Goal: Task Accomplishment & Management: Use online tool/utility

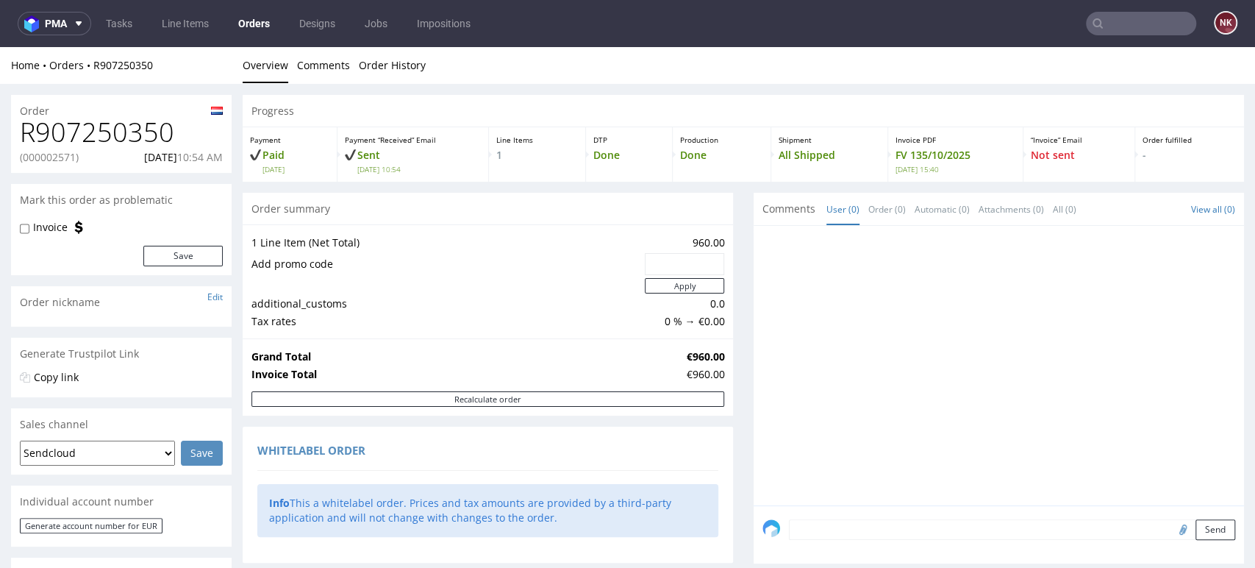
scroll to position [774, 0]
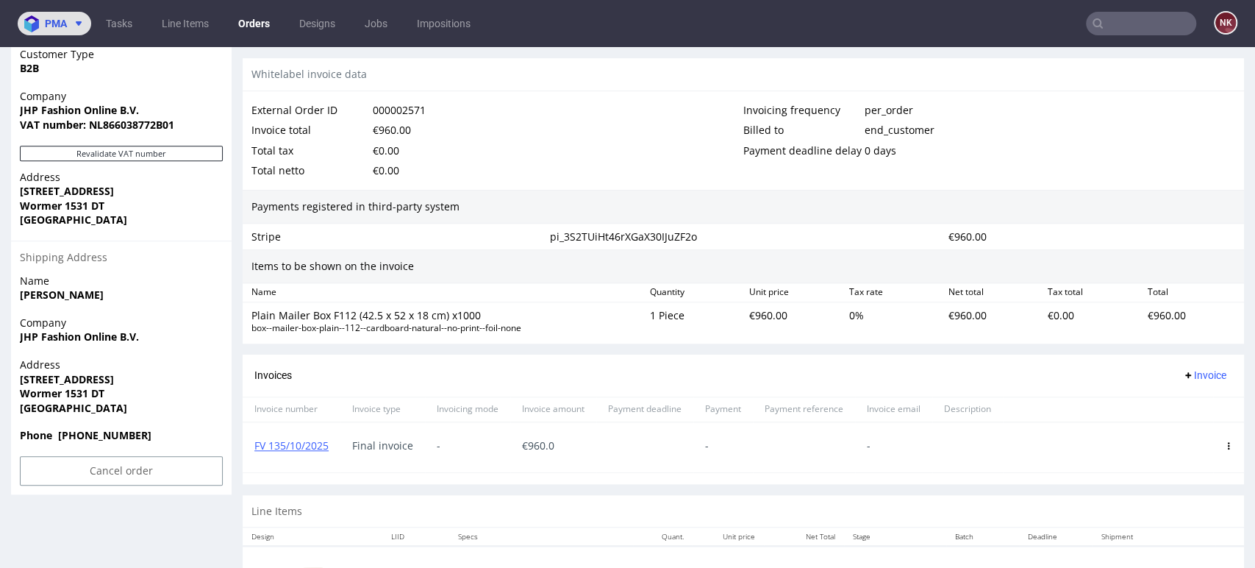
click at [60, 19] on span "pma" at bounding box center [56, 23] width 22 height 10
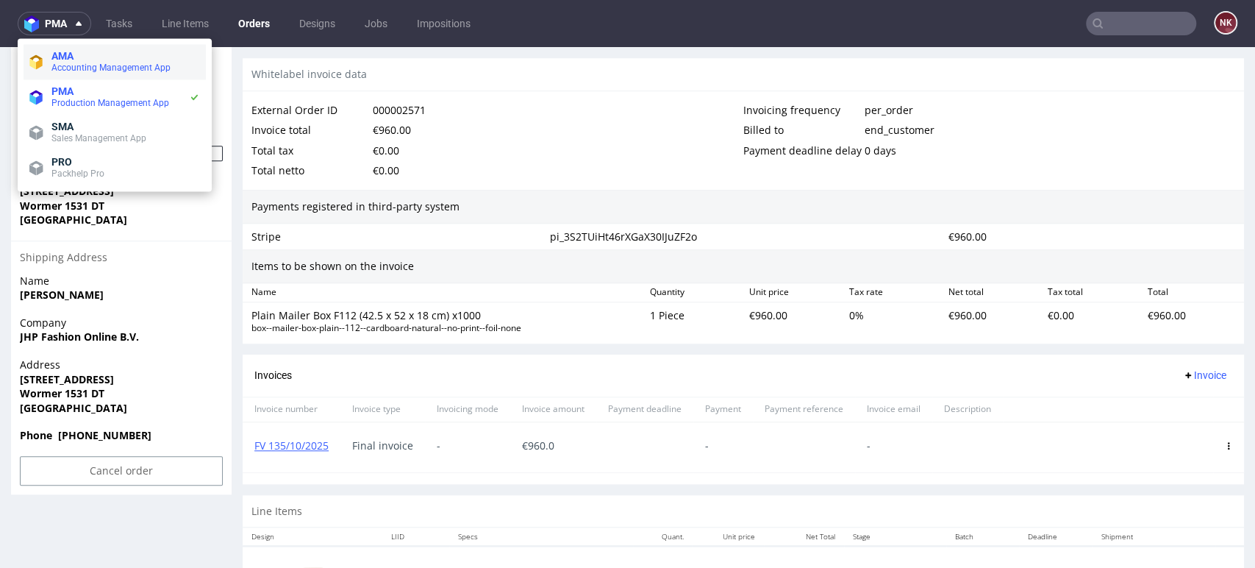
click at [137, 45] on li "AMA Accounting Management App" at bounding box center [115, 61] width 182 height 35
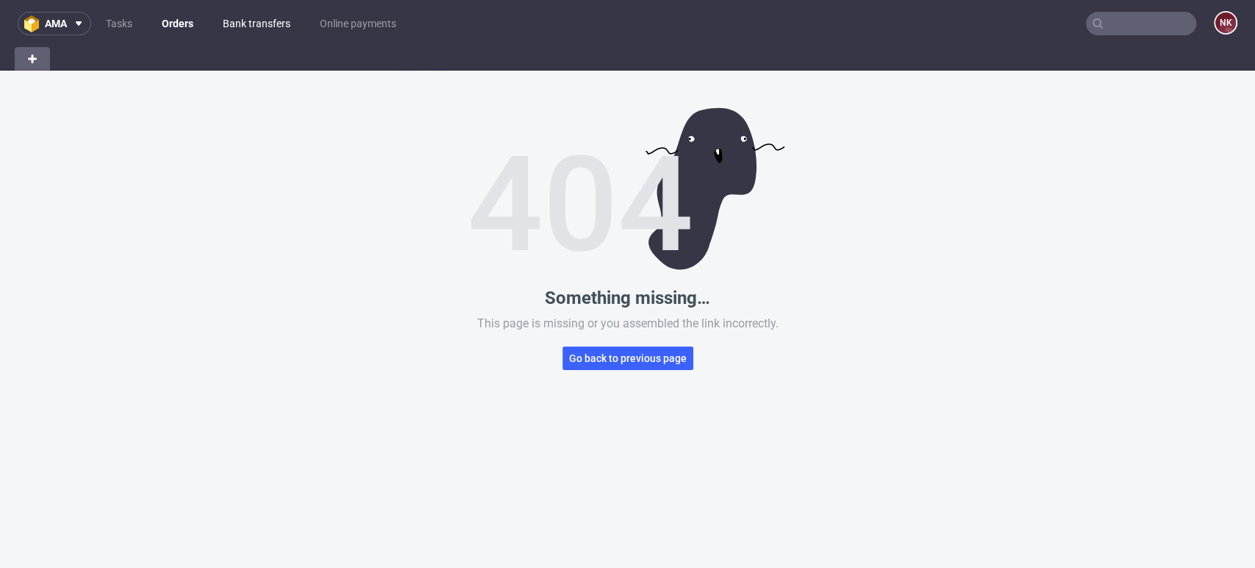
click at [241, 28] on link "Bank transfers" at bounding box center [256, 24] width 85 height 24
drag, startPoint x: 674, startPoint y: 343, endPoint x: 635, endPoint y: 375, distance: 50.8
click at [635, 375] on div "Something missing… This page is missing or you assembled the link incorrectly. …" at bounding box center [627, 355] width 1255 height 568
click at [637, 363] on span "Go back to previous page" at bounding box center [628, 358] width 118 height 10
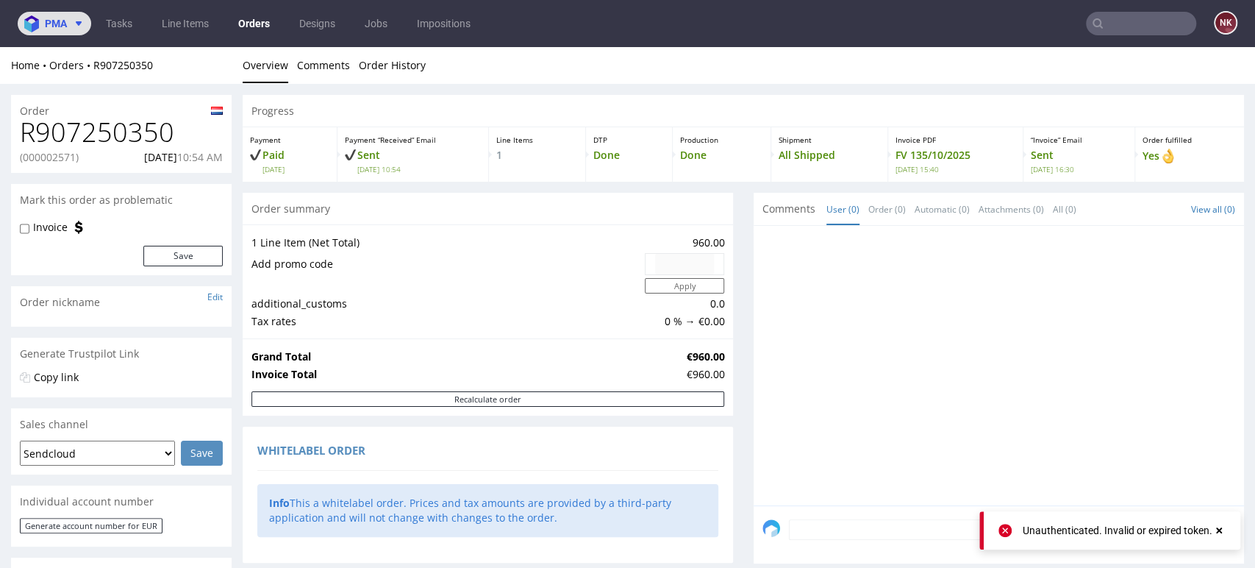
click at [71, 18] on span at bounding box center [76, 24] width 18 height 12
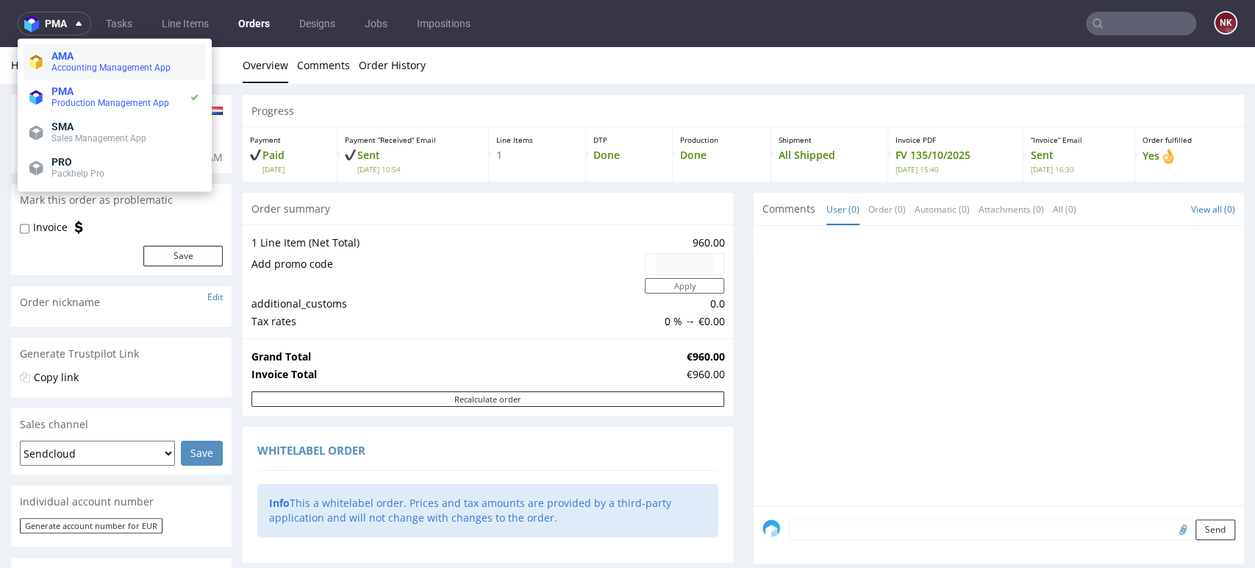
click at [101, 64] on span "Accounting Management App" at bounding box center [110, 67] width 119 height 10
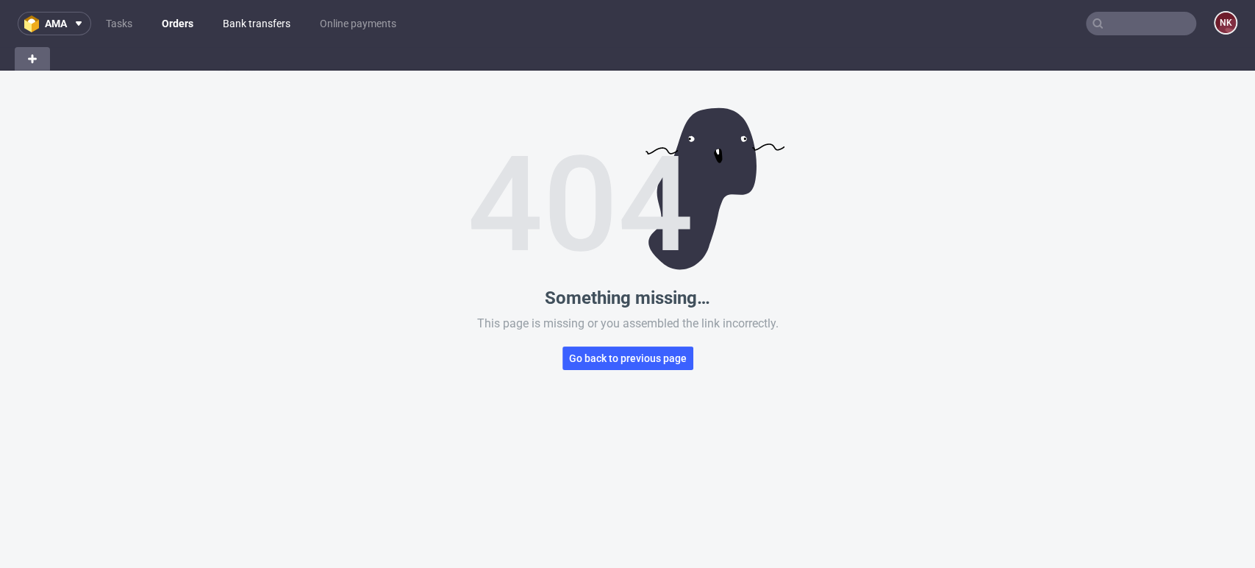
click at [278, 15] on link "Bank transfers" at bounding box center [256, 24] width 85 height 24
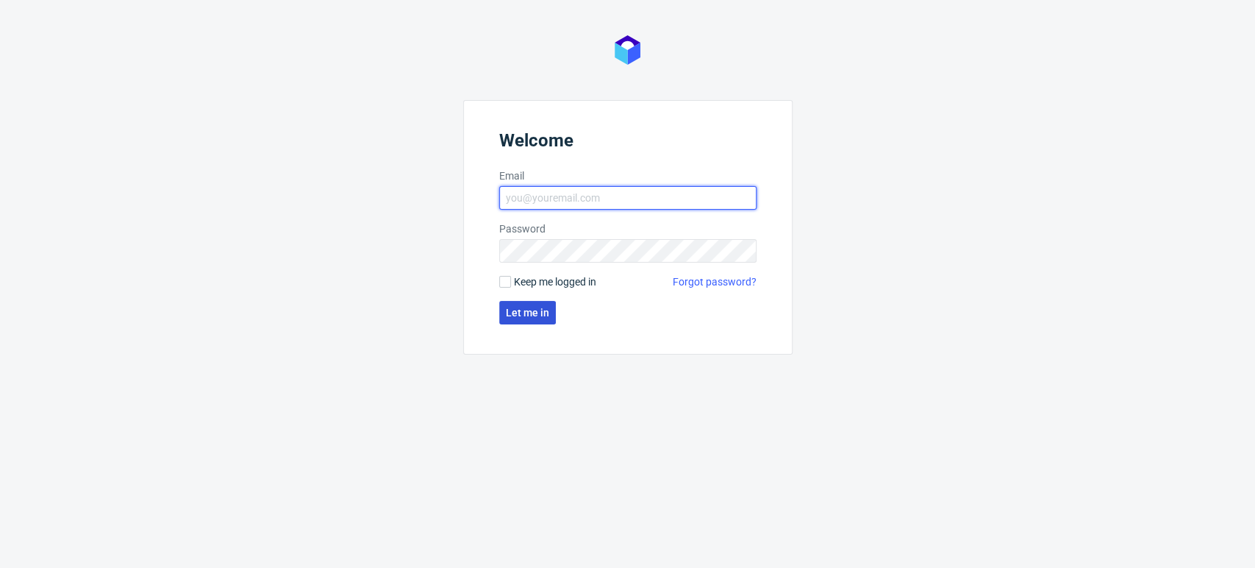
type input "natalia.kaczorowska@packhelp.com"
click at [536, 322] on button "Let me in" at bounding box center [527, 313] width 57 height 24
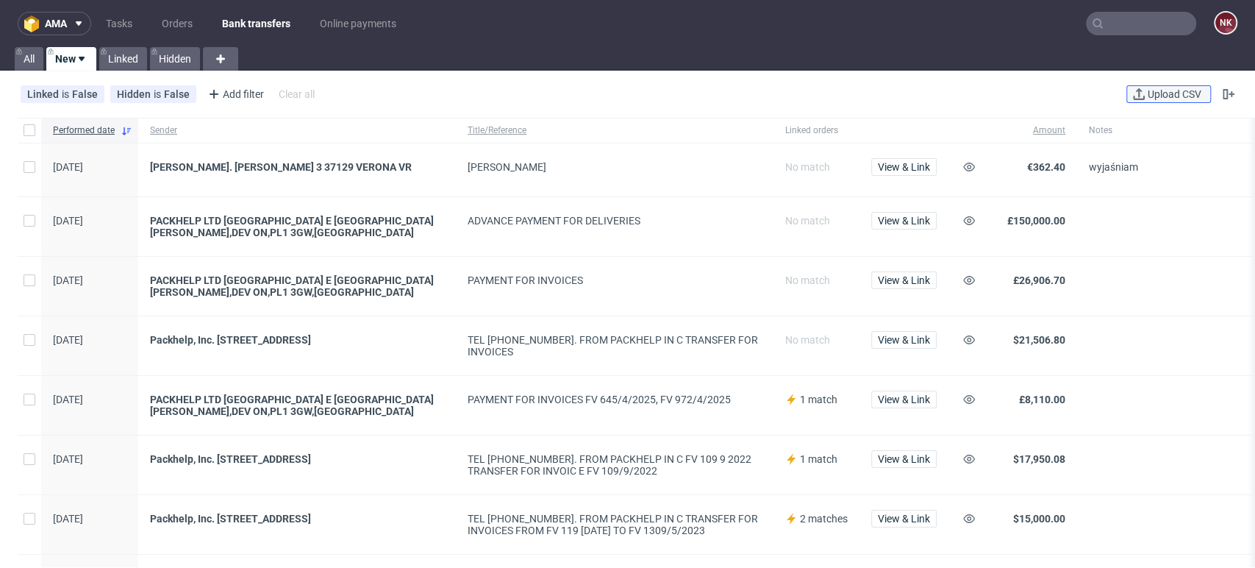
click at [1168, 89] on span "Upload CSV" at bounding box center [1175, 94] width 60 height 10
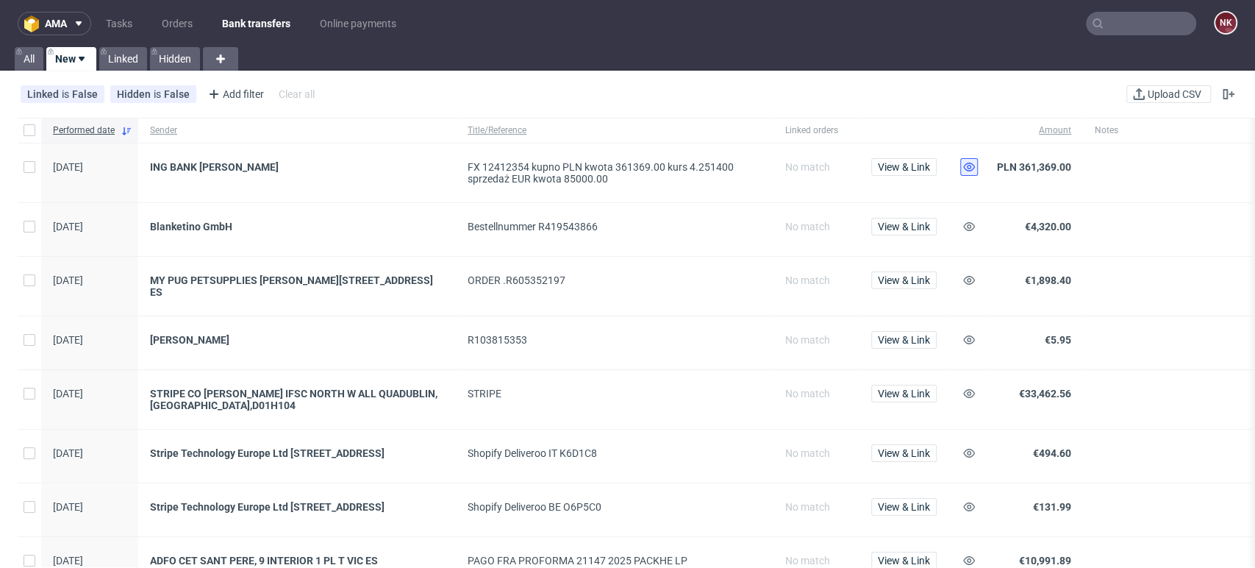
click at [965, 168] on icon at bounding box center [969, 167] width 12 height 12
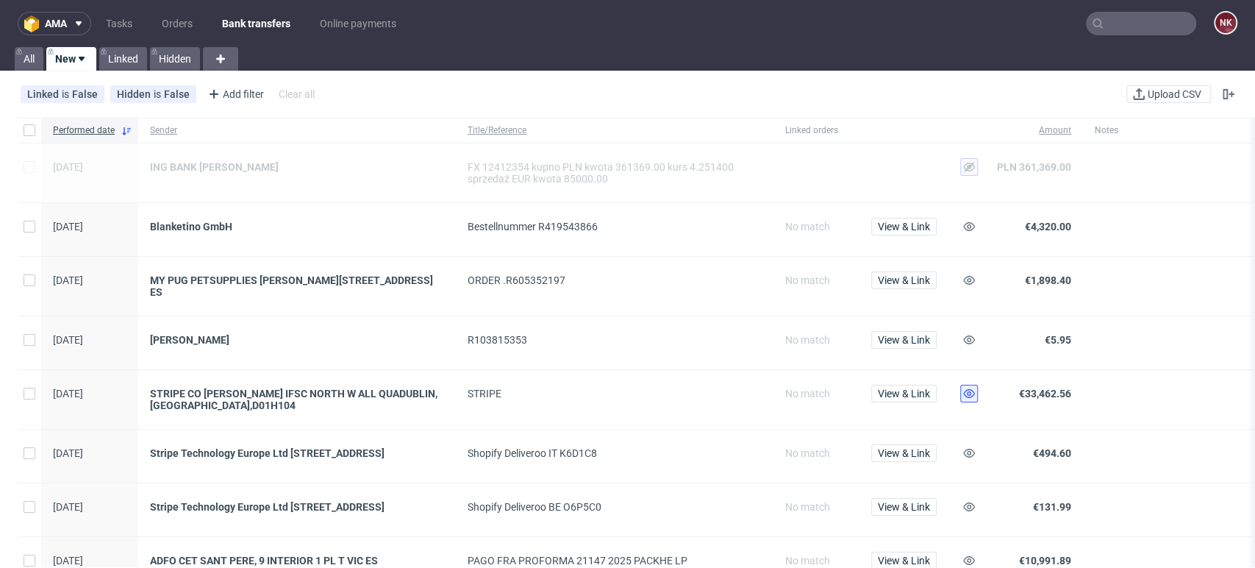
click at [968, 391] on use at bounding box center [969, 393] width 12 height 9
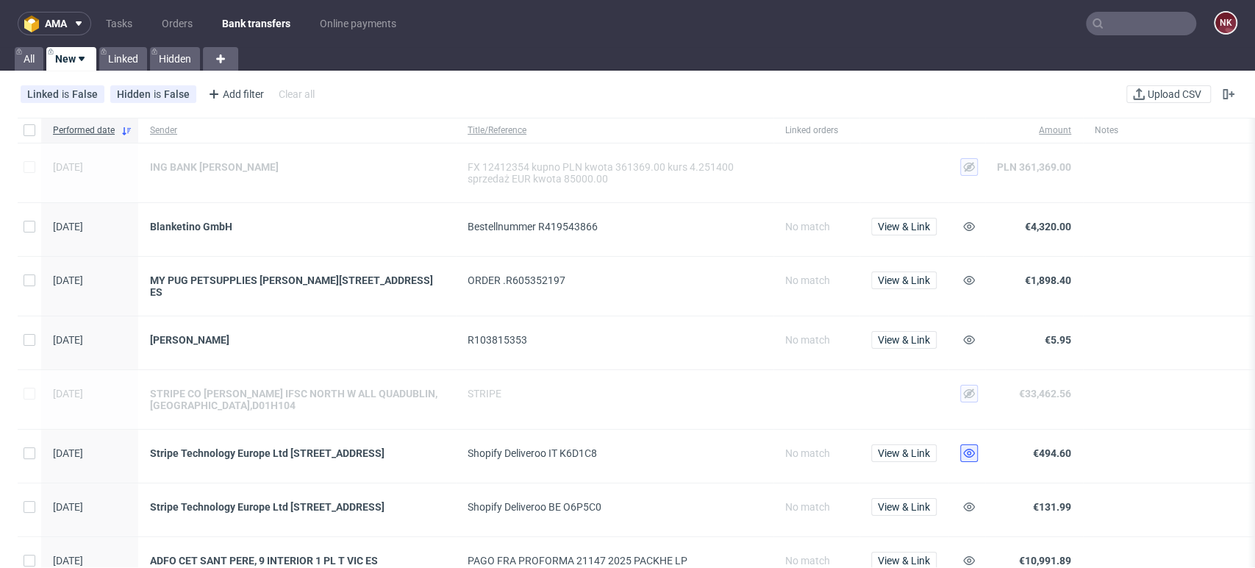
click at [968, 447] on icon at bounding box center [969, 453] width 12 height 12
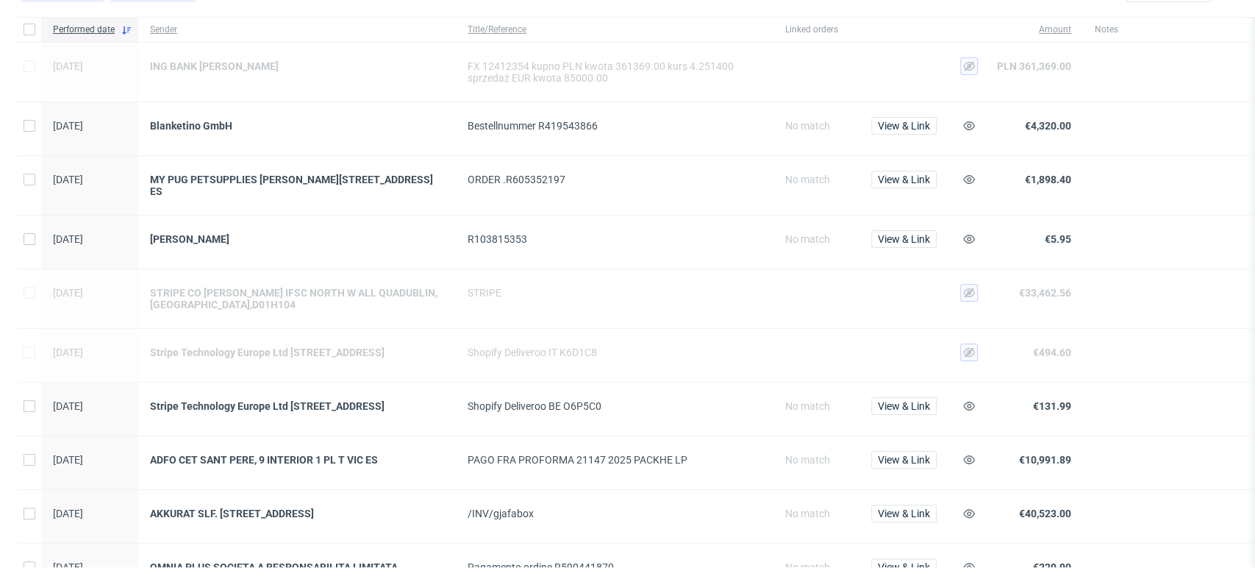
scroll to position [103, 0]
click at [968, 408] on use at bounding box center [969, 403] width 12 height 9
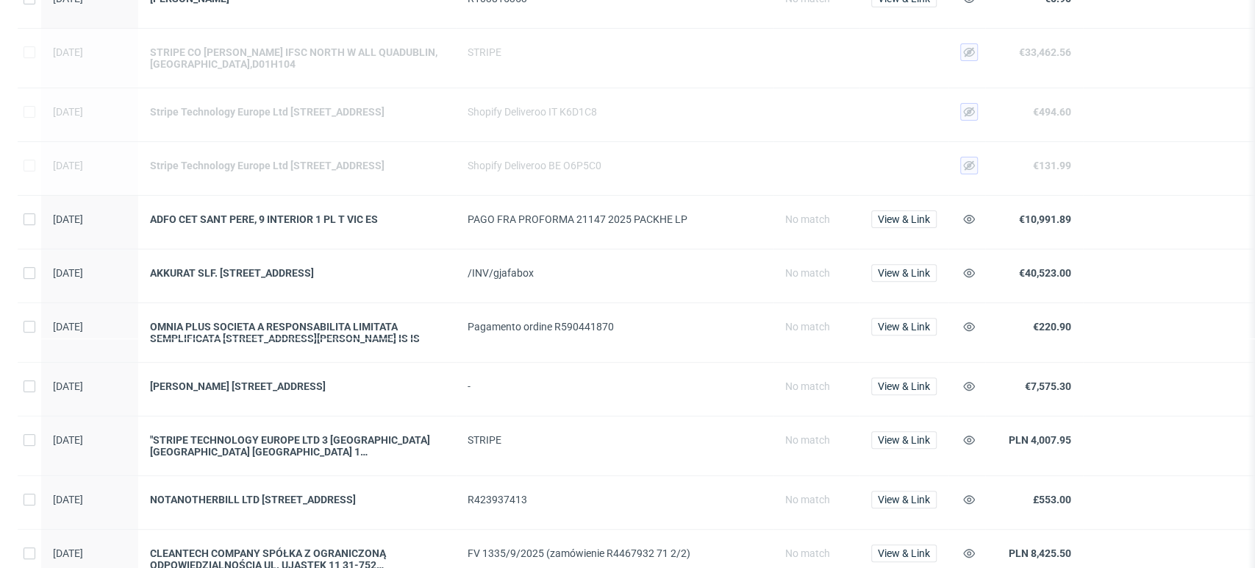
scroll to position [385, 0]
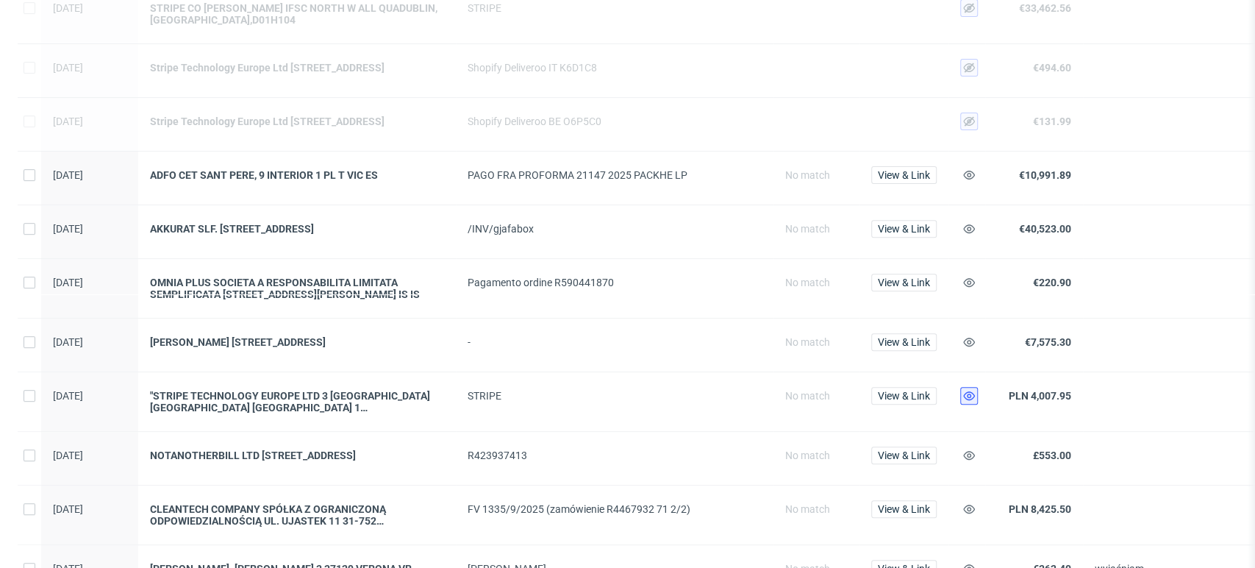
click at [965, 401] on icon at bounding box center [969, 396] width 12 height 12
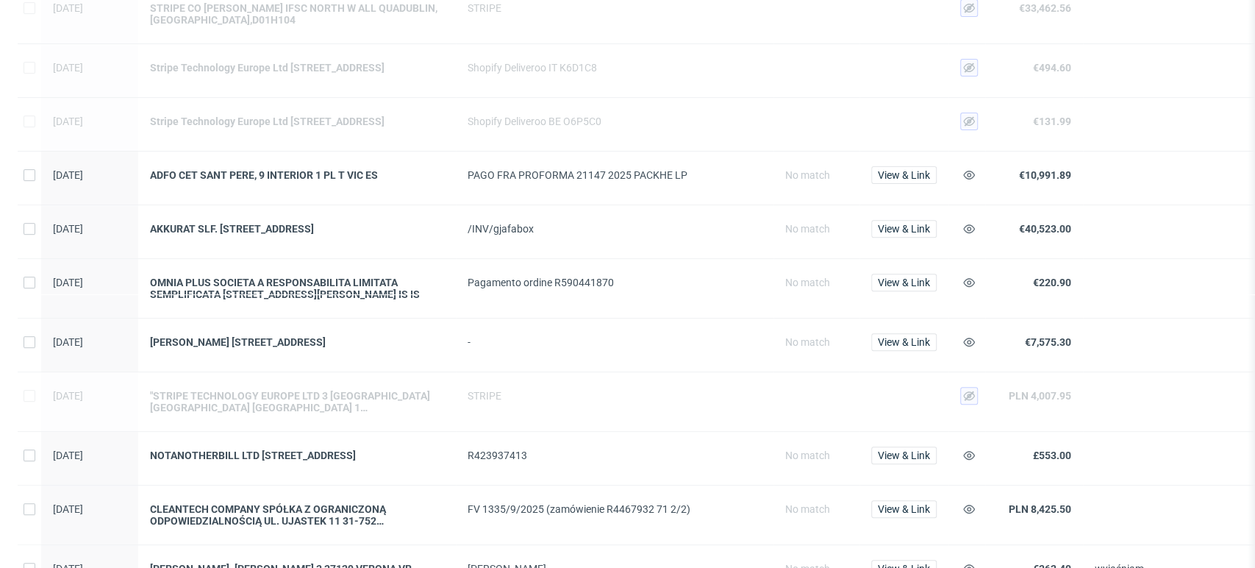
scroll to position [544, 0]
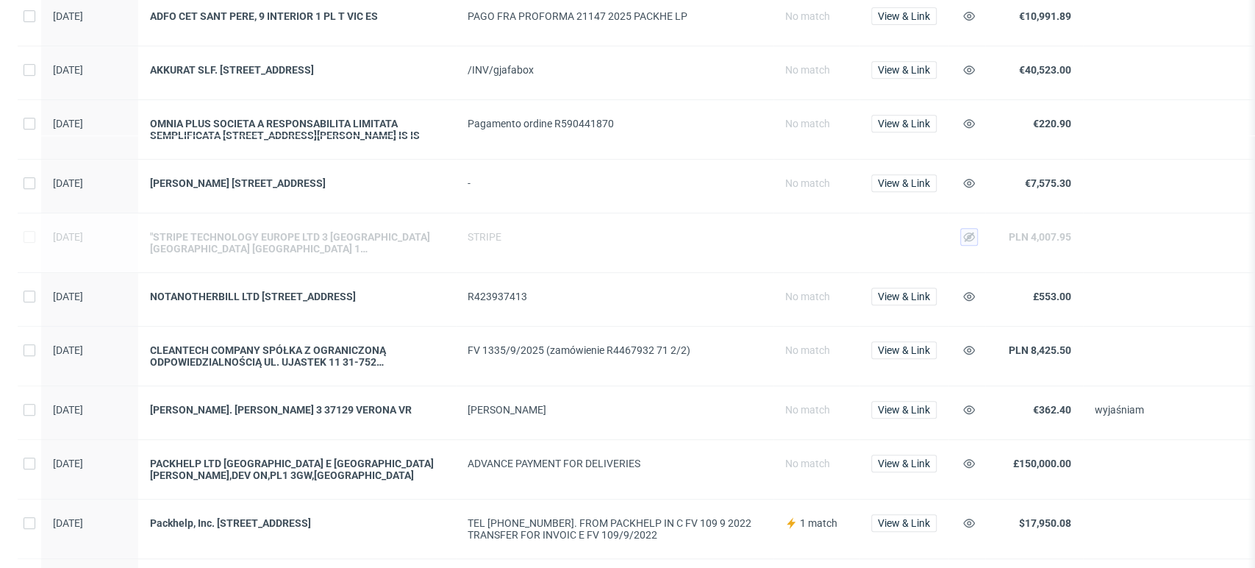
click at [906, 347] on div "View & Link" at bounding box center [903, 355] width 89 height 59
click at [898, 358] on button "View & Link" at bounding box center [903, 350] width 65 height 18
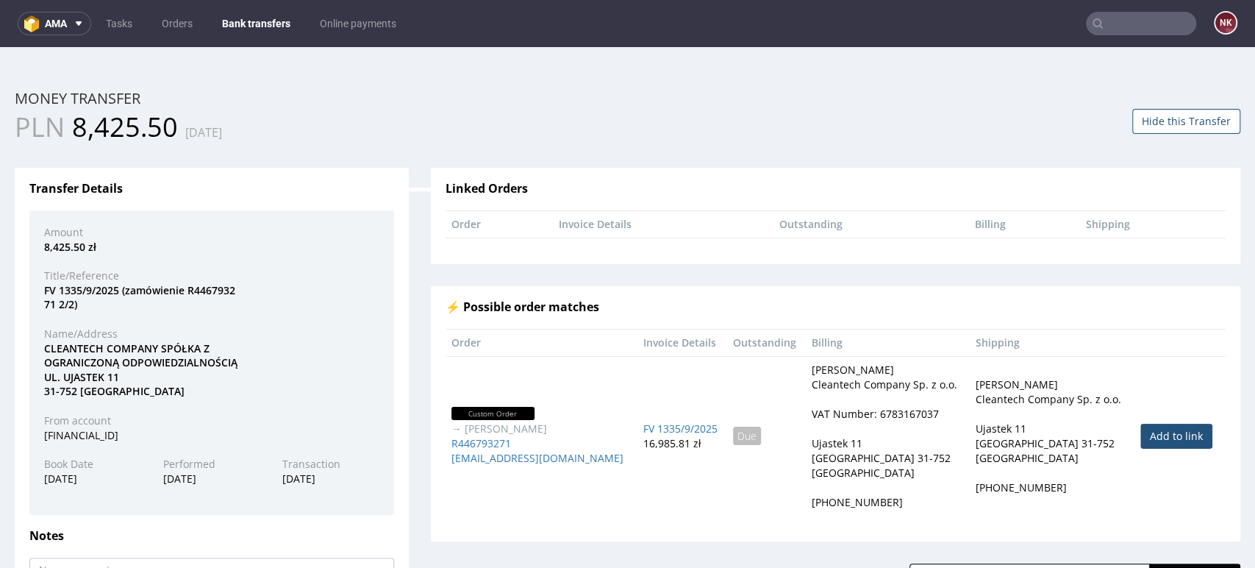
click at [1140, 437] on link "Add to link" at bounding box center [1176, 435] width 72 height 25
type input "R446793271"
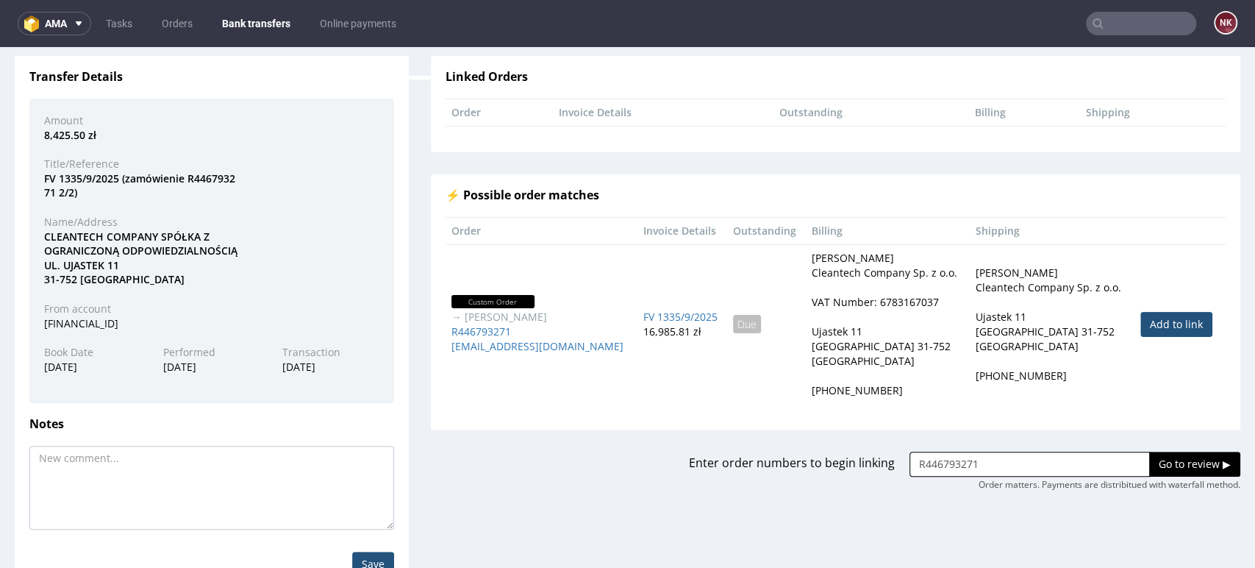
scroll to position [116, 0]
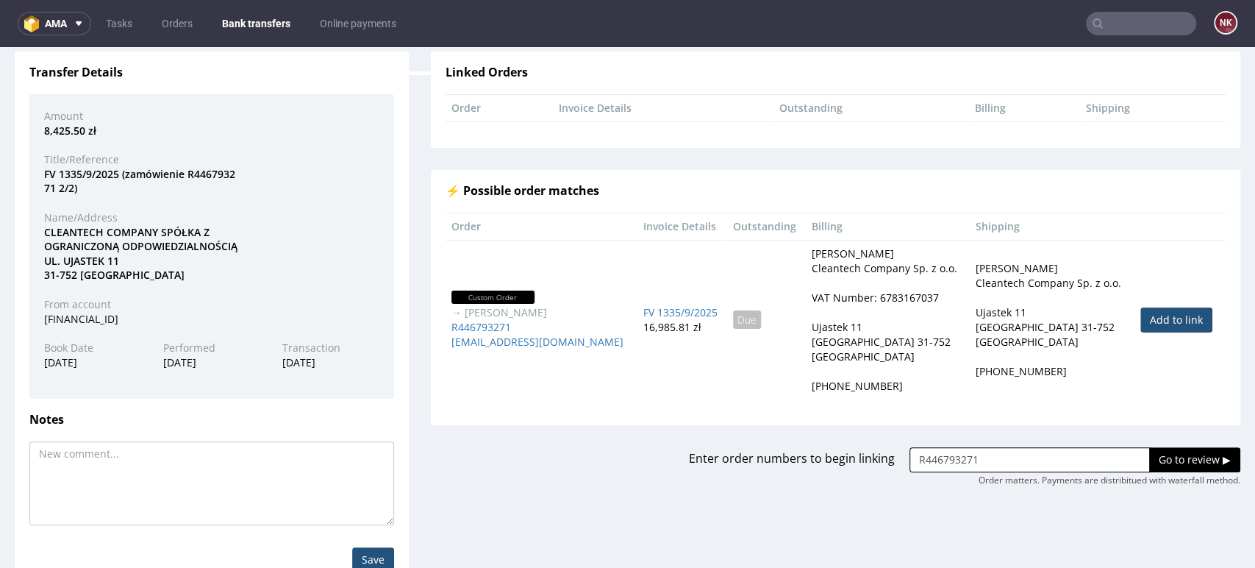
click at [1157, 459] on input "Go to review ▶" at bounding box center [1194, 459] width 91 height 25
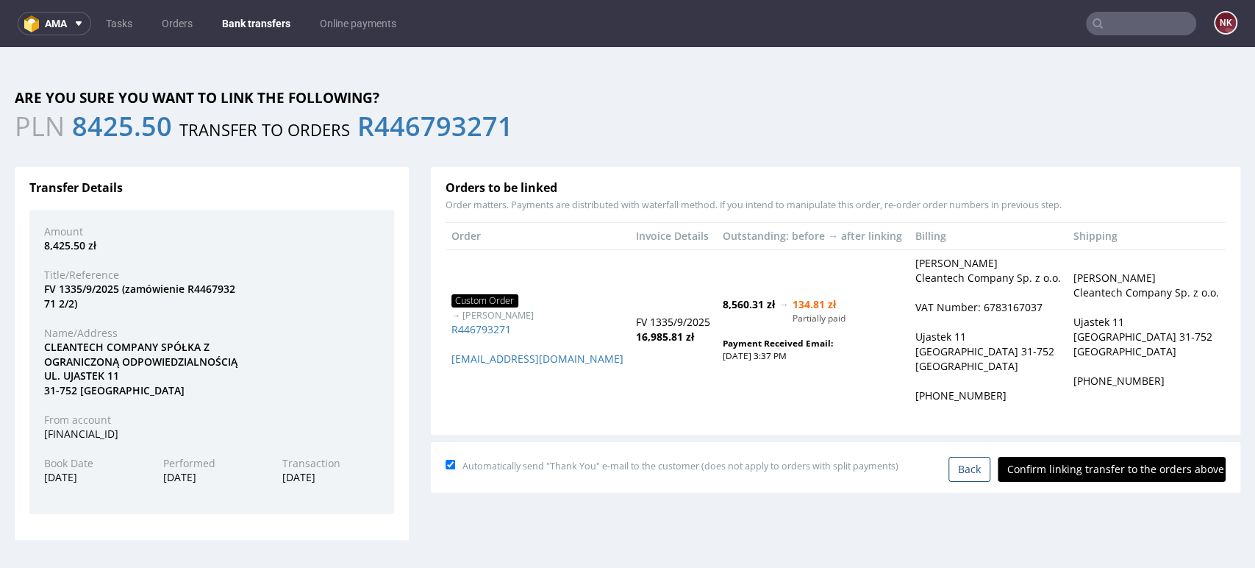
scroll to position [0, 0]
click at [1113, 465] on input "Confirm linking transfer to the orders above" at bounding box center [1112, 469] width 228 height 25
type input "In progress..."
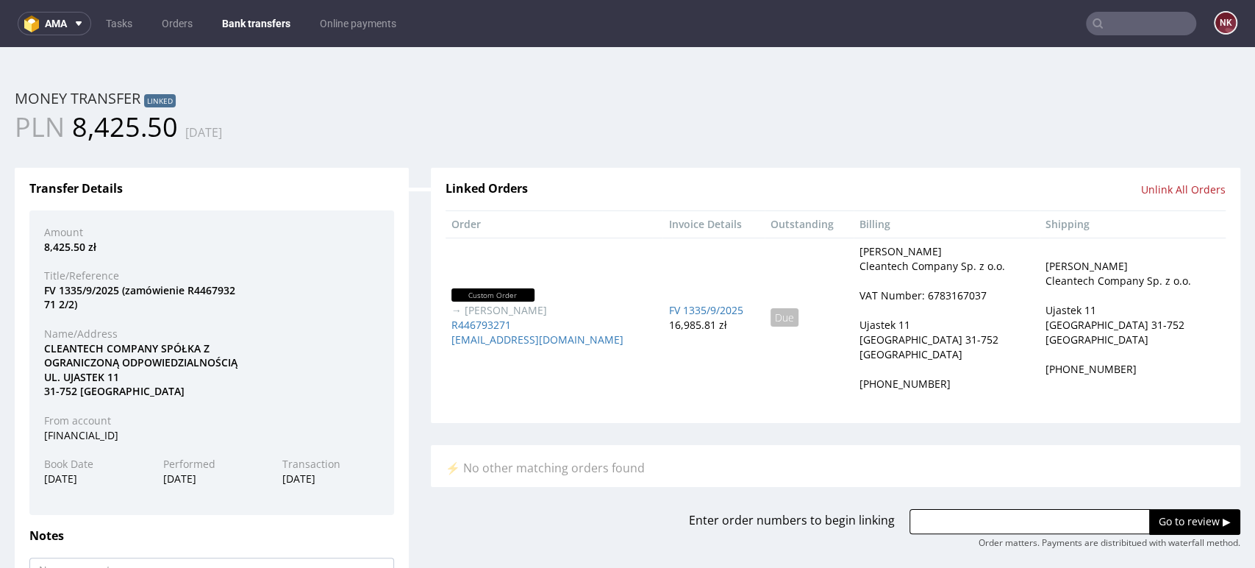
click at [263, 21] on link "Bank transfers" at bounding box center [256, 24] width 86 height 24
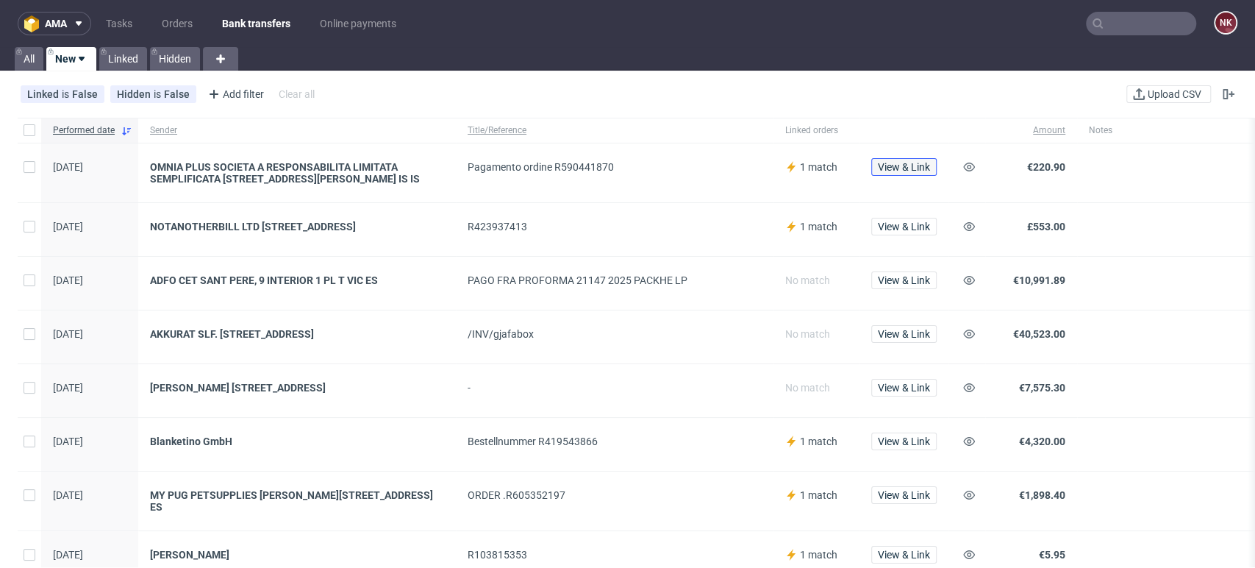
click at [916, 162] on span "View & Link" at bounding box center [904, 167] width 52 height 10
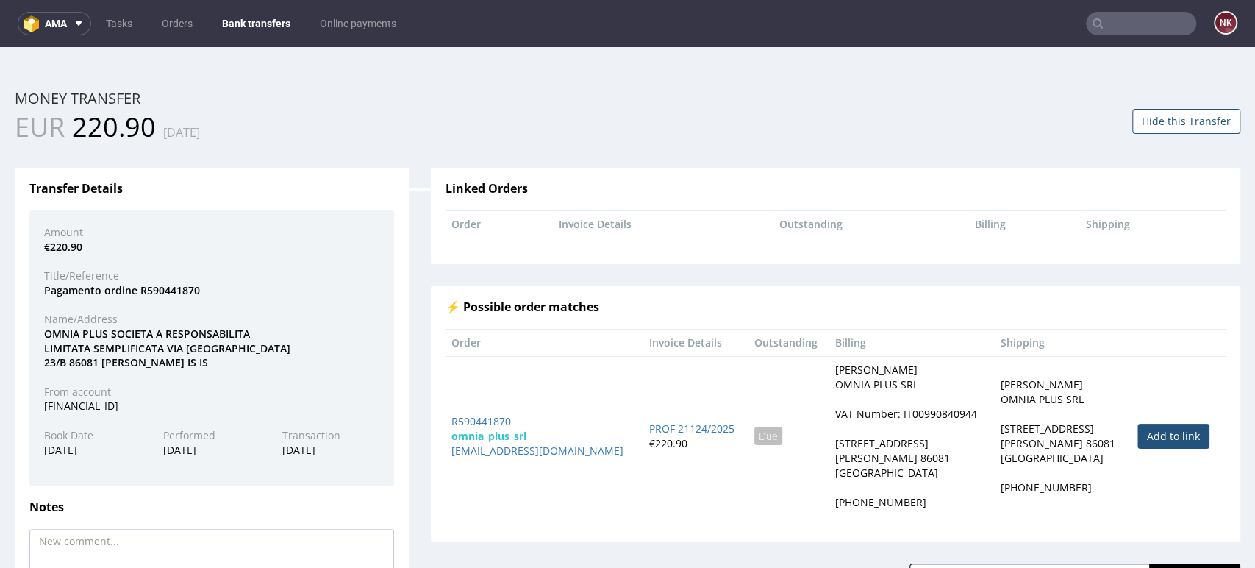
scroll to position [131, 0]
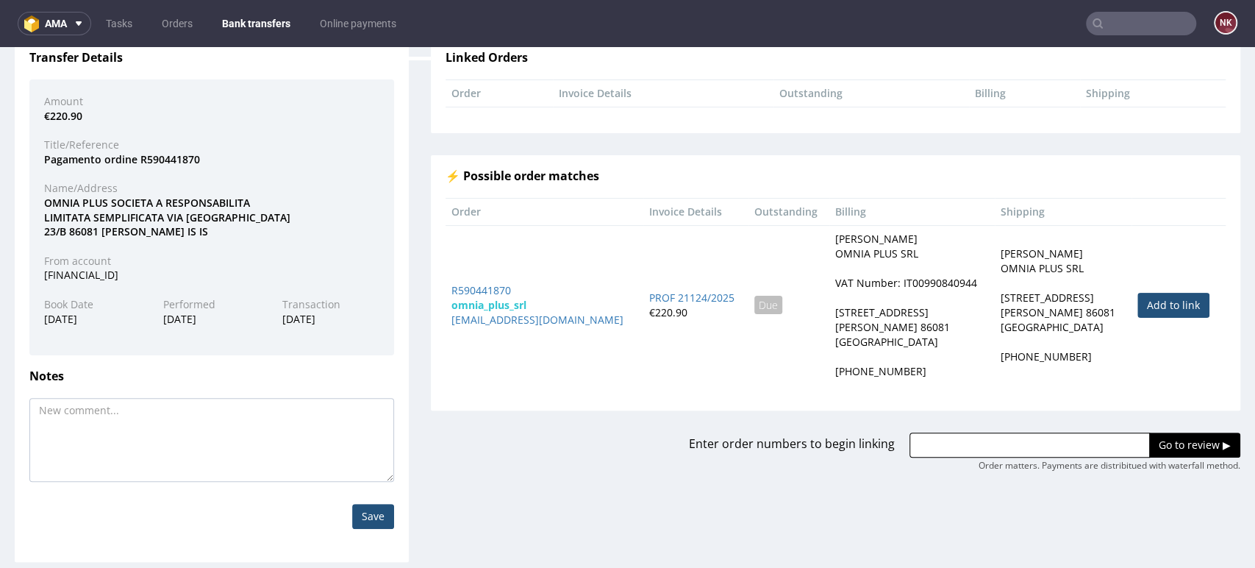
click at [1137, 304] on link "Add to link" at bounding box center [1173, 305] width 72 height 25
type input "R590441870"
click at [1149, 446] on input "Go to review ▶" at bounding box center [1194, 444] width 91 height 25
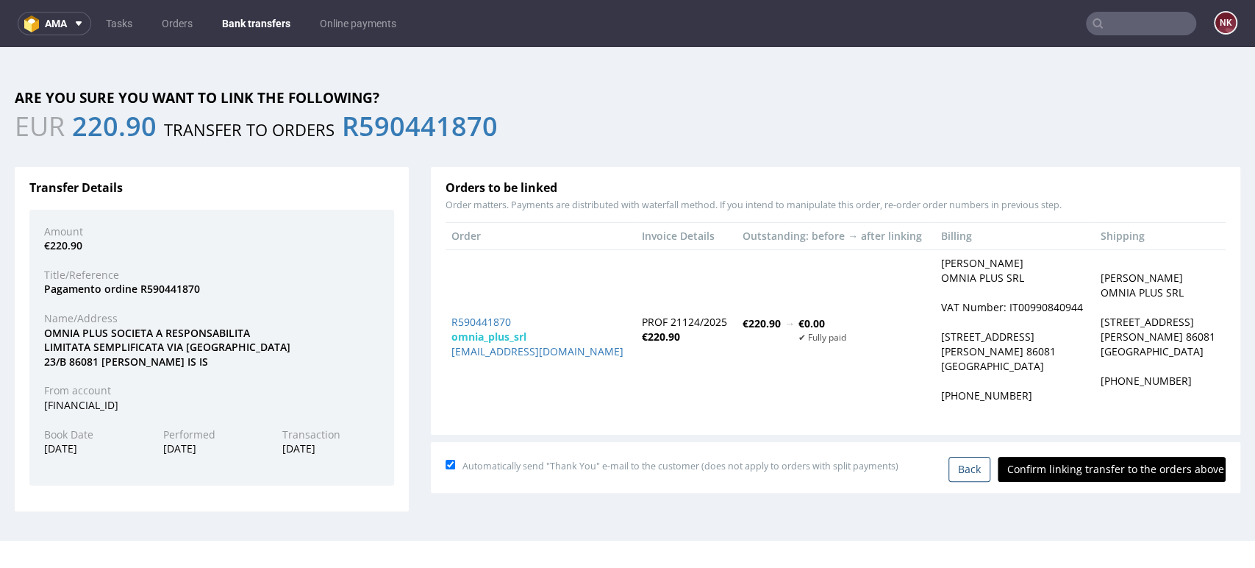
scroll to position [0, 0]
click at [1082, 466] on input "Confirm linking transfer to the orders above" at bounding box center [1112, 469] width 228 height 25
type input "In progress..."
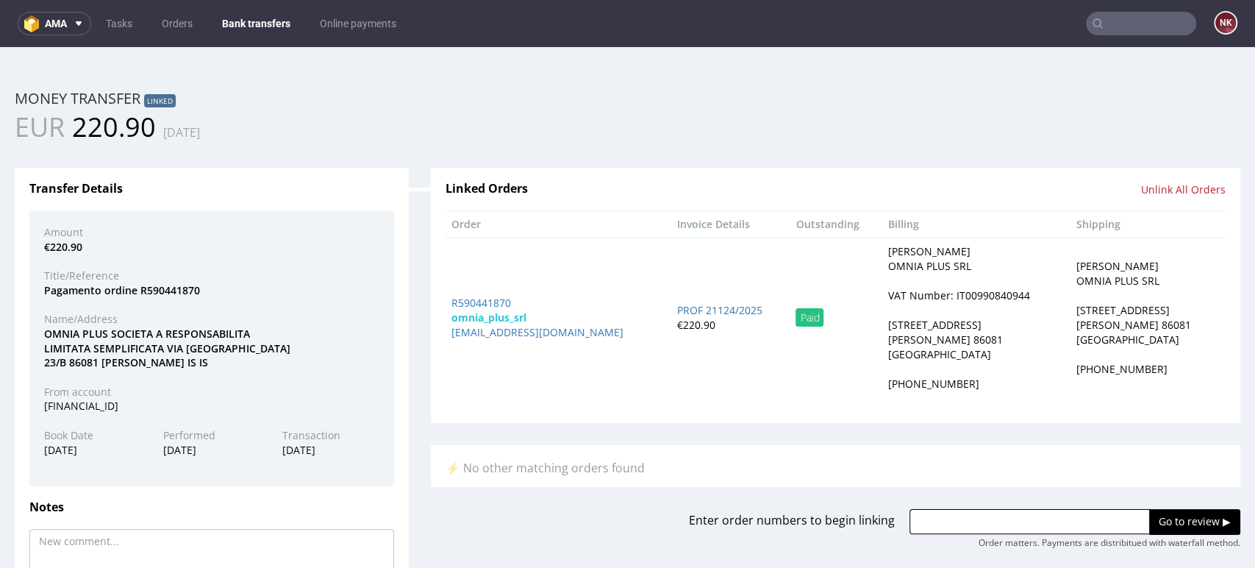
click at [276, 15] on link "Bank transfers" at bounding box center [256, 24] width 86 height 24
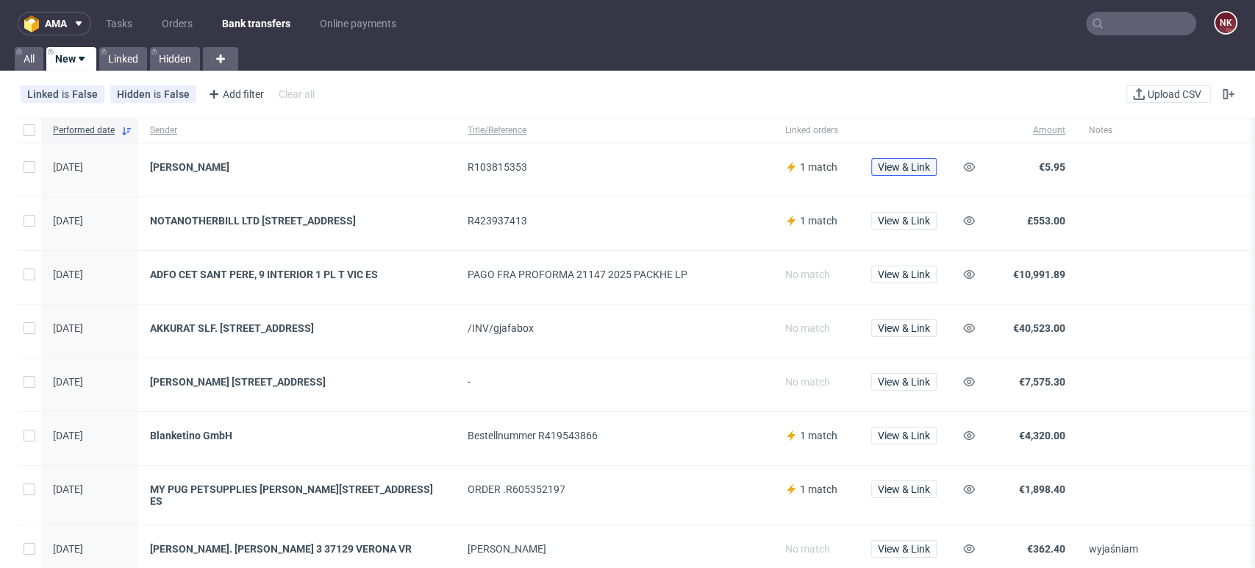
click at [912, 172] on span "View & Link" at bounding box center [904, 167] width 52 height 10
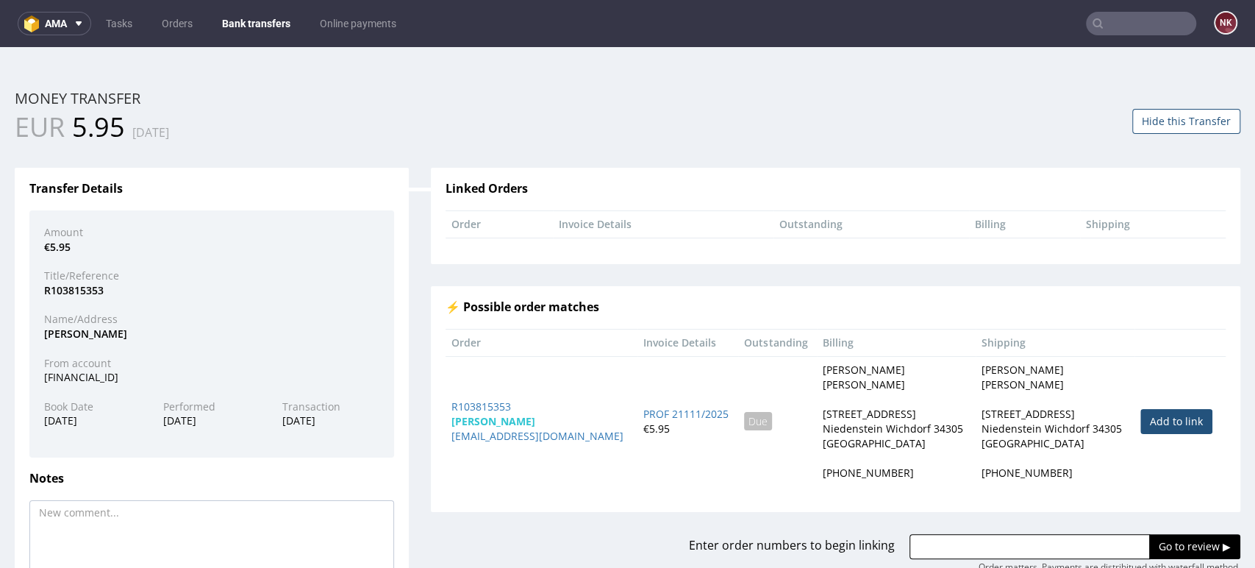
scroll to position [102, 0]
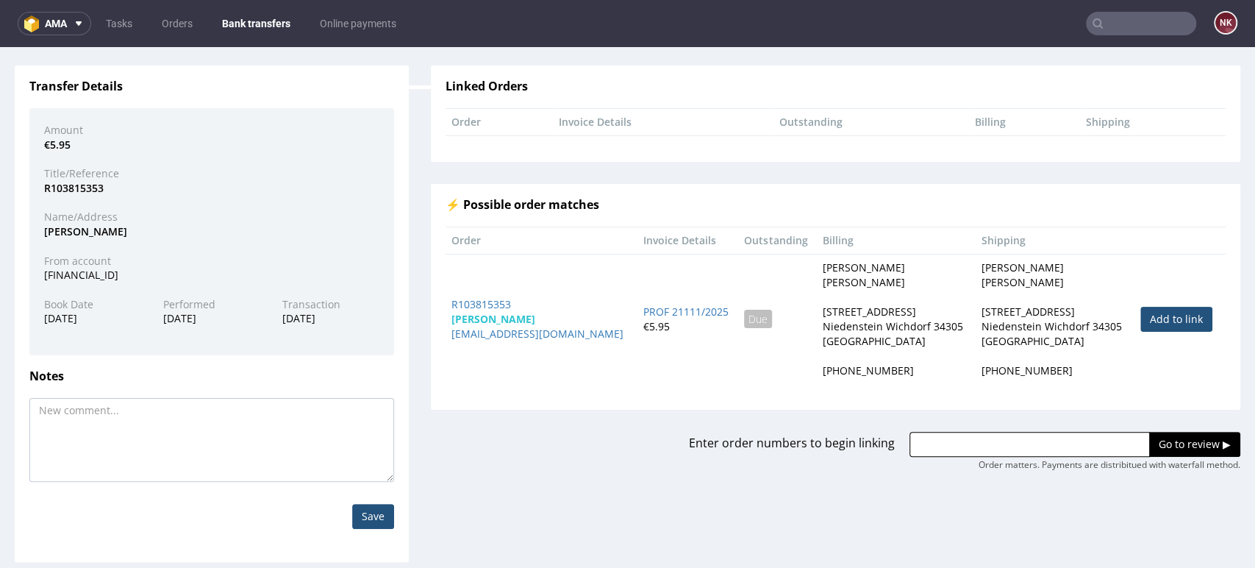
click at [1153, 323] on link "Add to link" at bounding box center [1176, 319] width 72 height 25
type input "R103815353"
click at [1149, 435] on input "Go to review ▶" at bounding box center [1194, 444] width 91 height 25
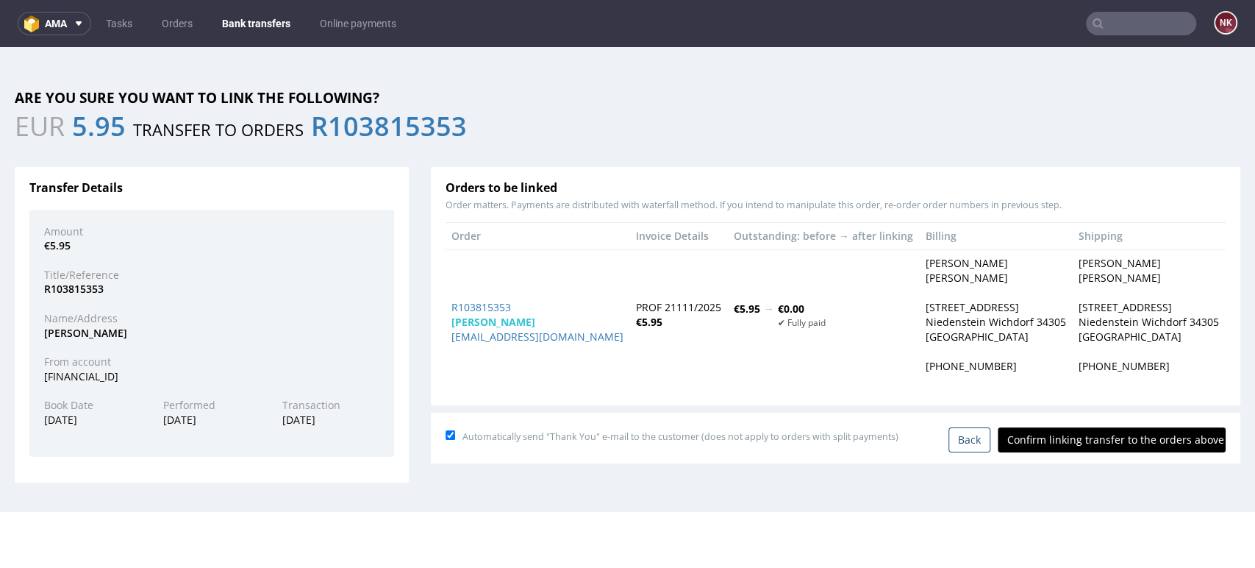
scroll to position [0, 0]
click at [1100, 444] on input "Confirm linking transfer to the orders above" at bounding box center [1112, 439] width 228 height 25
type input "In progress..."
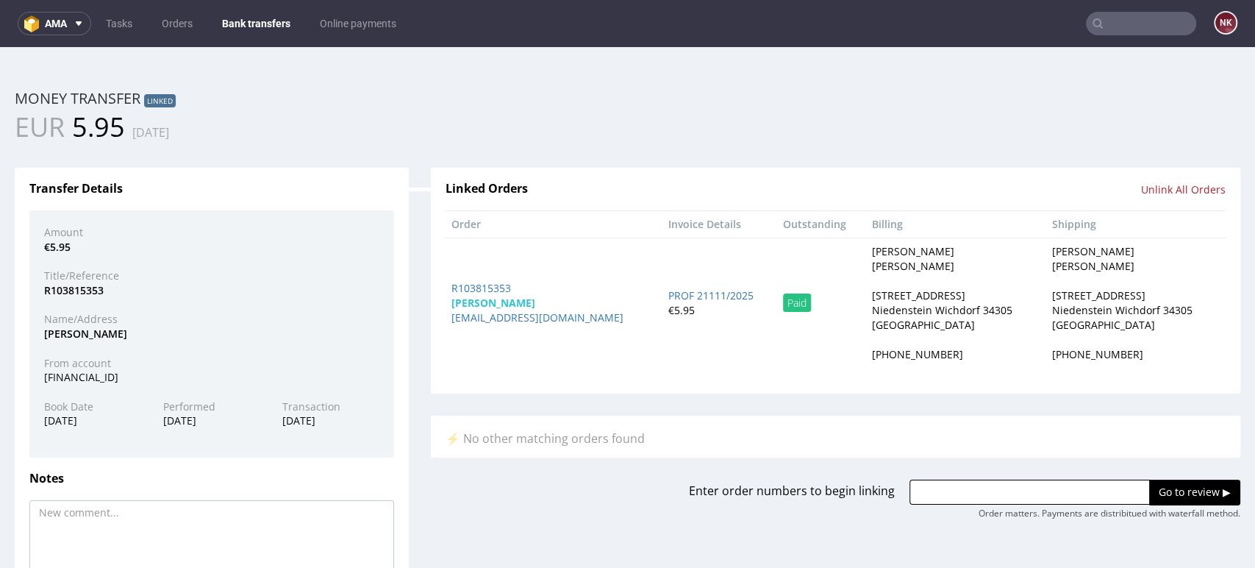
click at [247, 14] on link "Bank transfers" at bounding box center [256, 24] width 86 height 24
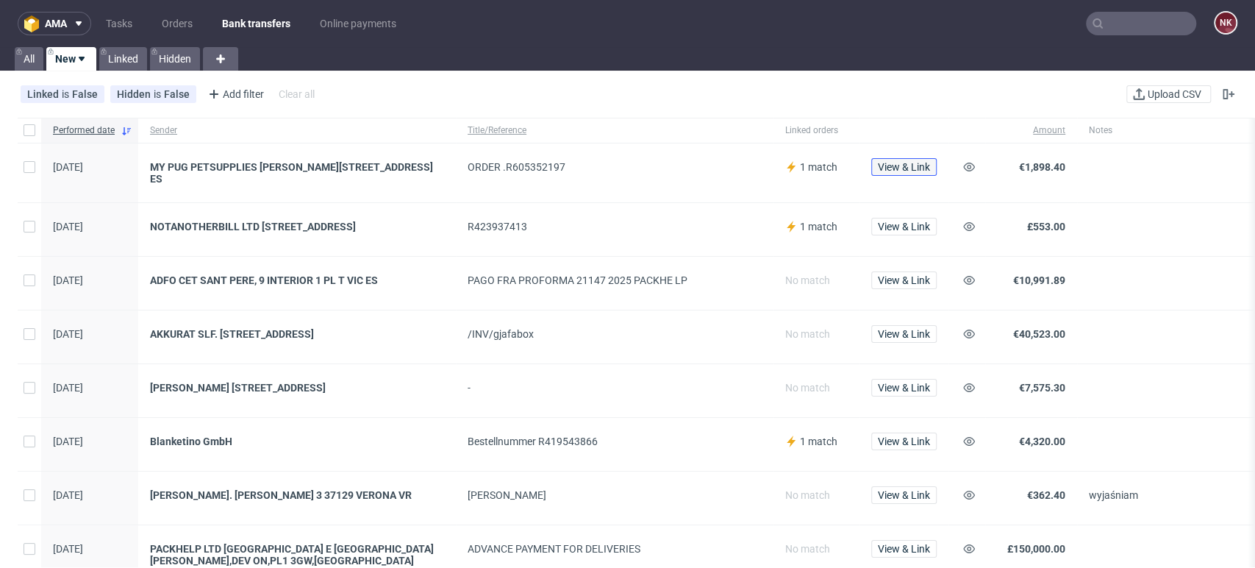
click at [900, 162] on span "View & Link" at bounding box center [904, 167] width 52 height 10
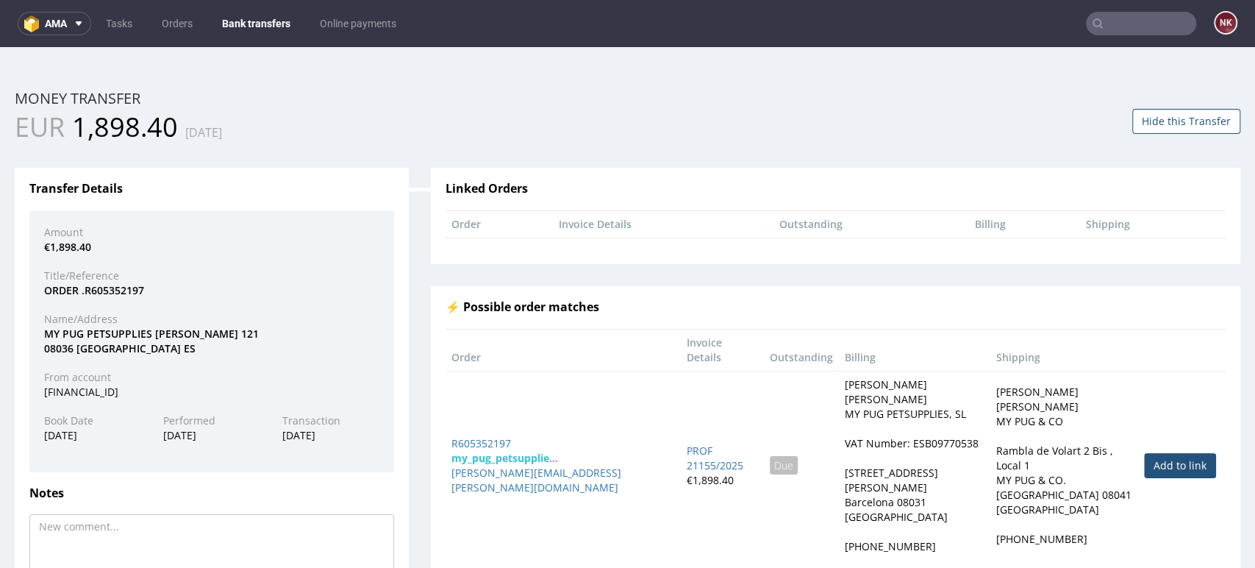
scroll to position [117, 0]
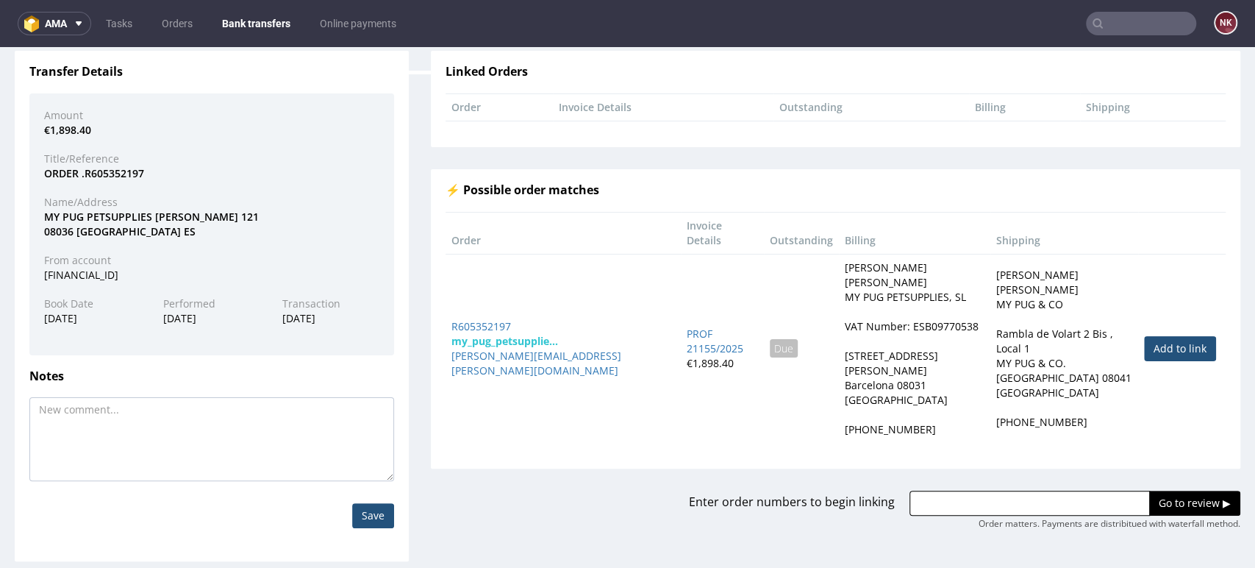
click at [1144, 336] on link "Add to link" at bounding box center [1180, 348] width 72 height 25
type input "R605352197"
click at [1149, 490] on input "Go to review ▶" at bounding box center [1194, 502] width 91 height 25
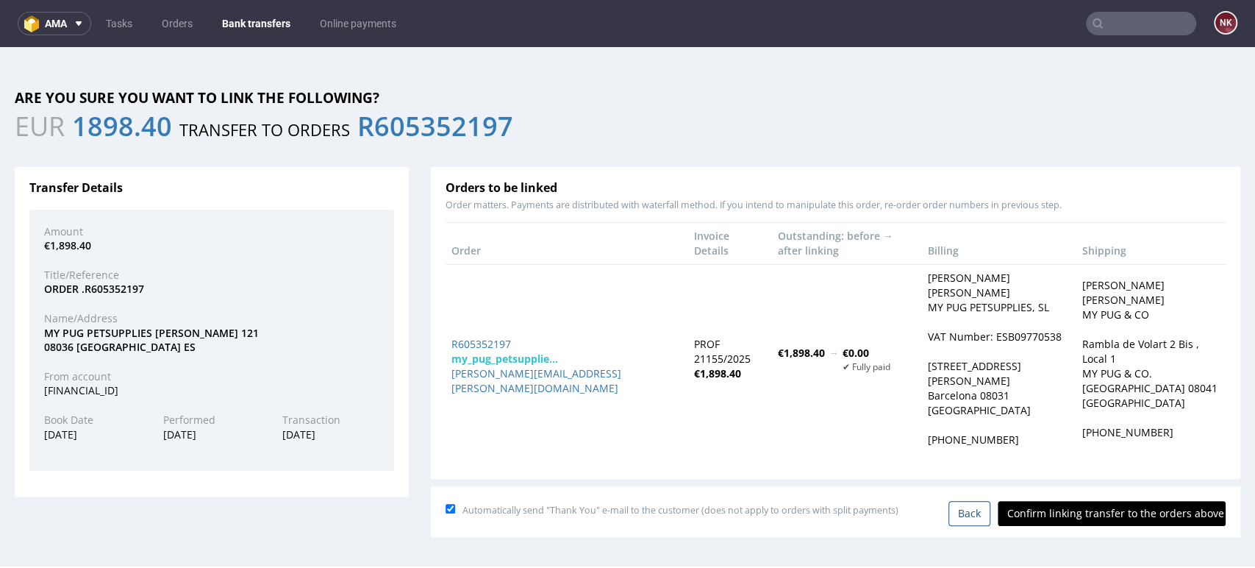
scroll to position [0, 0]
click at [1113, 501] on input "Confirm linking transfer to the orders above" at bounding box center [1112, 513] width 228 height 25
type input "In progress..."
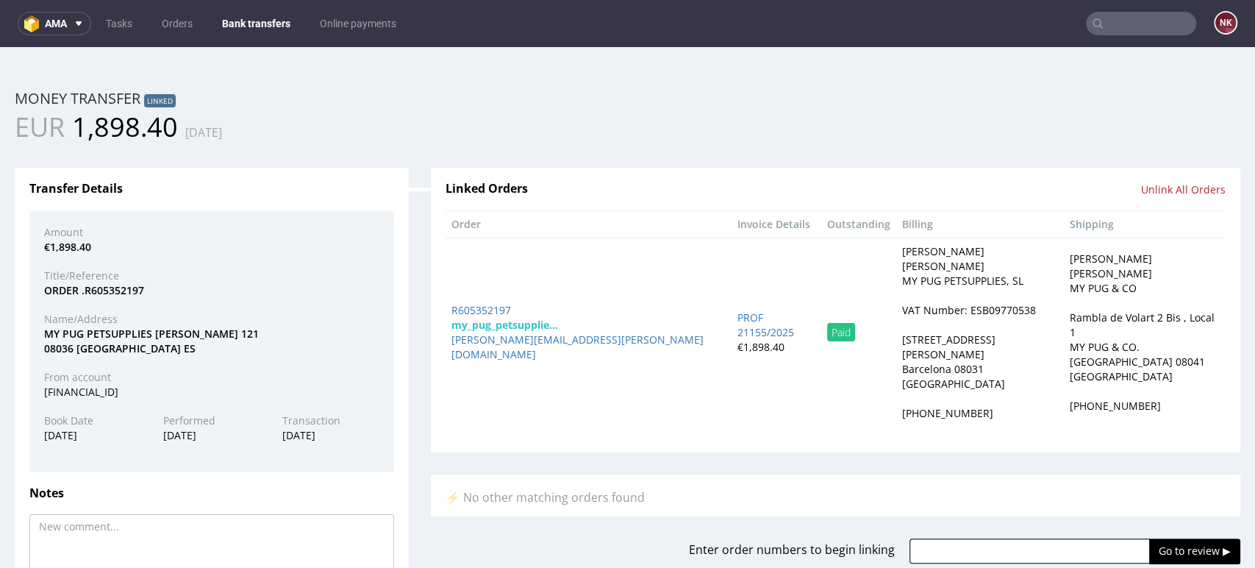
click at [231, 23] on link "Bank transfers" at bounding box center [256, 24] width 86 height 24
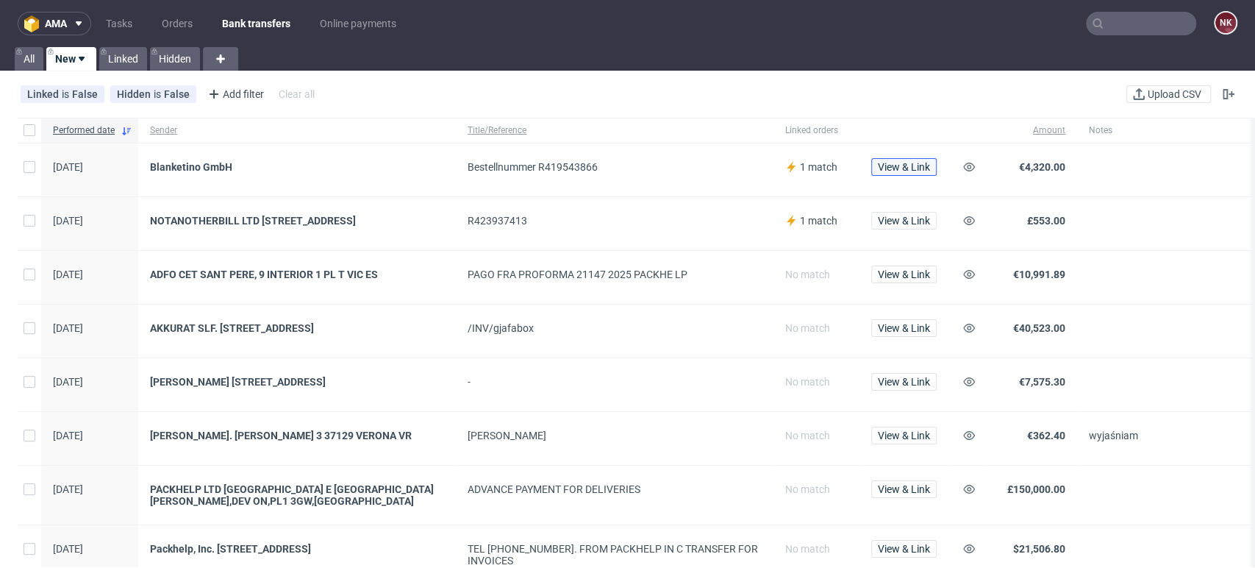
click at [922, 165] on span "View & Link" at bounding box center [904, 167] width 52 height 10
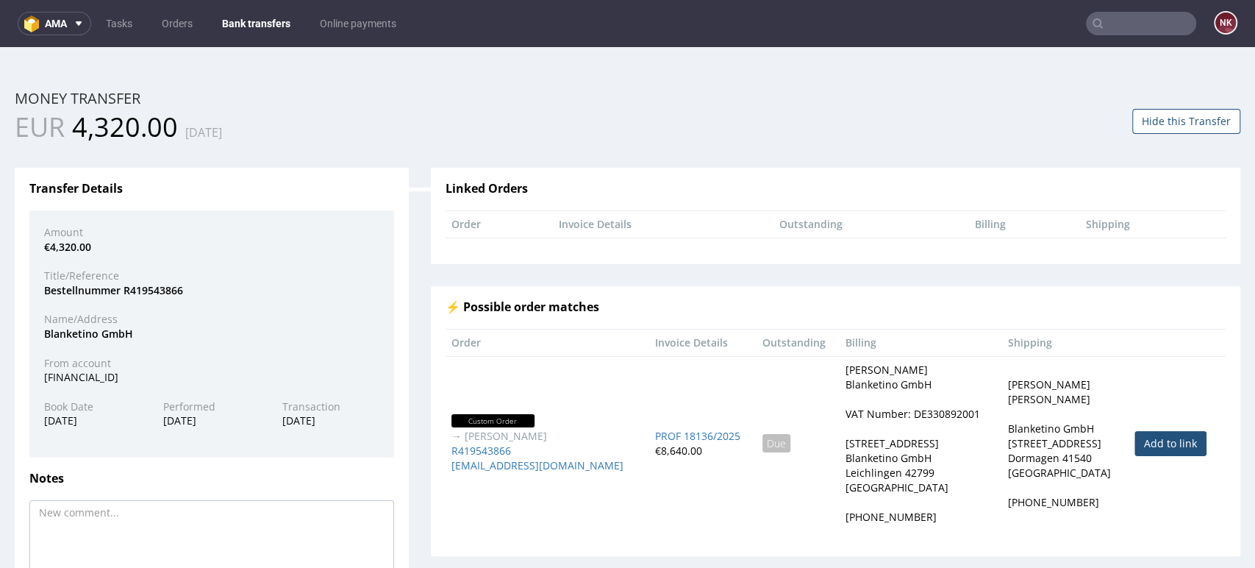
scroll to position [102, 0]
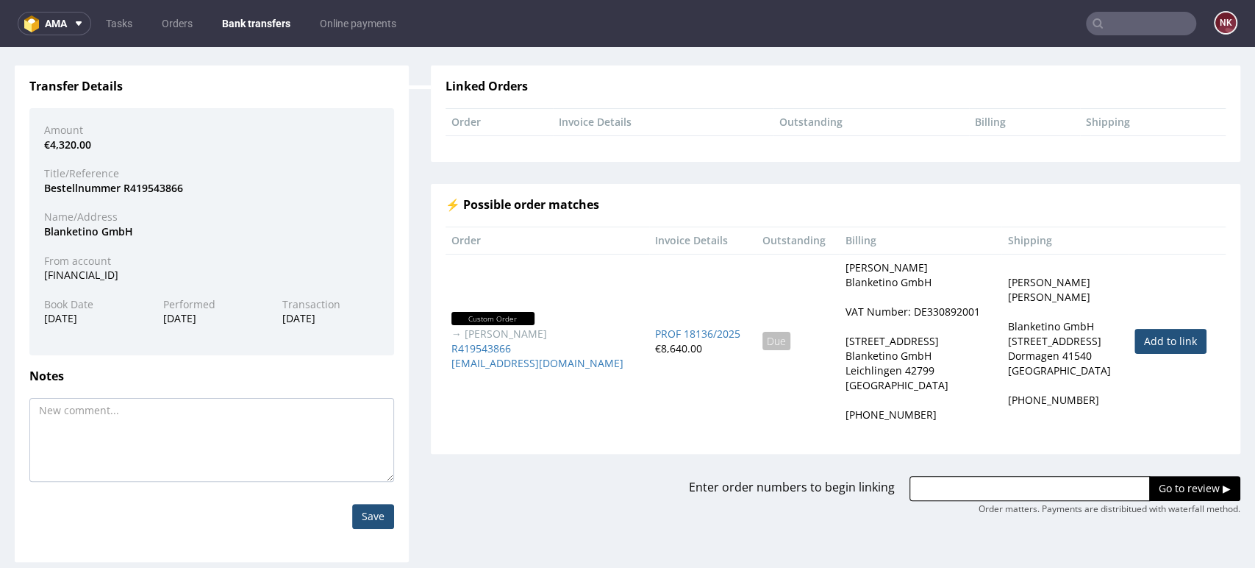
click at [1134, 342] on link "Add to link" at bounding box center [1170, 341] width 72 height 25
type input "R419543866"
click at [1149, 479] on input "Go to review ▶" at bounding box center [1194, 488] width 91 height 25
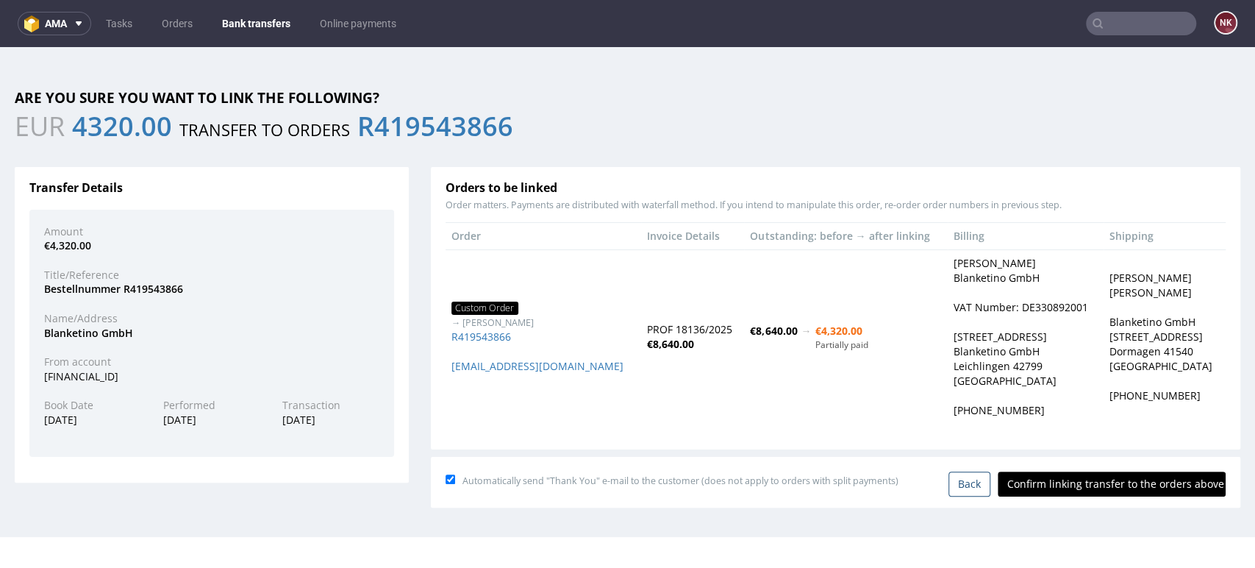
scroll to position [0, 0]
click at [1104, 485] on input "Confirm linking transfer to the orders above" at bounding box center [1112, 483] width 228 height 25
type input "In progress..."
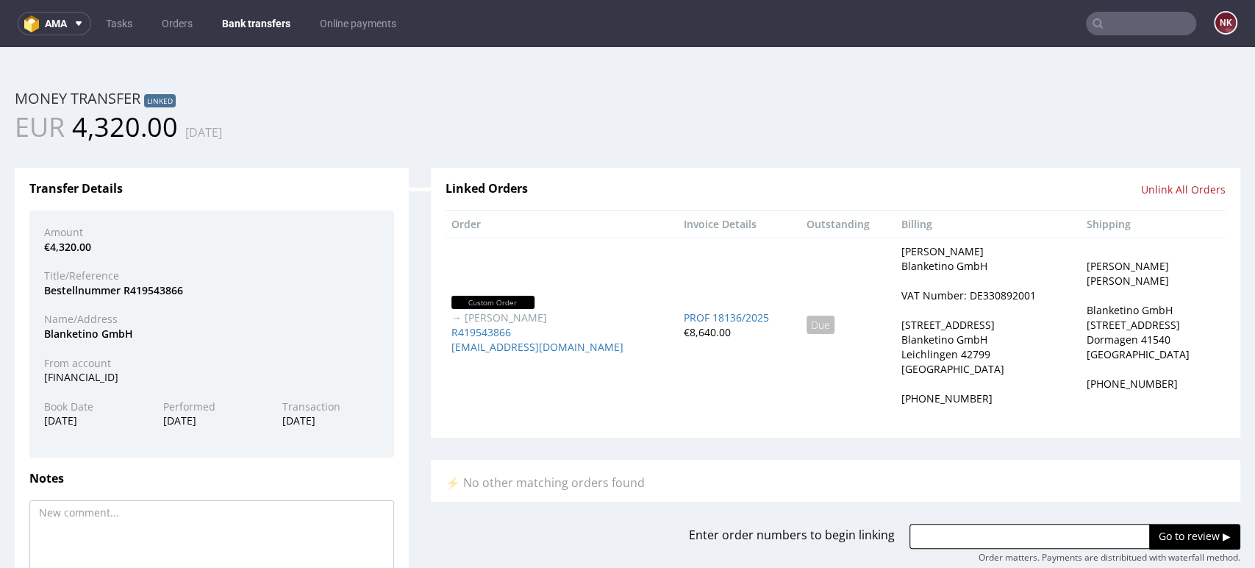
click at [279, 25] on link "Bank transfers" at bounding box center [256, 24] width 86 height 24
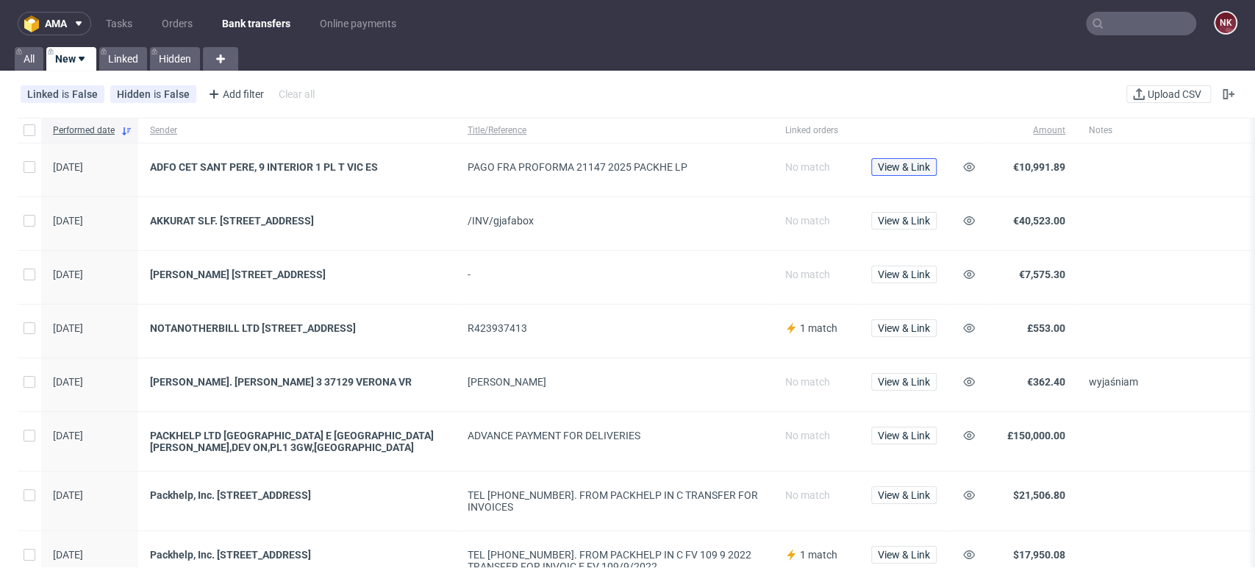
click at [914, 164] on span "View & Link" at bounding box center [904, 167] width 52 height 10
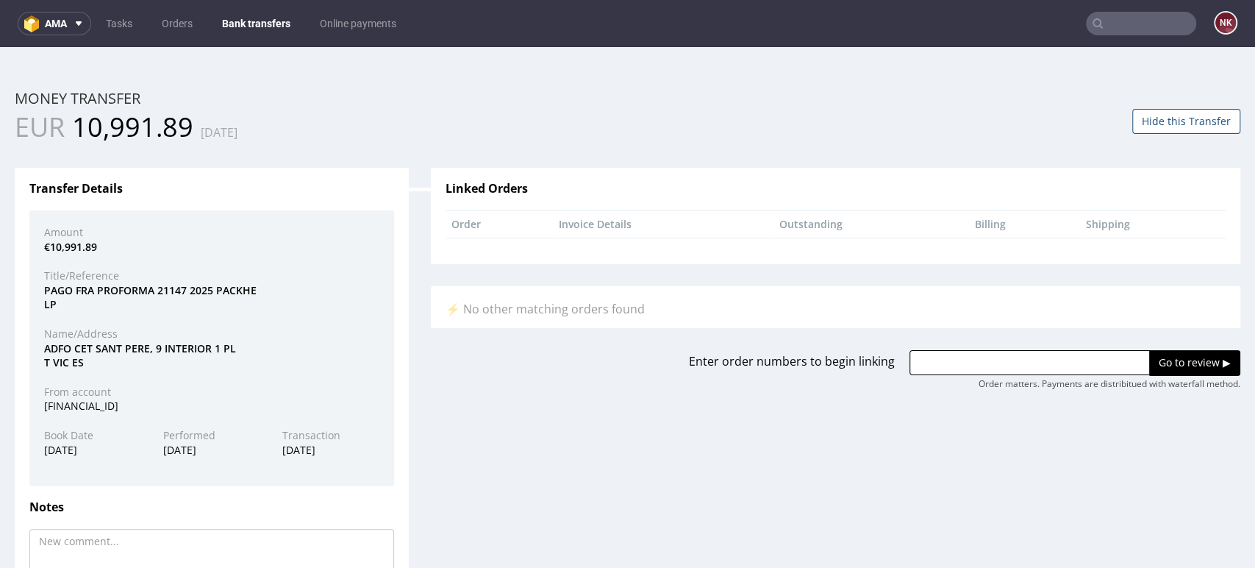
click at [67, 354] on div "ADFO CET SANT PERE, 9 INTERIOR 1 PL T VIC ES" at bounding box center [211, 355] width 357 height 29
copy div "ADFO"
click at [166, 287] on div "PAGO FRA PROFORMA 21147 2025 PACKHE LP" at bounding box center [211, 297] width 357 height 29
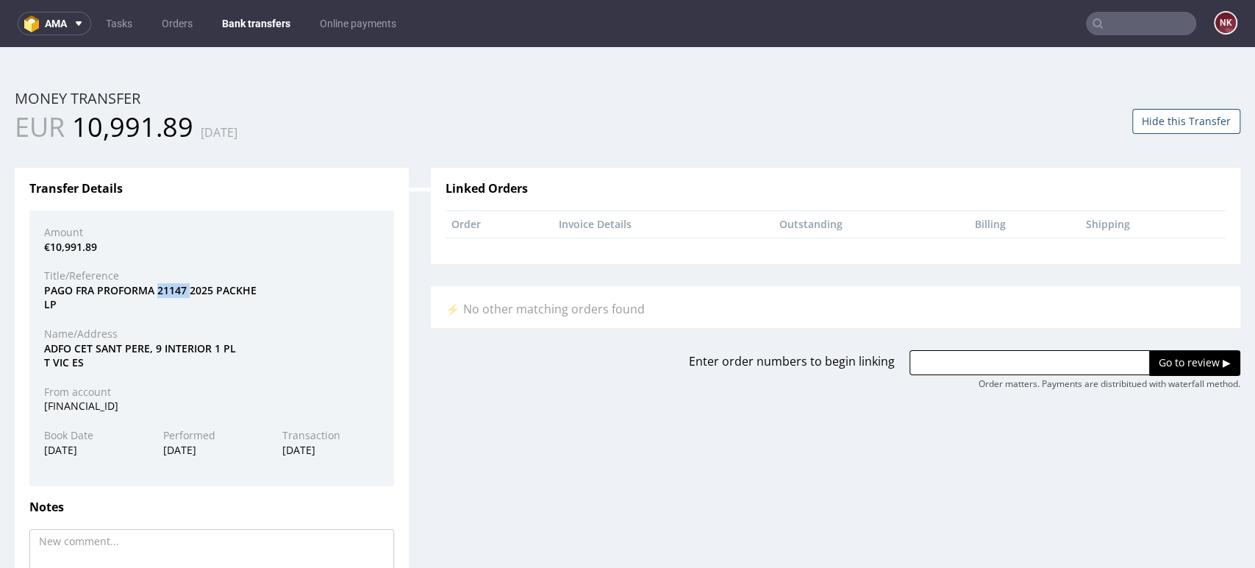
copy div "21147"
click at [965, 357] on input "text" at bounding box center [1029, 362] width 240 height 25
paste input "R252443896"
type input "R252443896"
click at [1171, 367] on input "Go to review ▶" at bounding box center [1194, 362] width 91 height 25
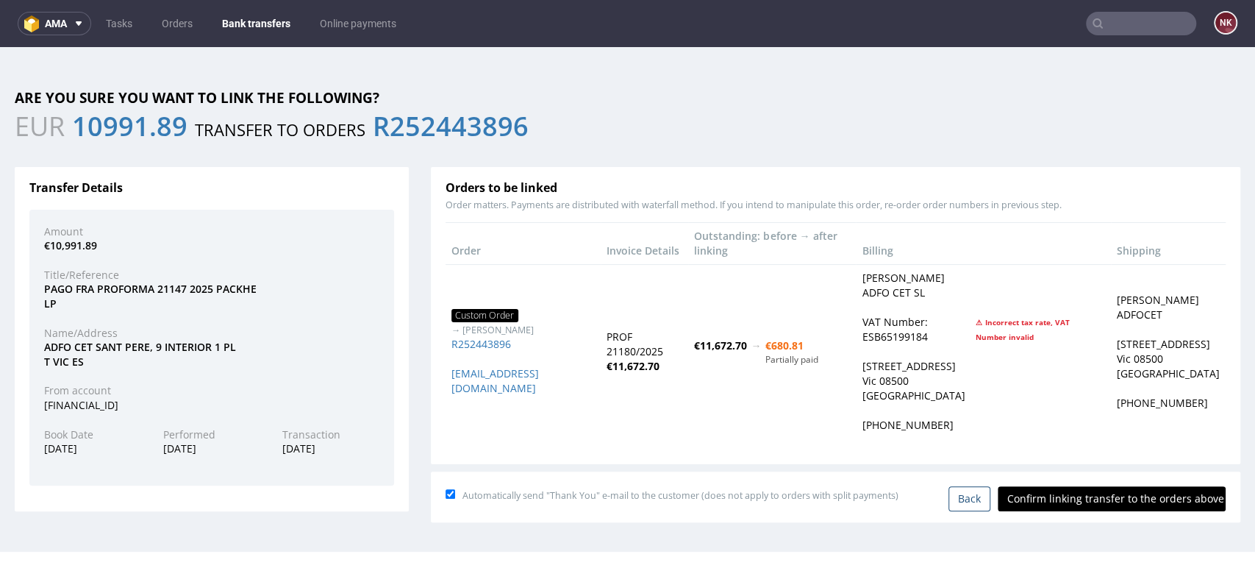
click at [1059, 501] on input "Confirm linking transfer to the orders above" at bounding box center [1112, 498] width 228 height 25
type input "In progress..."
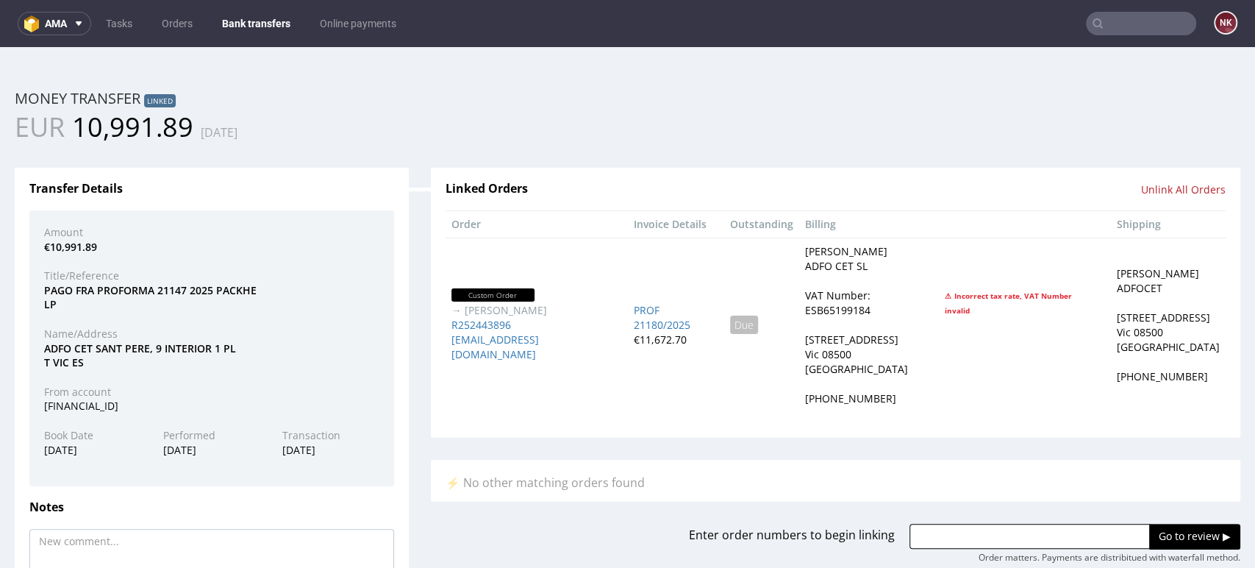
click at [256, 17] on link "Bank transfers" at bounding box center [256, 24] width 86 height 24
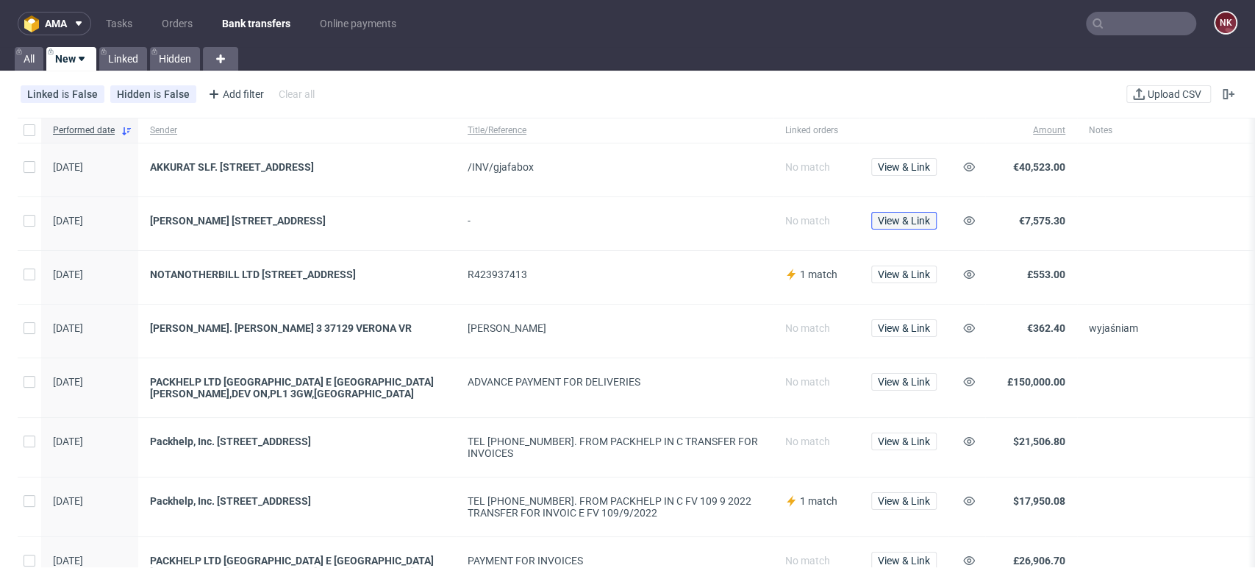
click at [906, 215] on span "View & Link" at bounding box center [904, 220] width 52 height 10
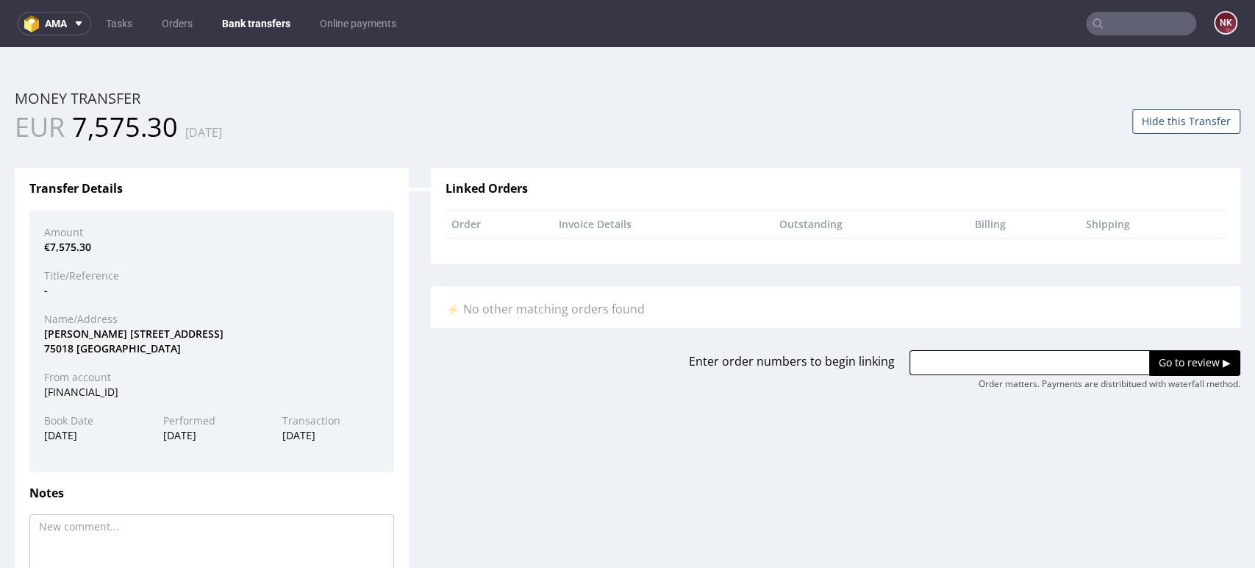
click at [510, 469] on div "Transfer Details Amount €7,575.30 Title/Reference - Name/Address SAS JUNG S.A.S…" at bounding box center [628, 412] width 1248 height 532
click at [929, 363] on input "text" at bounding box center [1029, 362] width 240 height 25
paste input "R770540670"
type input "R770540670"
click at [1157, 435] on div "Transfer Details Amount €7,575.30 Title/Reference - Name/Address SAS JUNG S.A.S…" at bounding box center [628, 412] width 1248 height 532
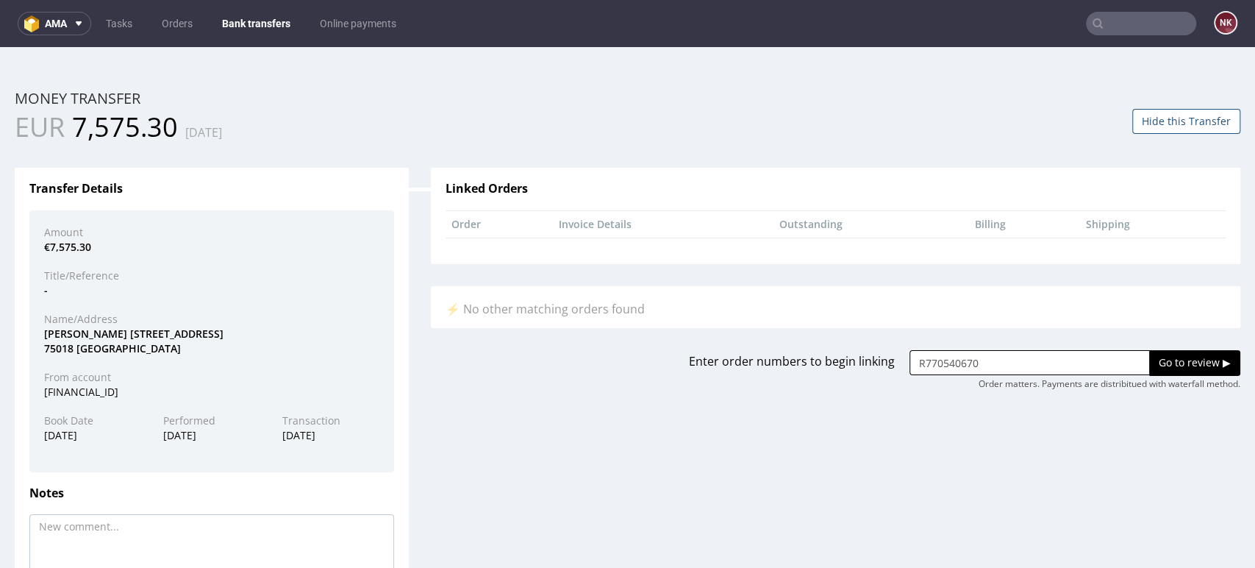
click at [1149, 362] on input "Go to review ▶" at bounding box center [1194, 362] width 91 height 25
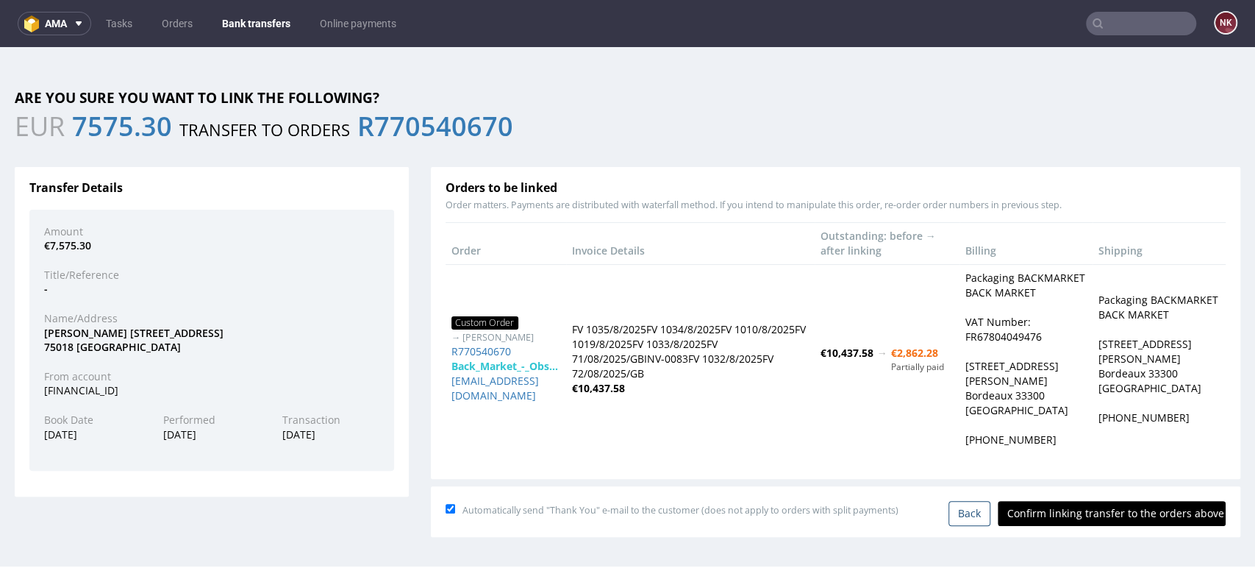
click at [1072, 526] on input "Confirm linking transfer to the orders above" at bounding box center [1112, 513] width 228 height 25
type input "In progress..."
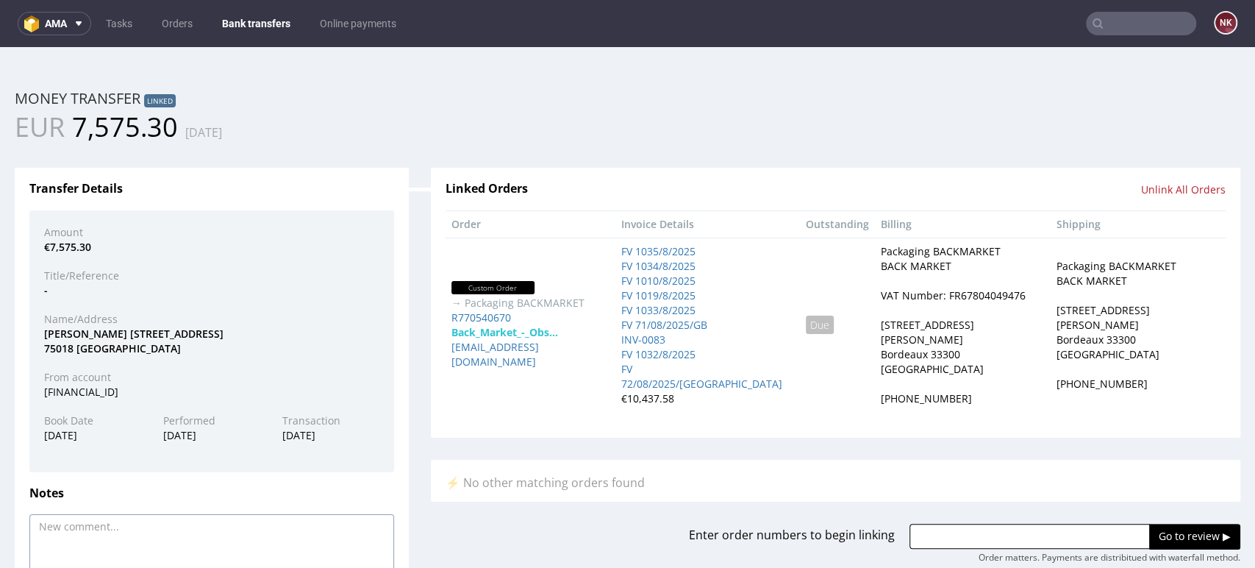
click at [209, 529] on textarea at bounding box center [211, 556] width 365 height 84
paste textarea "FV 1010/8/2025"
click at [59, 526] on textarea "FV 1010/8/2025," at bounding box center [211, 556] width 365 height 84
drag, startPoint x: 122, startPoint y: 529, endPoint x: 0, endPoint y: 540, distance: 122.5
click at [0, 540] on div "Home Money Transfers Money Transfer ID: 202527597404017491 Money transfer Linke…" at bounding box center [627, 366] width 1255 height 638
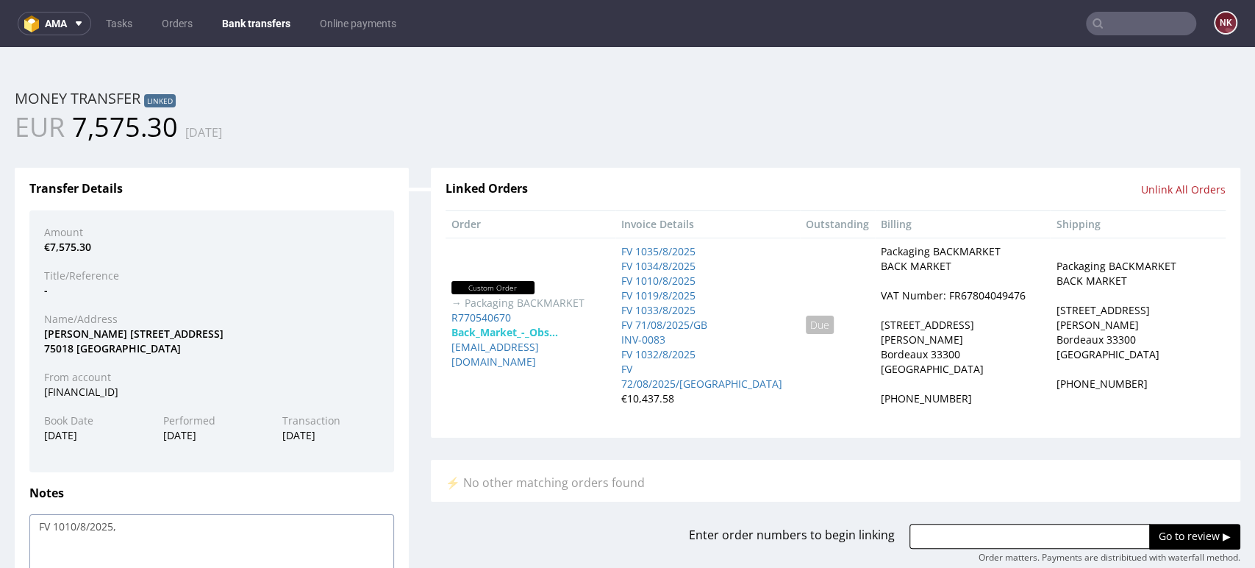
click at [136, 522] on textarea "FV 1010/8/2025," at bounding box center [211, 556] width 365 height 84
paste textarea "FV 1010/8/2025,"
click at [155, 523] on textarea "FV 1010/8/2025, FV 1010/8/2025," at bounding box center [211, 556] width 365 height 84
click at [218, 527] on textarea "FV 1010/8/2025, FV 1011/8/2025," at bounding box center [211, 556] width 365 height 84
paste textarea "FV 1010/8/2025,"
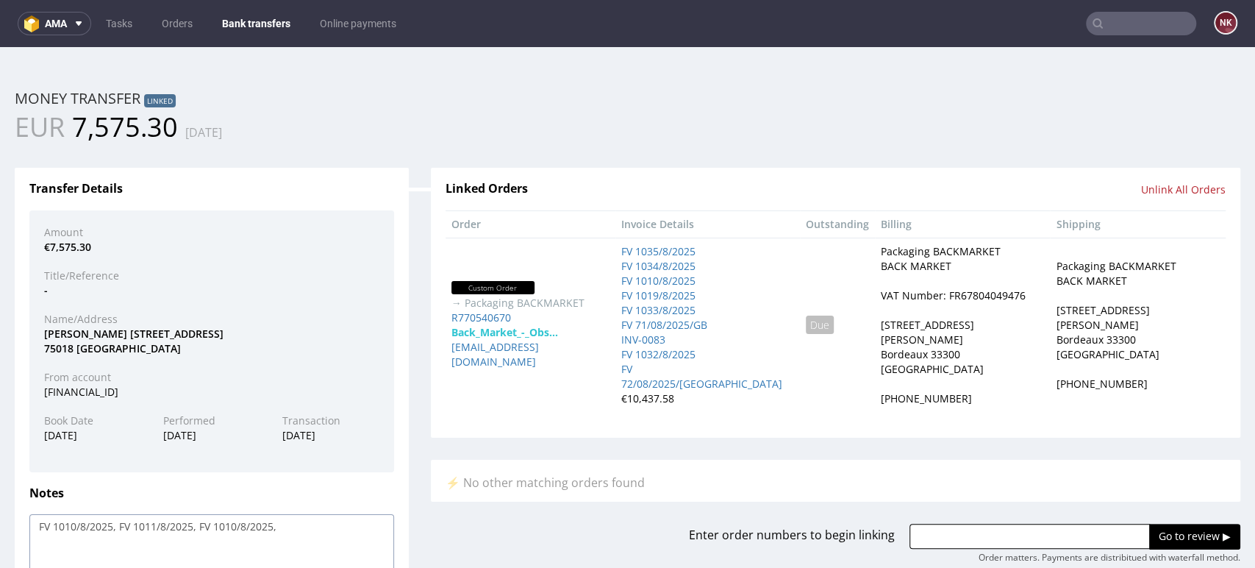
click at [235, 525] on textarea "FV 1010/8/2025, FV 1011/8/2025, FV 1010/8/2025," at bounding box center [211, 556] width 365 height 84
click at [159, 524] on textarea "FV 1010/8/2025, FV 1011/8/2025, FV 1012/8/2025," at bounding box center [211, 556] width 365 height 84
click at [237, 524] on textarea "FV 1010/8/2025, FV 1019/8/2025, FV 1012/8/2025," at bounding box center [211, 556] width 365 height 84
click at [310, 529] on textarea "FV 1010/8/2025, FV 1019/8/2025, FV 1032/8/2025," at bounding box center [211, 556] width 365 height 84
paste textarea "FV 1010/8/2025,"
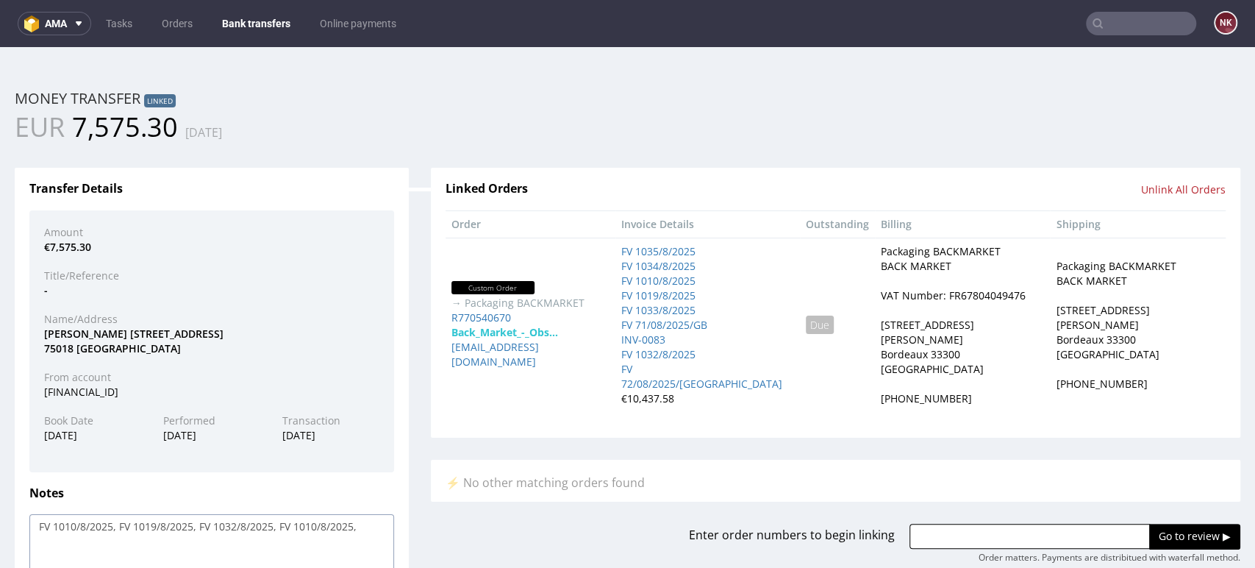
click at [317, 526] on textarea "FV 1010/8/2025, FV 1019/8/2025, FV 1032/8/2025, FV 1010/8/2025," at bounding box center [211, 556] width 365 height 84
click at [369, 528] on textarea "FV 1010/8/2025, FV 1019/8/2025, FV 1032/8/2025, FV 1033/8/2025," at bounding box center [211, 556] width 365 height 84
paste textarea "FV 1010/8/2025,"
click at [59, 541] on textarea "FV 1010/8/2025, FV 1019/8/2025, FV 1032/8/2025, FV 1033/8/2025, FV 1010/8/2025," at bounding box center [211, 556] width 365 height 84
click at [115, 548] on textarea "FV 1010/8/2025, FV 1019/8/2025, FV 1032/8/2025, FV 1033/8/2025, FV 1034/8/2025," at bounding box center [211, 556] width 365 height 84
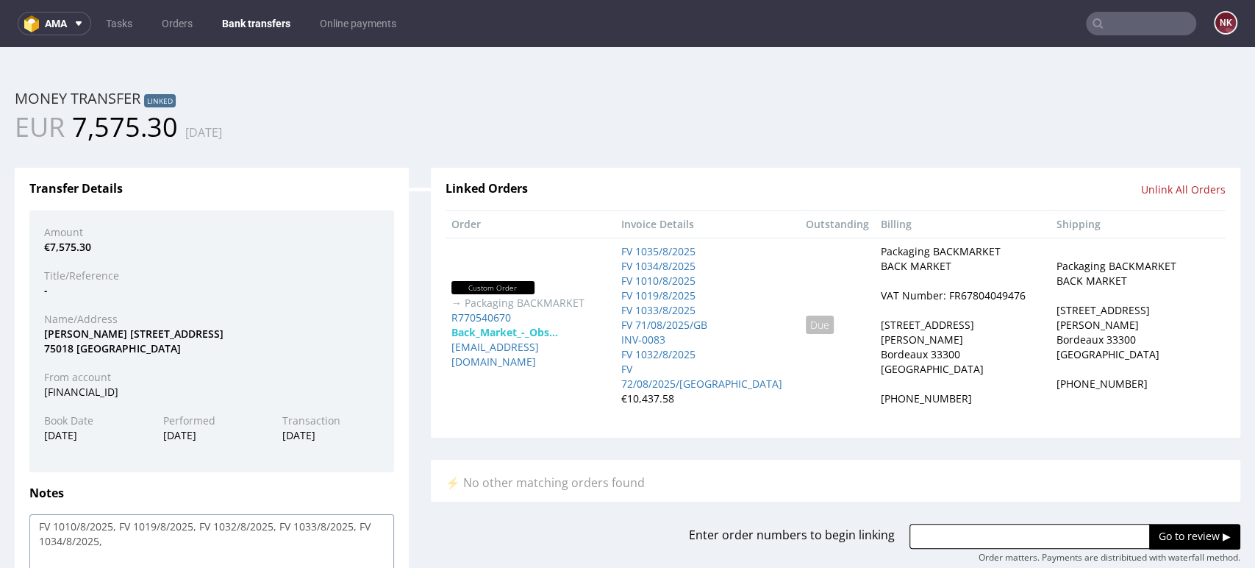
paste textarea "FV 1010/8/2025,"
click at [142, 539] on textarea "FV 1010/8/2025, FV 1019/8/2025, FV 1032/8/2025, FV 1033/8/2025, FV 1034/8/2025,…" at bounding box center [211, 556] width 365 height 84
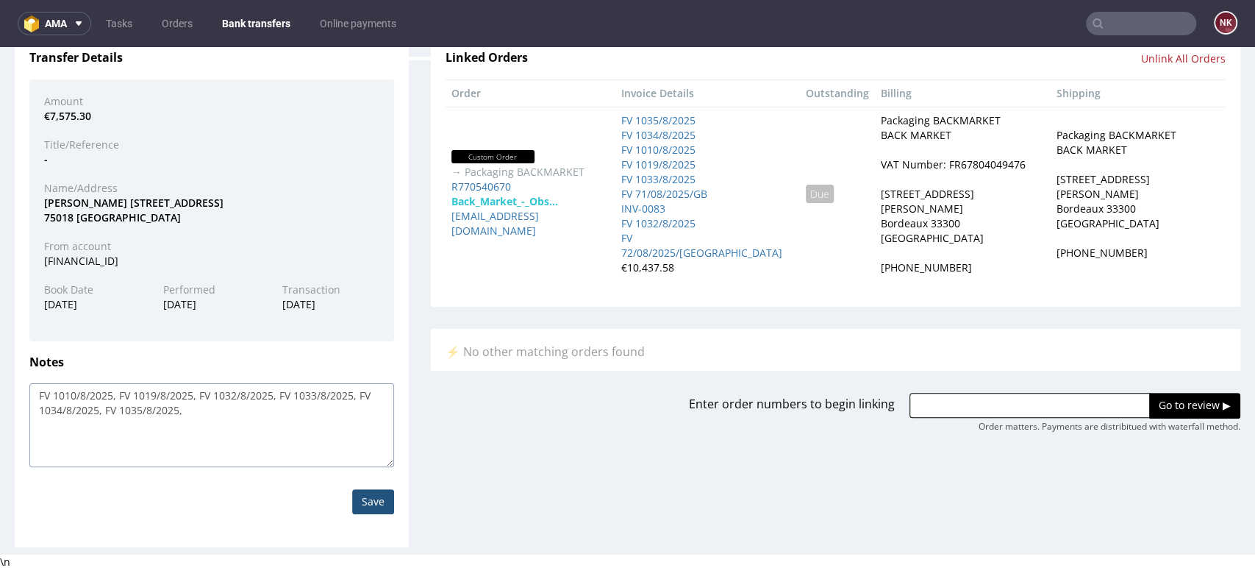
type textarea "FV 1010/8/2025, FV 1019/8/2025, FV 1032/8/2025, FV 1033/8/2025, FV 1034/8/2025,…"
click at [365, 492] on input "Save" at bounding box center [373, 501] width 42 height 25
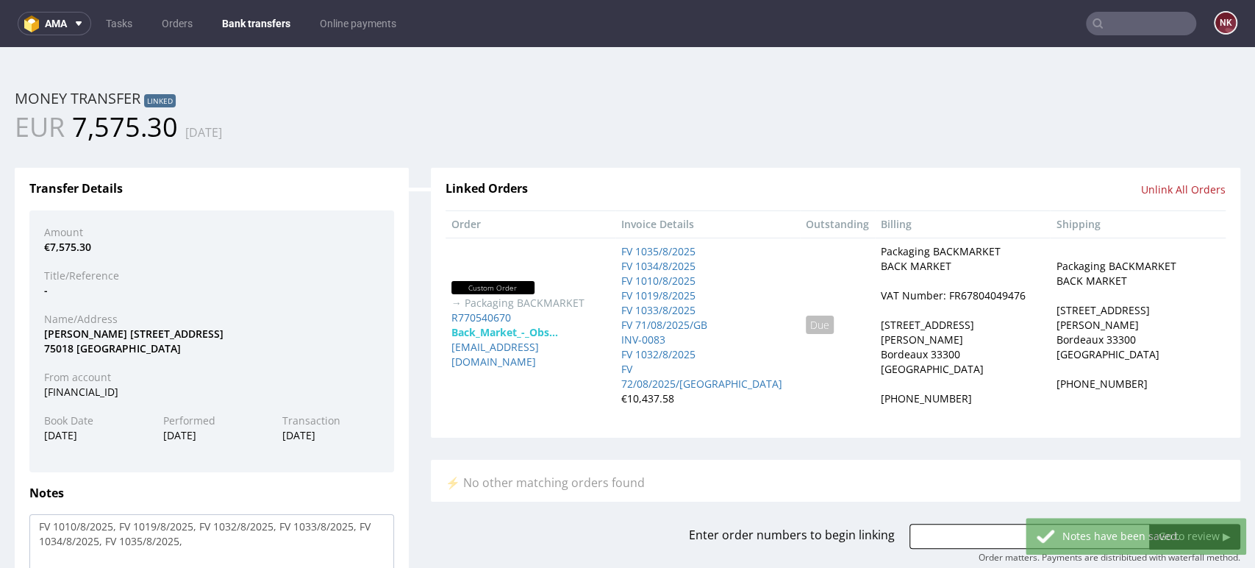
scroll to position [0, 0]
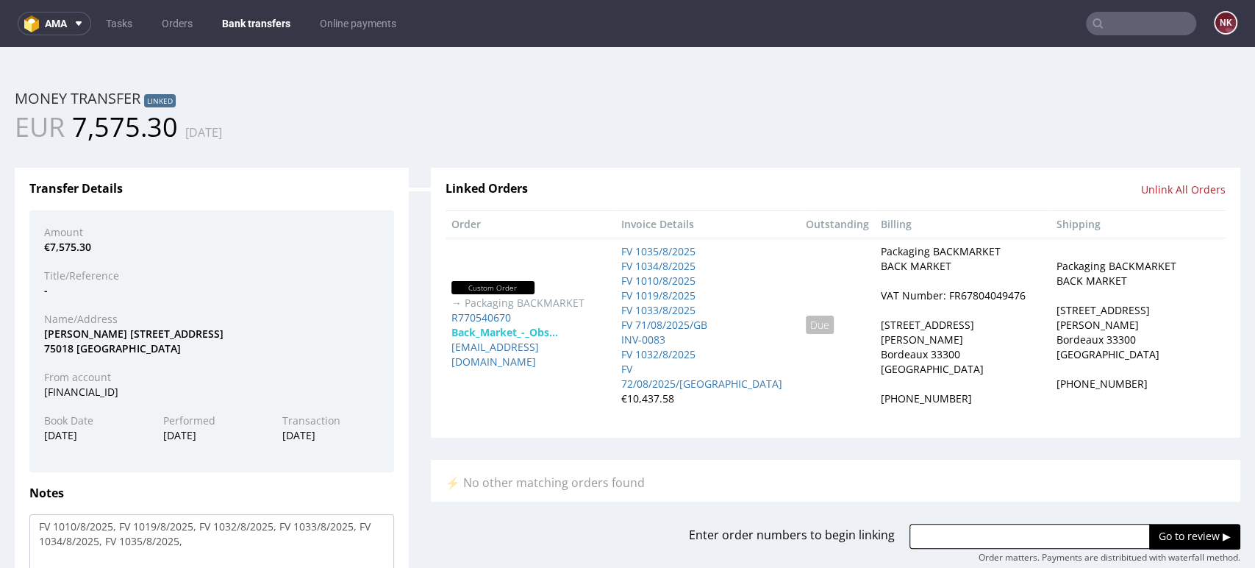
click at [253, 24] on link "Bank transfers" at bounding box center [256, 24] width 86 height 24
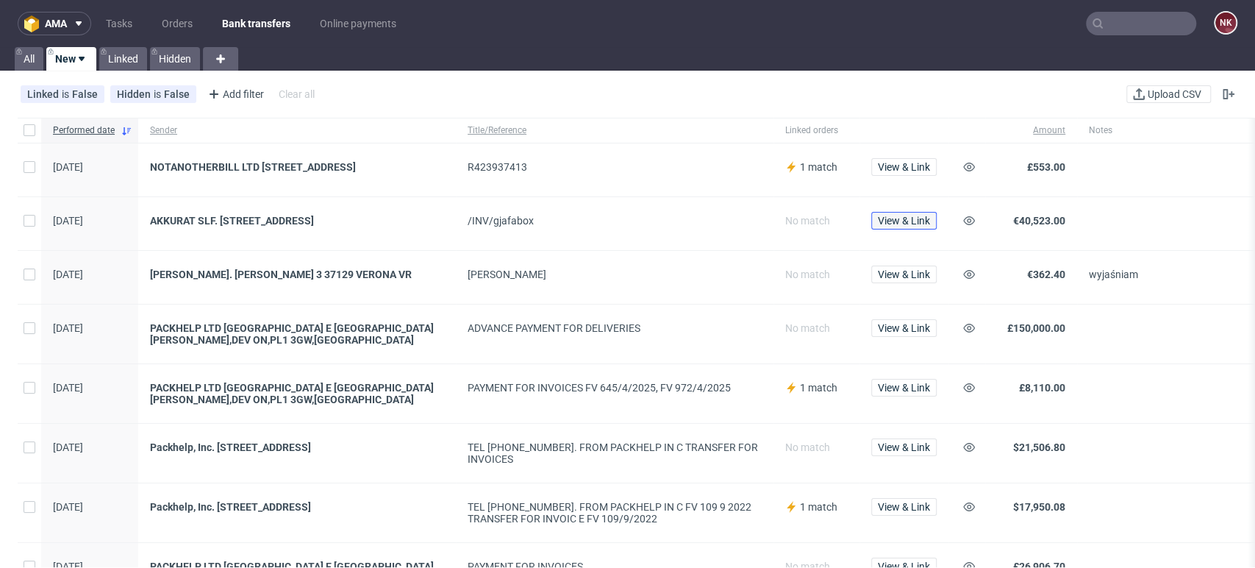
click at [915, 226] on span "View & Link" at bounding box center [904, 220] width 52 height 10
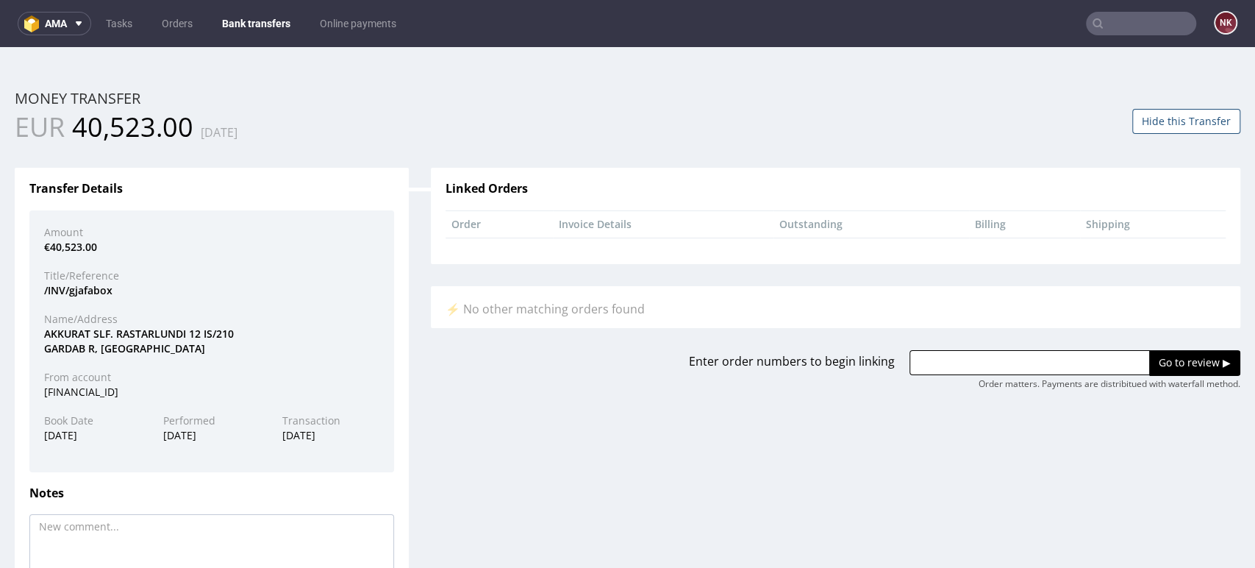
click at [65, 337] on div "AKKURAT SLF. RASTARLUNDI 12 IS/210 GARDAB R, ICELAND" at bounding box center [211, 340] width 357 height 29
copy div "AKKURAT"
click at [965, 360] on input "text" at bounding box center [1029, 362] width 240 height 25
paste input "R630222245"
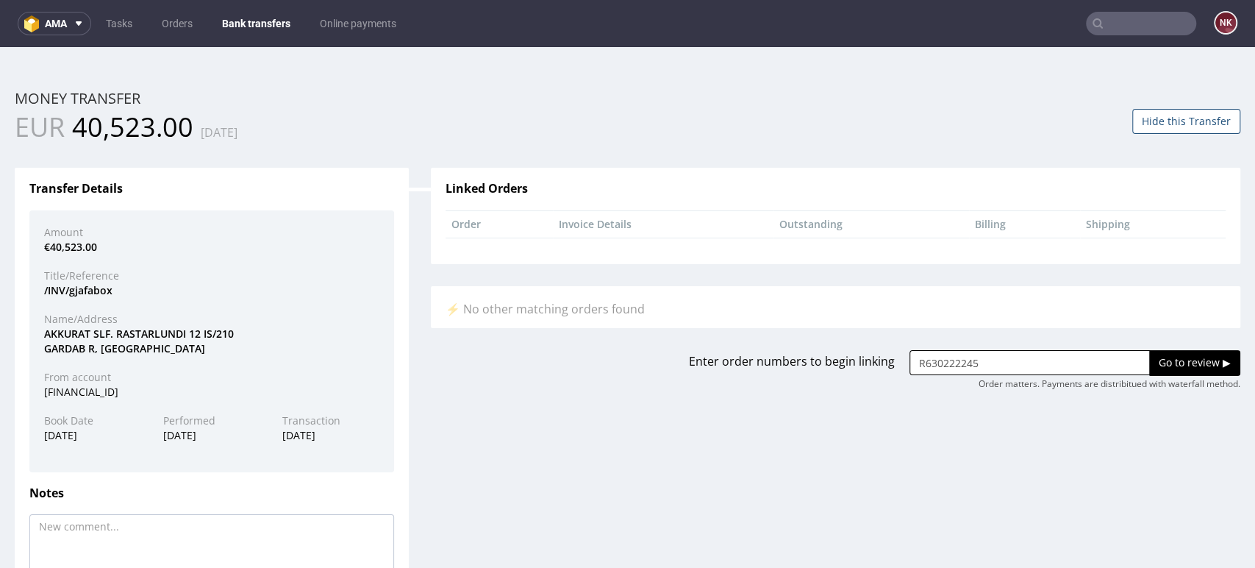
type input "R630222245"
click at [1140, 378] on div "Order matters. Payments are distribitued with waterfall method." at bounding box center [1110, 384] width 262 height 12
click at [1154, 363] on input "Go to review ▶" at bounding box center [1194, 362] width 91 height 25
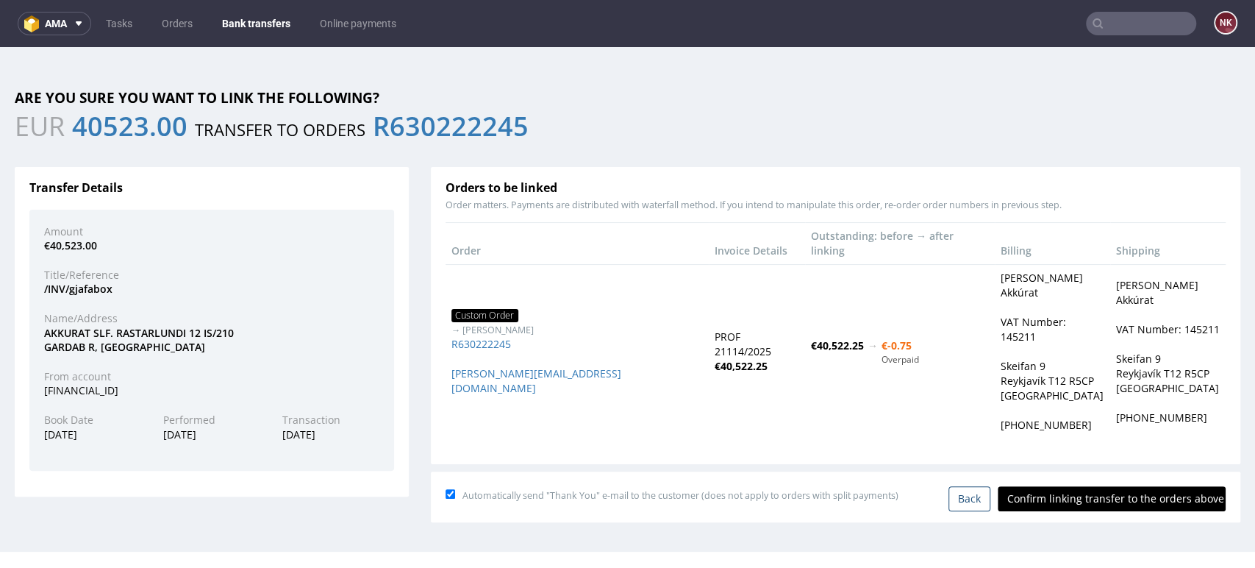
click at [1064, 486] on input "Confirm linking transfer to the orders above" at bounding box center [1112, 498] width 228 height 25
type input "In progress..."
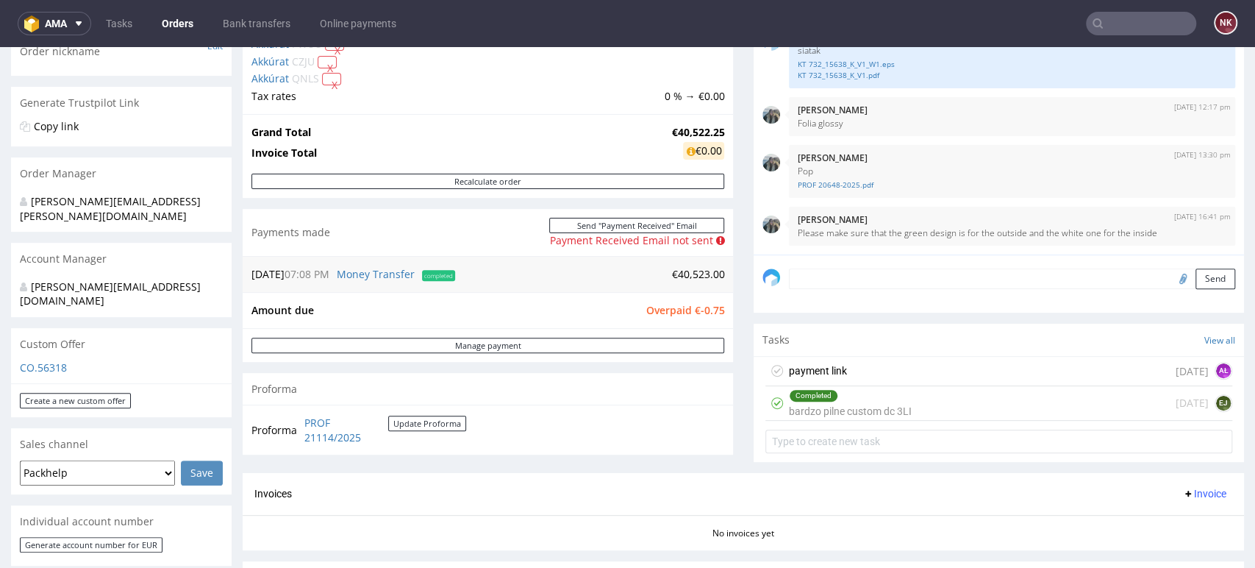
scroll to position [251, 0]
click at [834, 368] on div "payment link 7 days ago AŁ" at bounding box center [998, 370] width 467 height 29
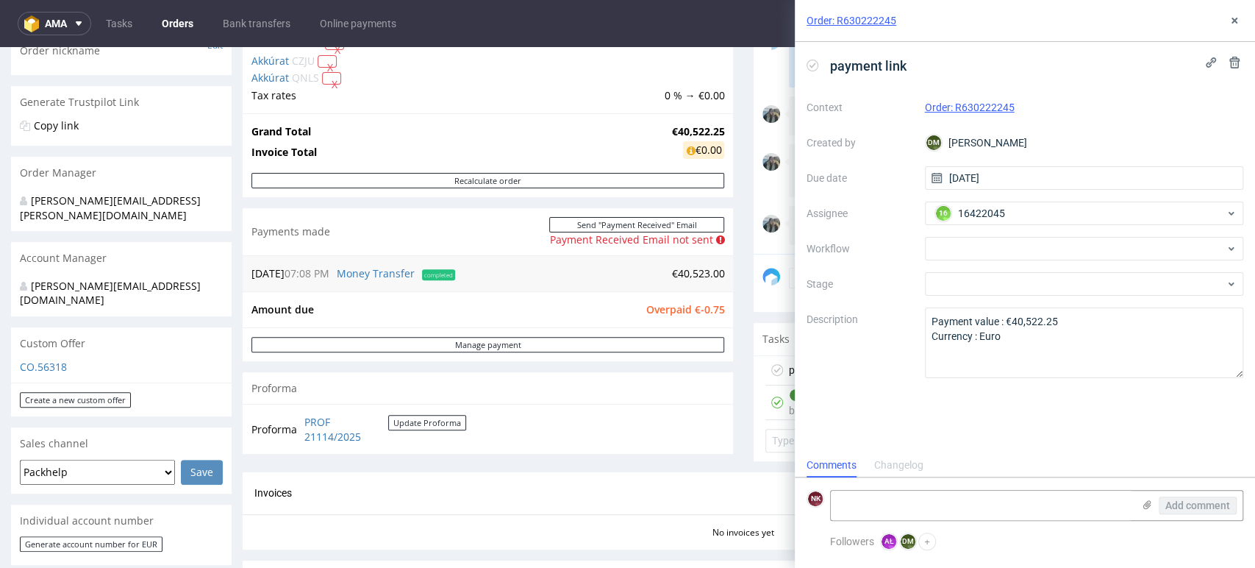
scroll to position [12, 0]
click at [812, 64] on icon at bounding box center [813, 66] width 12 height 12
click at [1234, 24] on icon at bounding box center [1235, 21] width 12 height 12
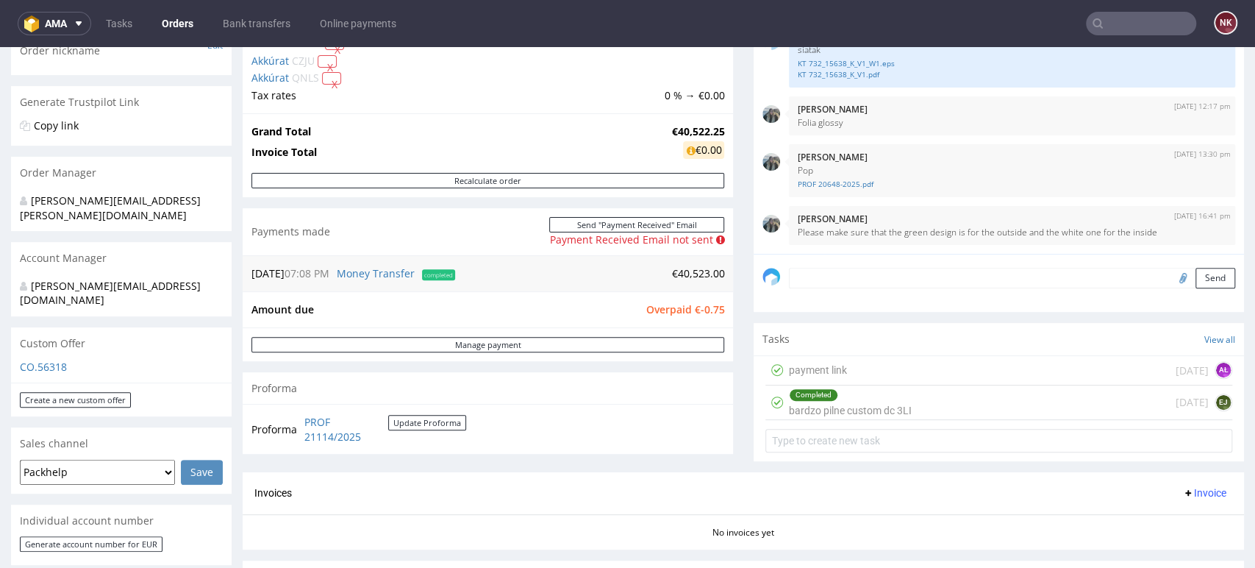
click at [734, 321] on div "Progress Payment Owed €-0.75 Payment “Received” Email - Line Items 3 DTP - Prod…" at bounding box center [743, 307] width 1001 height 929
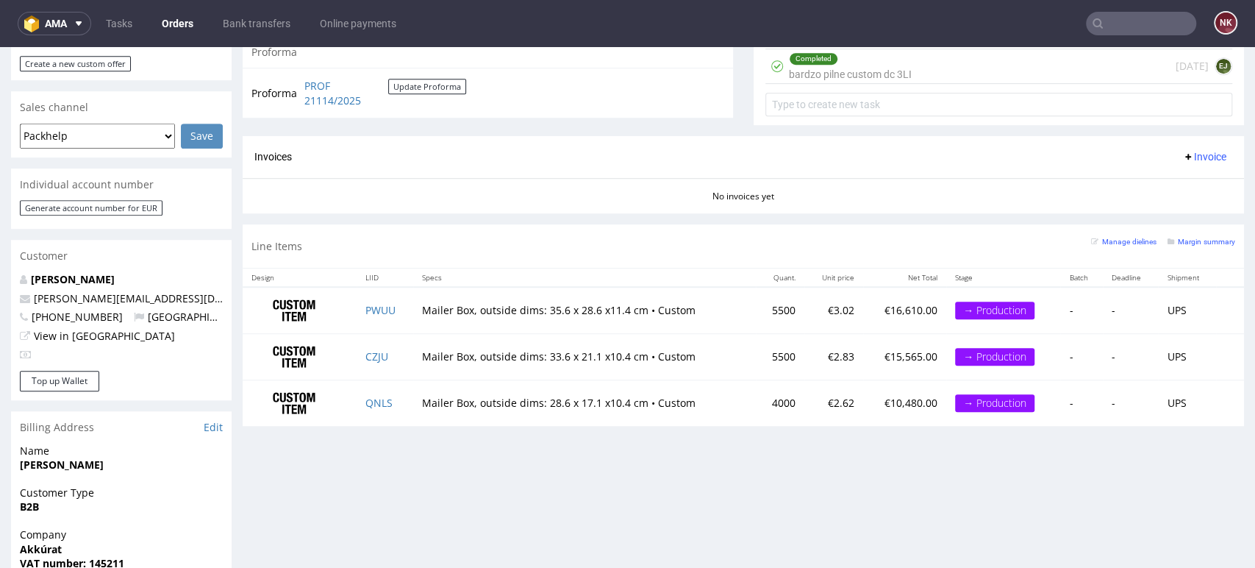
scroll to position [588, 0]
click at [1180, 509] on div "Progress Payment Owed €-0.75 Payment “Received” Email - Line Items 3 DTP - Prod…" at bounding box center [743, 226] width 1001 height 1439
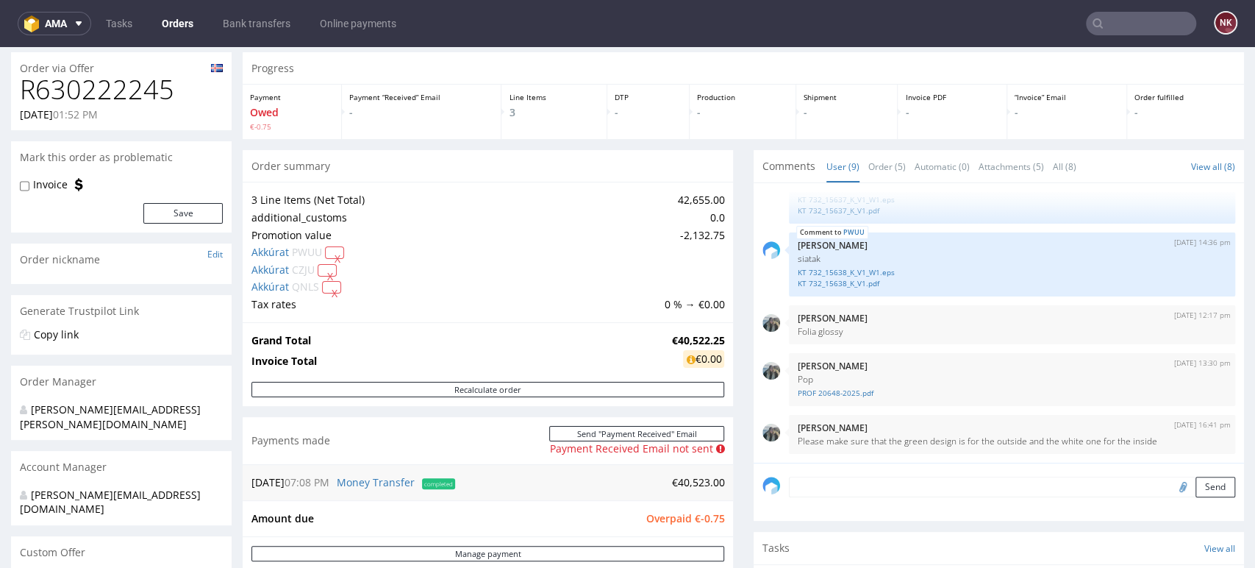
scroll to position [0, 0]
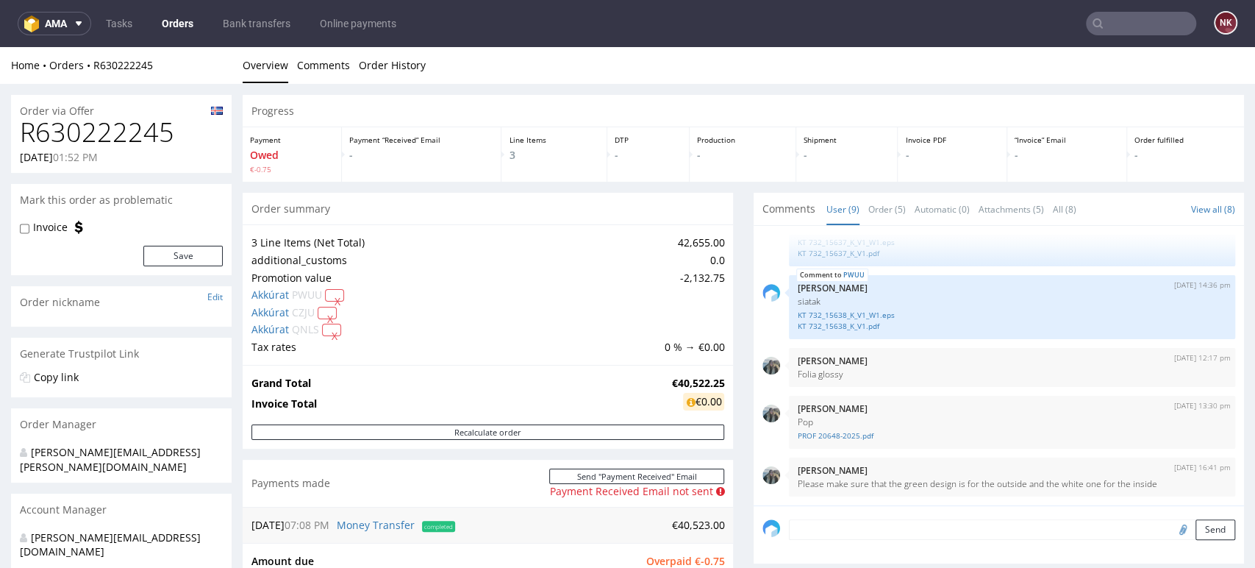
drag, startPoint x: 187, startPoint y: 22, endPoint x: 172, endPoint y: 18, distance: 16.1
click at [172, 18] on link "Orders" at bounding box center [177, 24] width 49 height 24
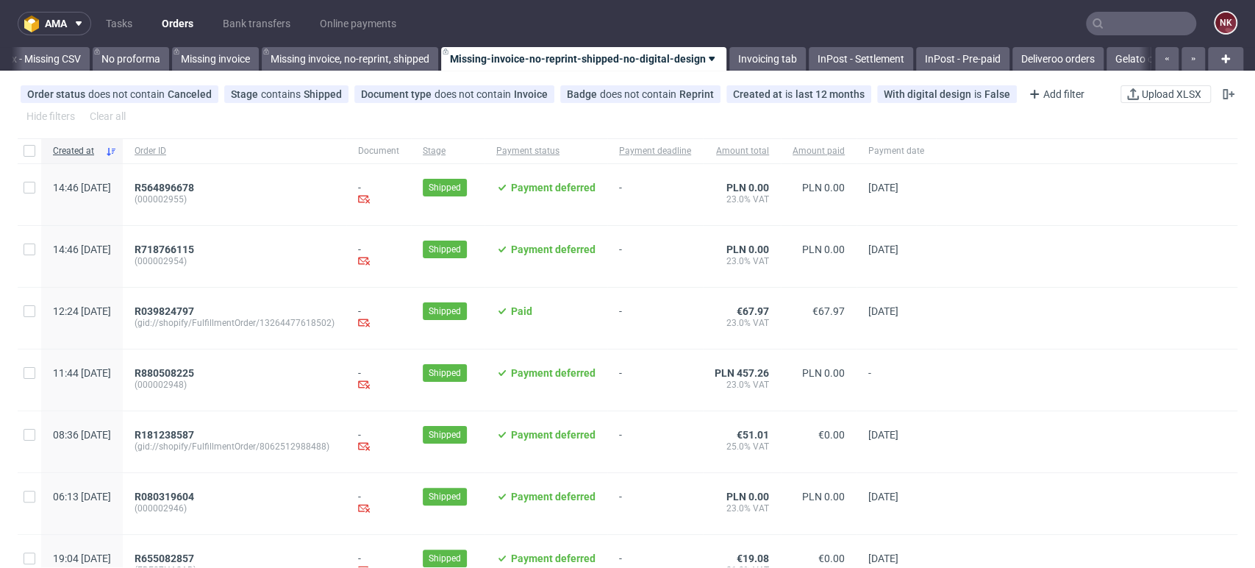
scroll to position [0, 2081]
click at [263, 17] on link "Bank transfers" at bounding box center [256, 24] width 85 height 24
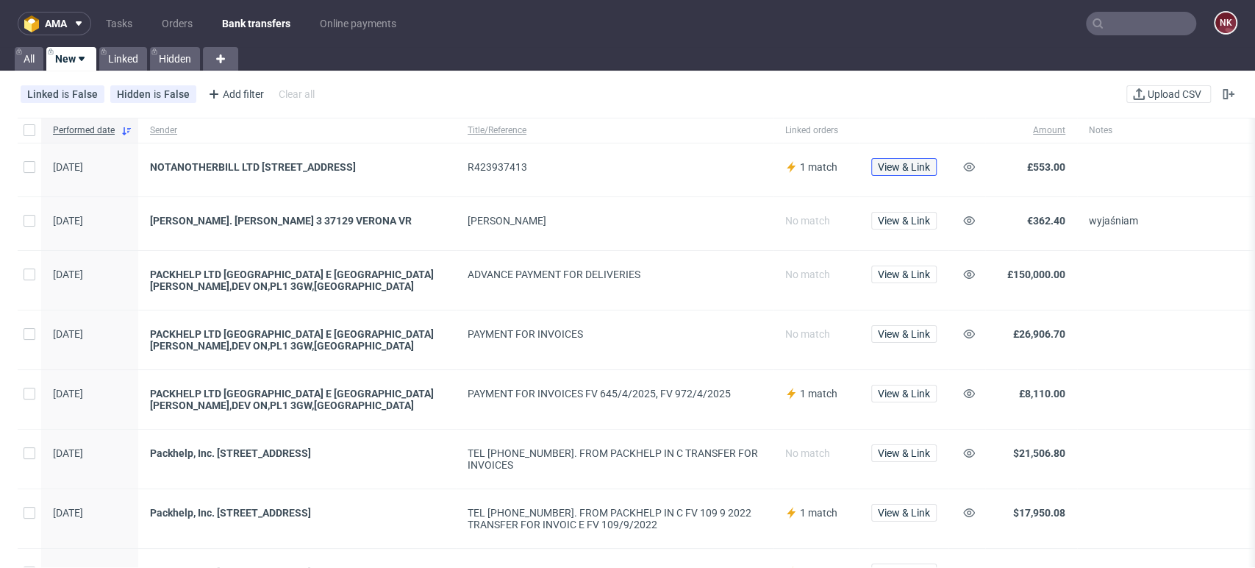
click at [902, 167] on span "View & Link" at bounding box center [904, 167] width 52 height 10
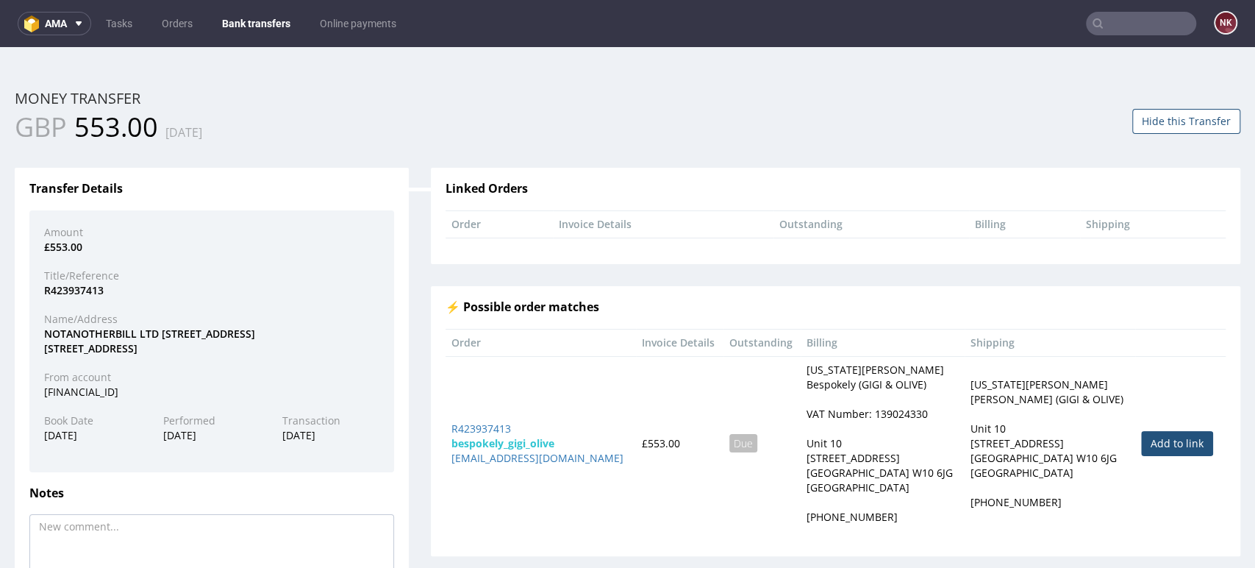
scroll to position [117, 0]
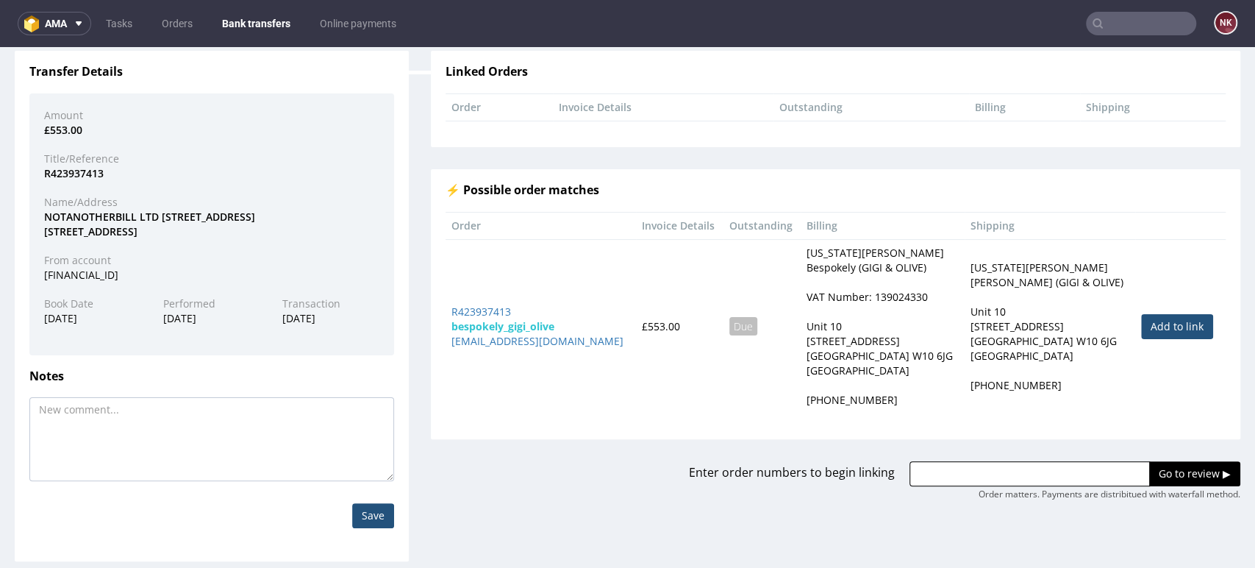
click at [1156, 329] on link "Add to link" at bounding box center [1177, 326] width 72 height 25
type input "R423937413"
click at [1167, 465] on input "Go to review ▶" at bounding box center [1194, 473] width 91 height 25
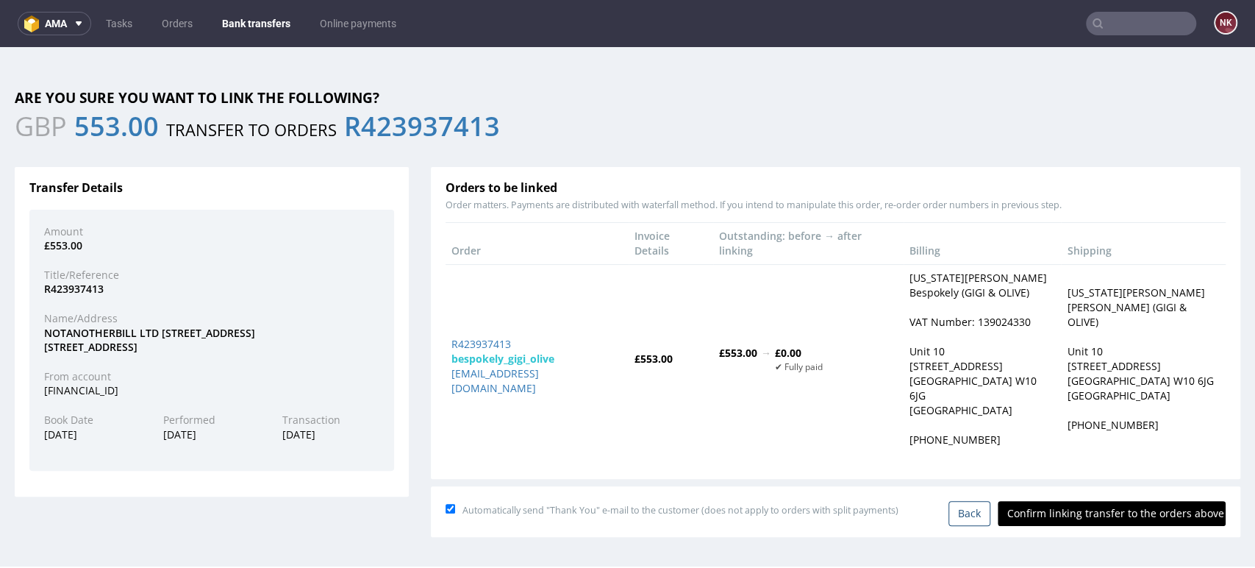
scroll to position [0, 0]
click at [1109, 501] on input "Confirm linking transfer to the orders above" at bounding box center [1112, 513] width 228 height 25
type input "In progress..."
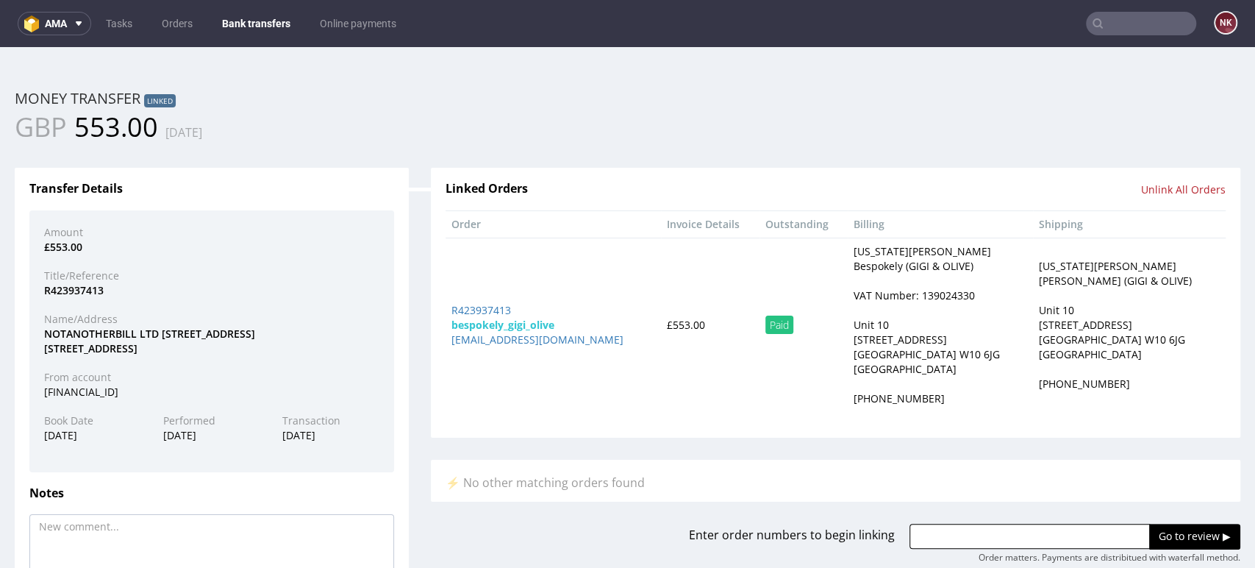
click at [235, 27] on link "Bank transfers" at bounding box center [256, 24] width 86 height 24
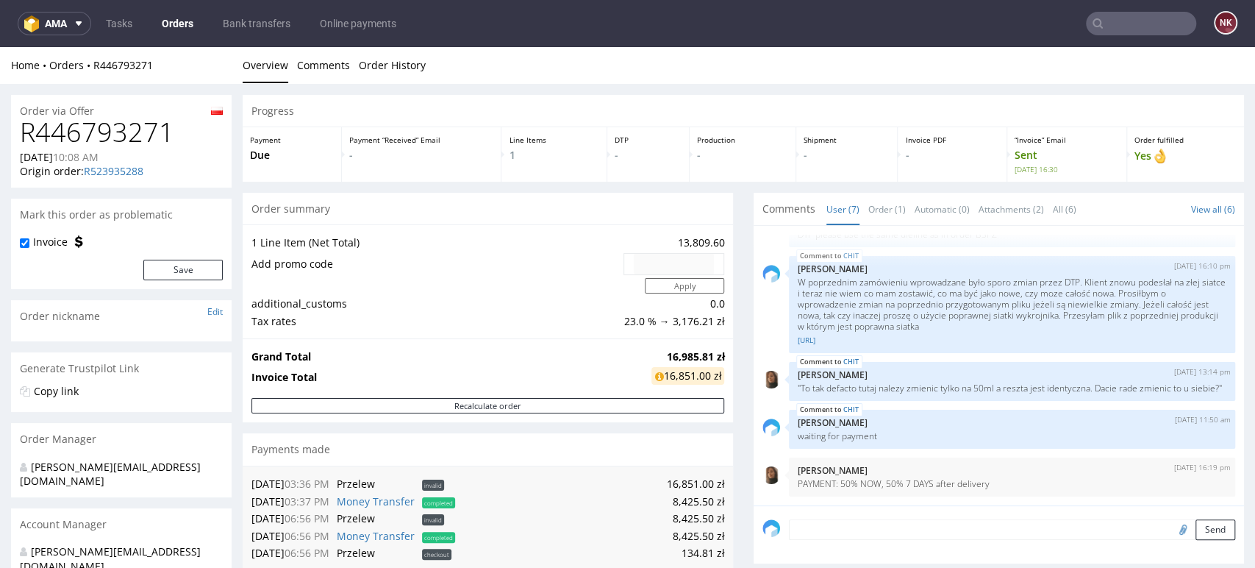
click at [111, 128] on h1 "R446793271" at bounding box center [121, 132] width 203 height 29
copy h1 "R446793271"
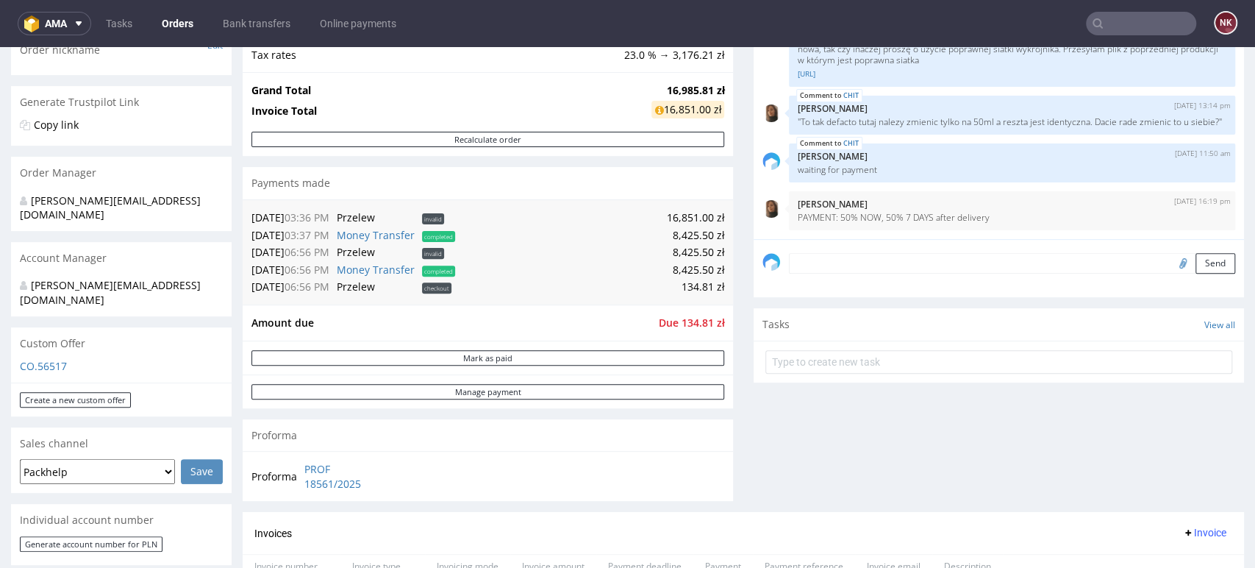
scroll to position [531, 0]
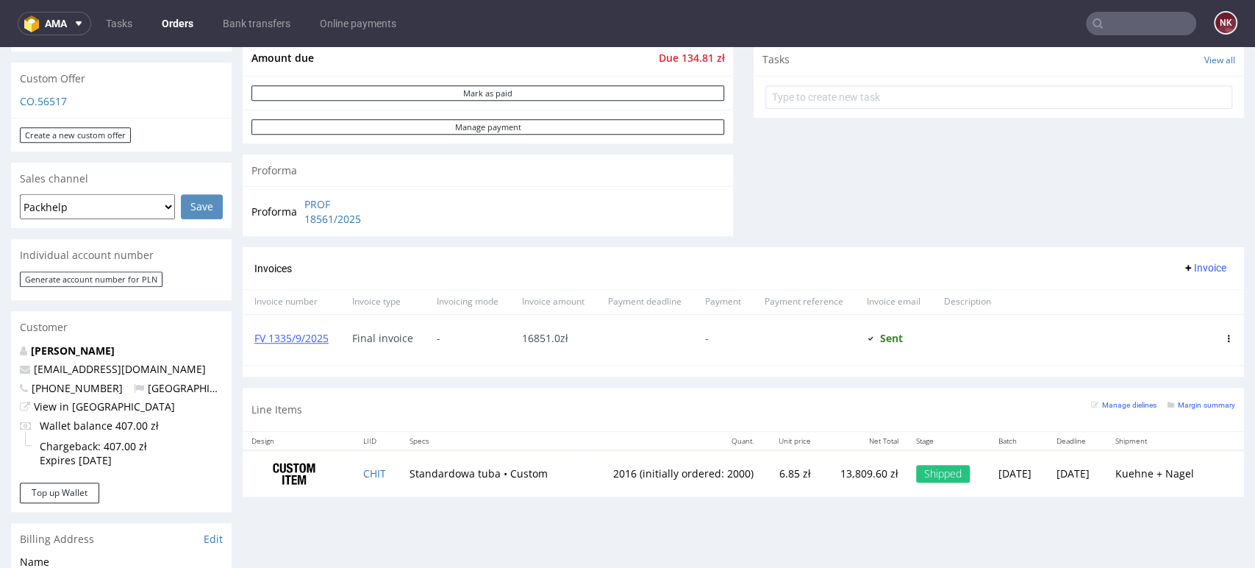
click at [1225, 337] on icon at bounding box center [1228, 338] width 7 height 7
click at [1152, 419] on span "Mark as paid" at bounding box center [1168, 419] width 89 height 15
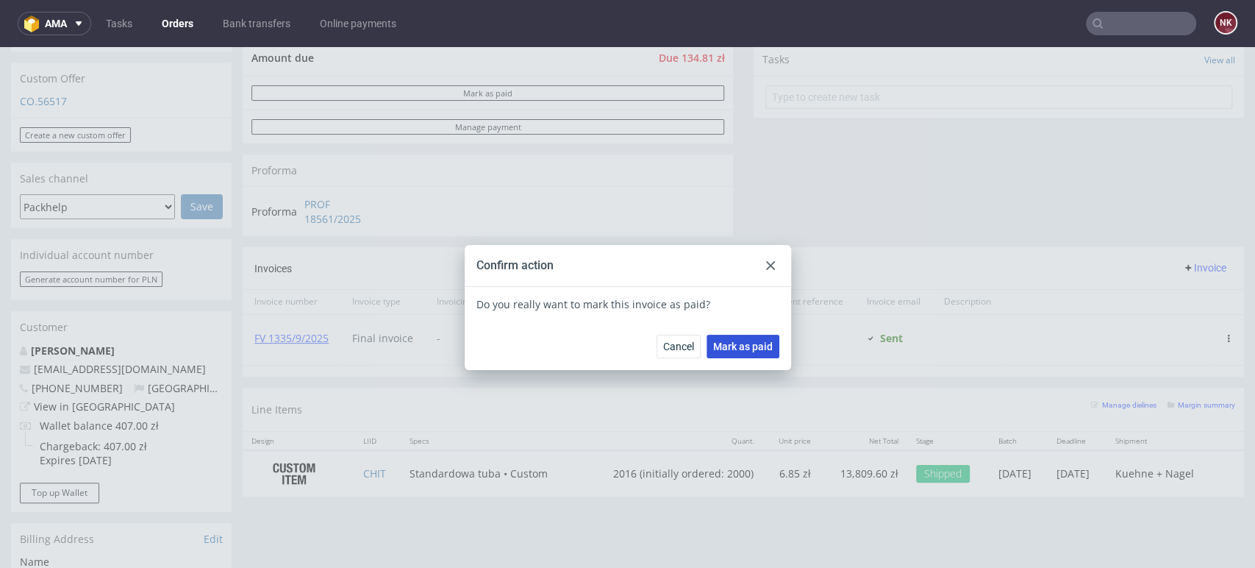
click at [743, 346] on span "Mark as paid" at bounding box center [743, 346] width 60 height 10
click at [765, 257] on div at bounding box center [771, 266] width 18 height 18
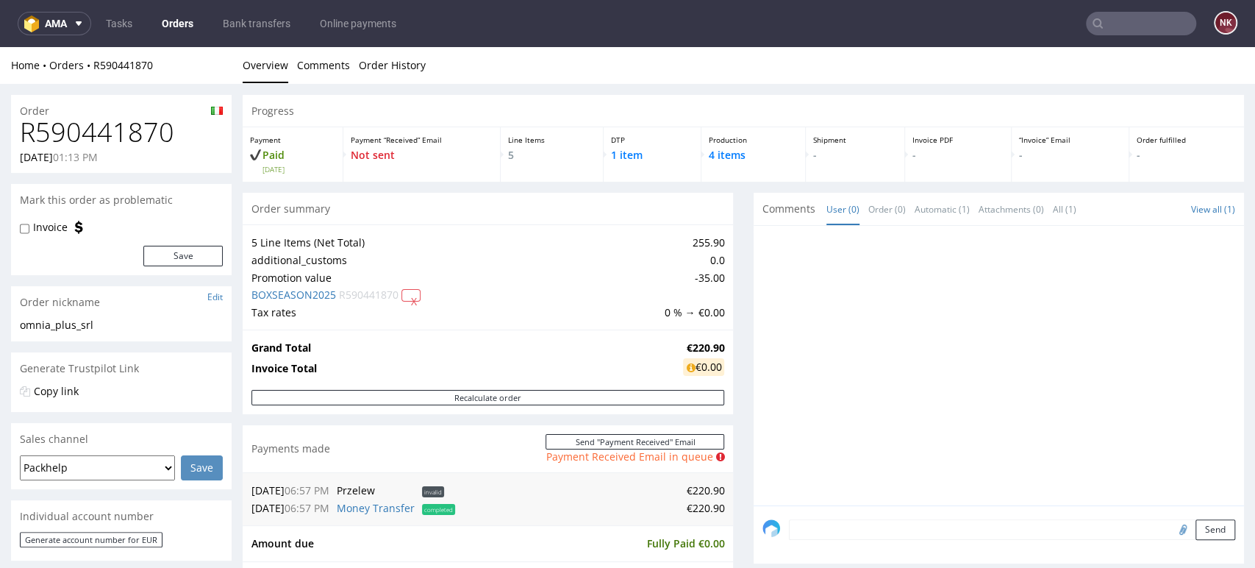
click at [762, 360] on div at bounding box center [1003, 370] width 482 height 271
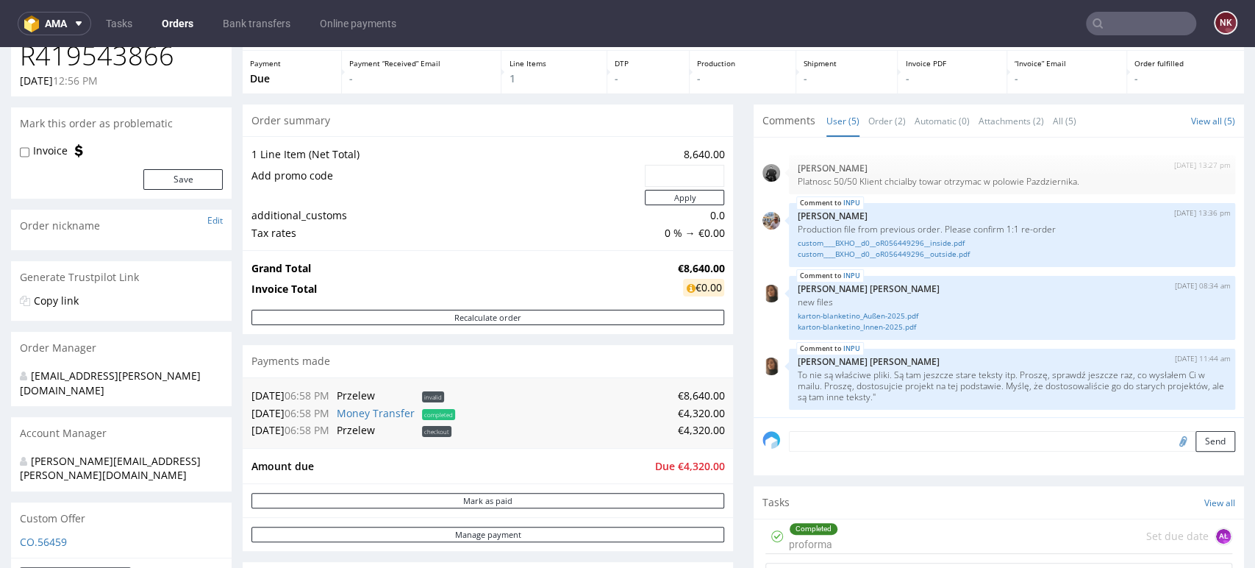
scroll to position [49, 0]
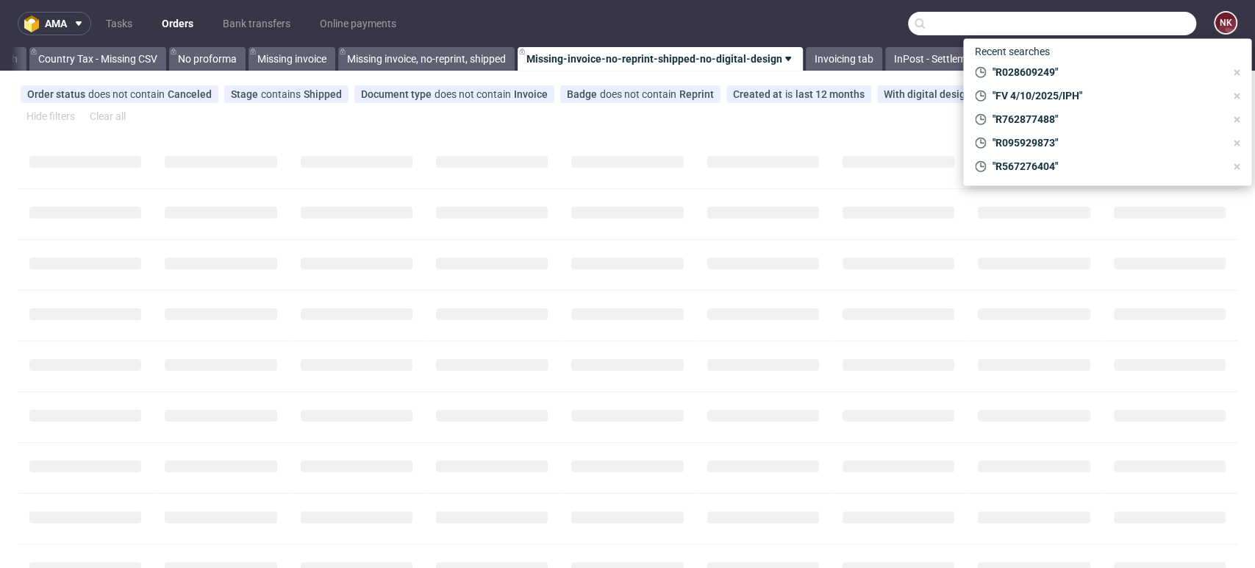
click at [1118, 18] on input "text" at bounding box center [1052, 24] width 288 height 24
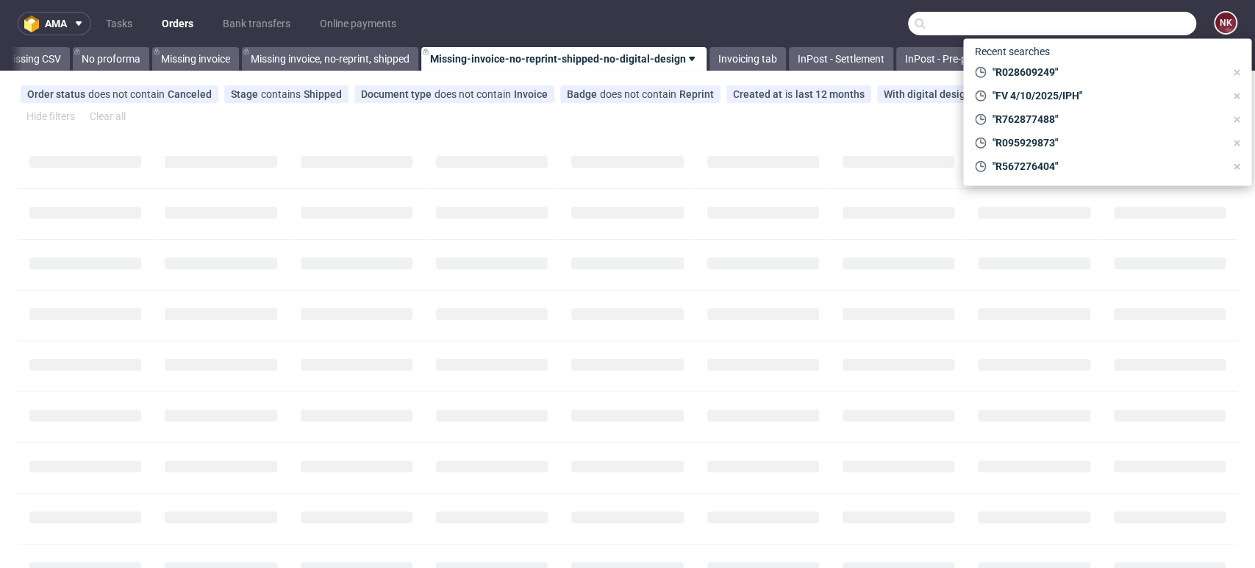
scroll to position [0, 2081]
paste input "ADFO"
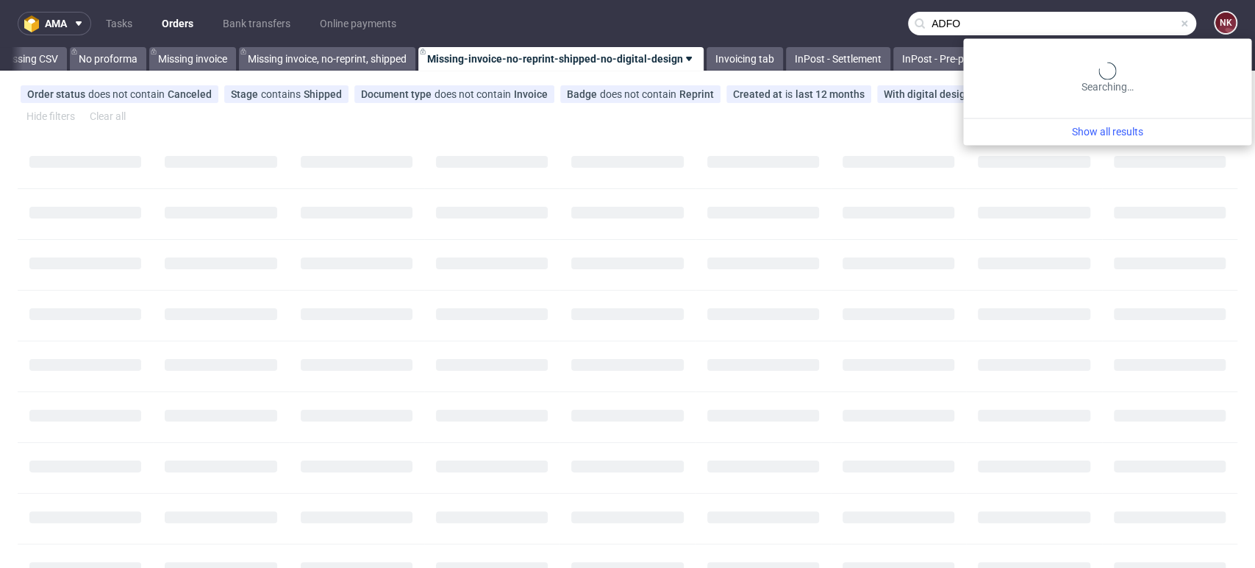
type input "ADFO"
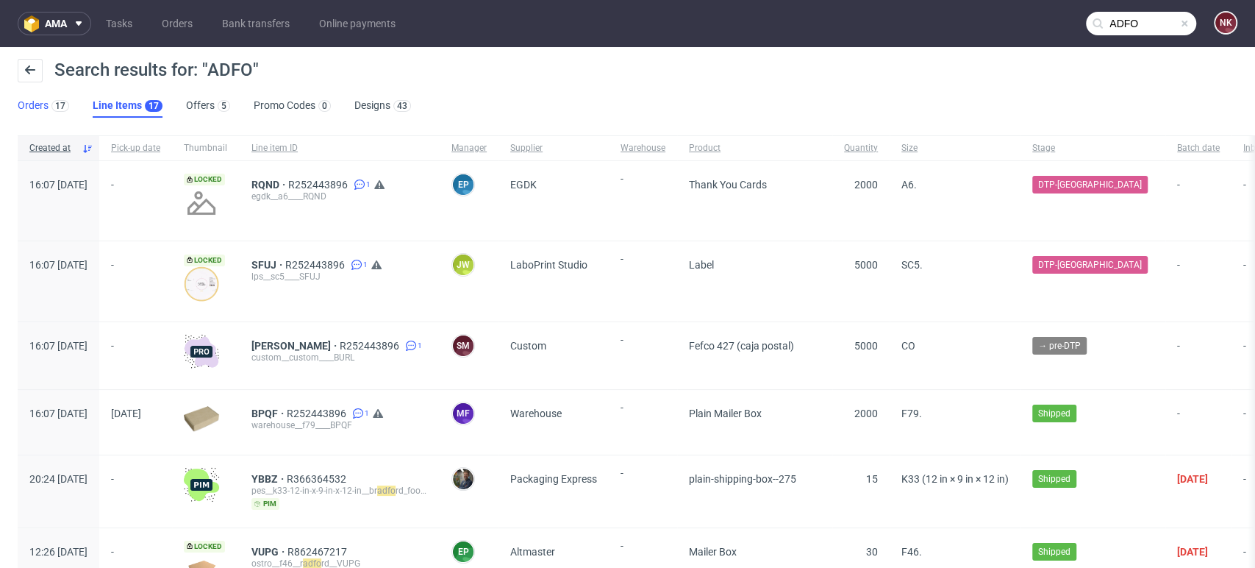
click at [35, 104] on link "Orders 17" at bounding box center [43, 106] width 51 height 24
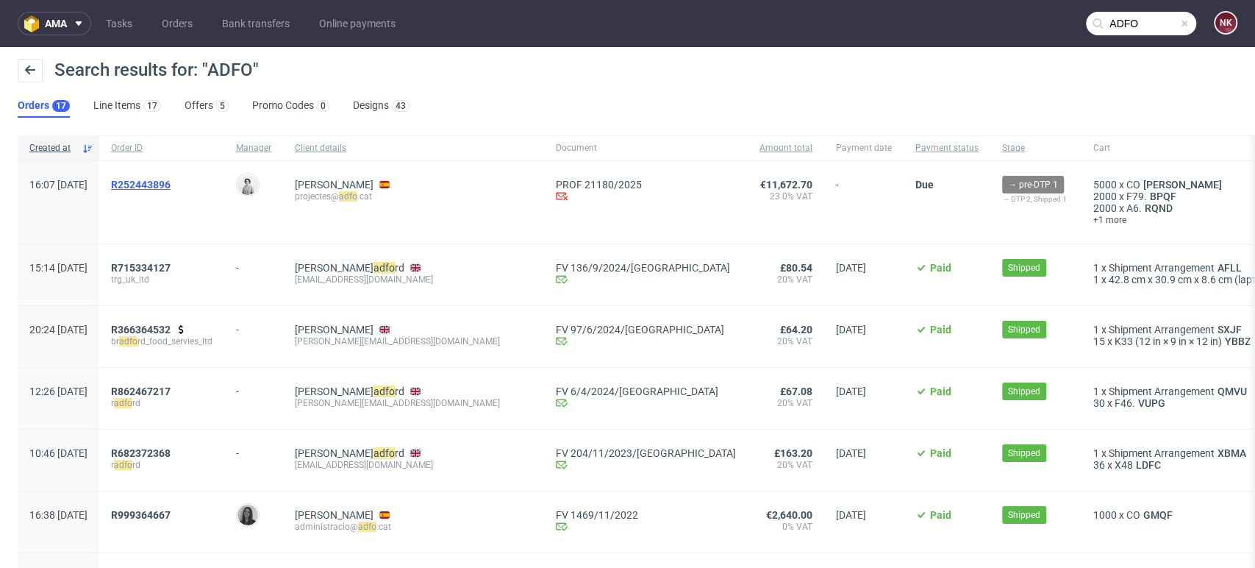
click at [171, 186] on span "R252443896" at bounding box center [141, 185] width 60 height 12
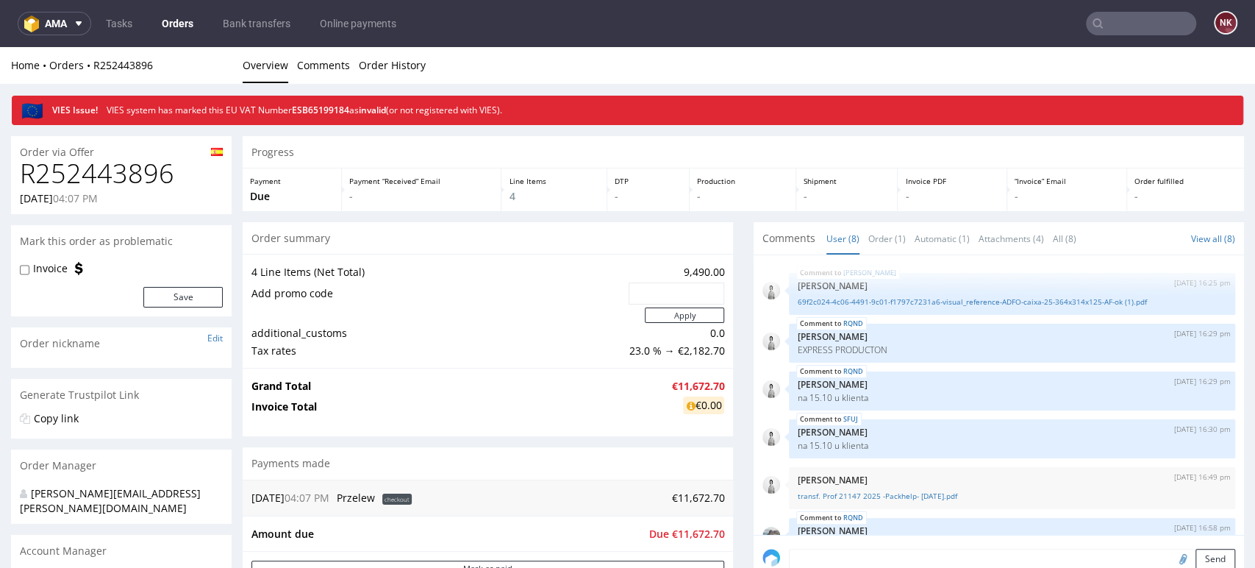
scroll to position [165, 0]
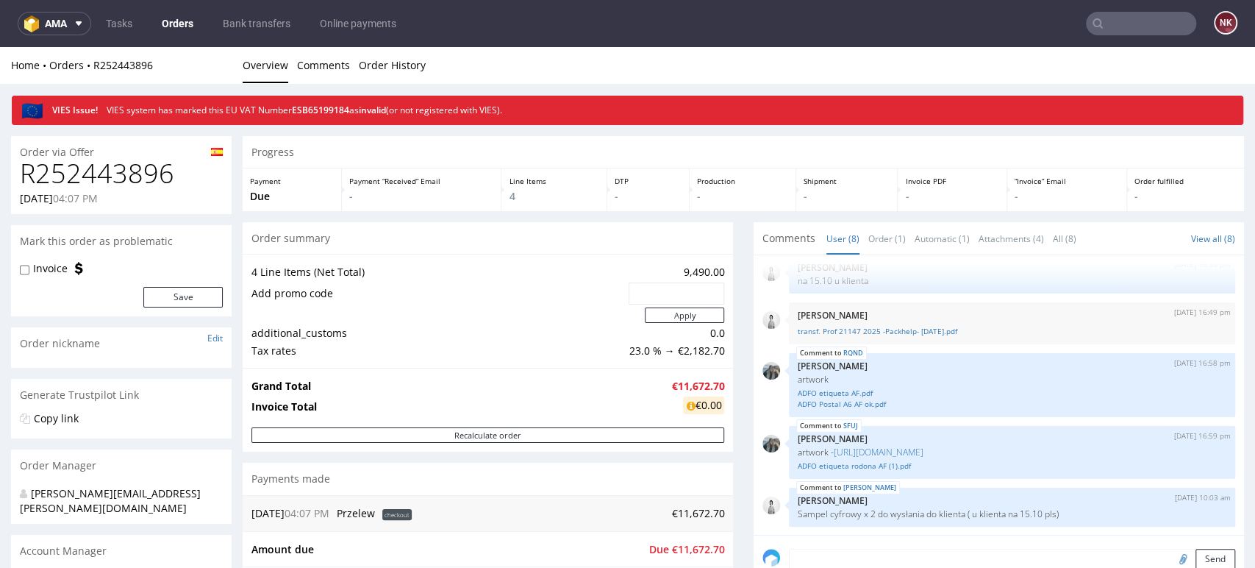
click at [128, 185] on h1 "R252443896" at bounding box center [121, 173] width 203 height 29
copy h1 "R252443896"
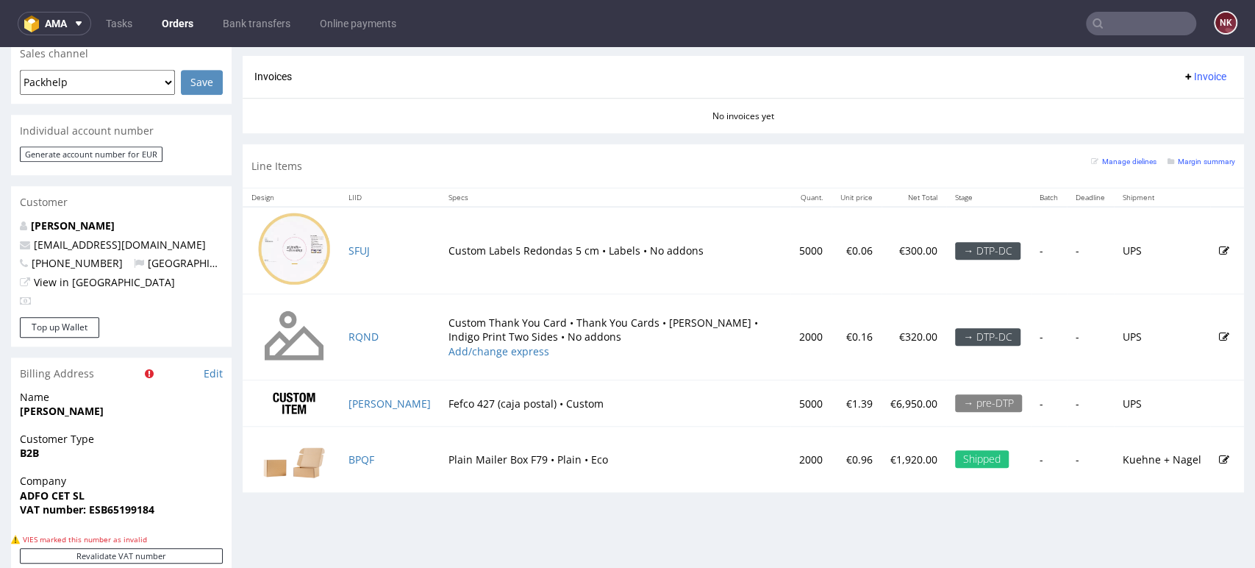
scroll to position [685, 0]
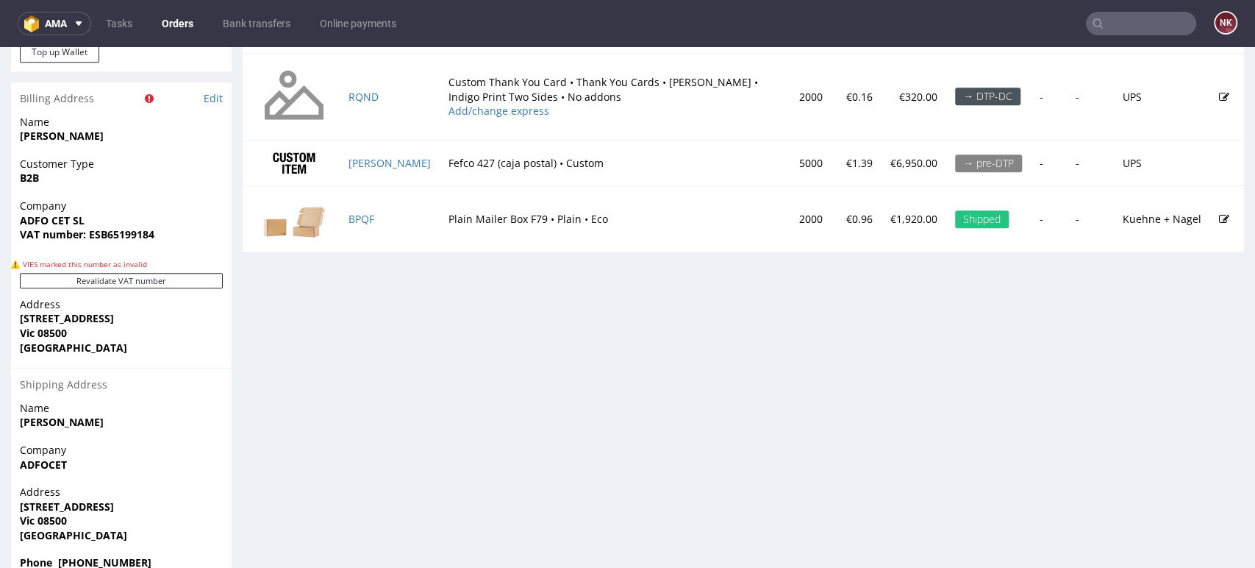
scroll to position [957, 0]
click at [196, 274] on button "Revalidate VAT number" at bounding box center [121, 281] width 203 height 15
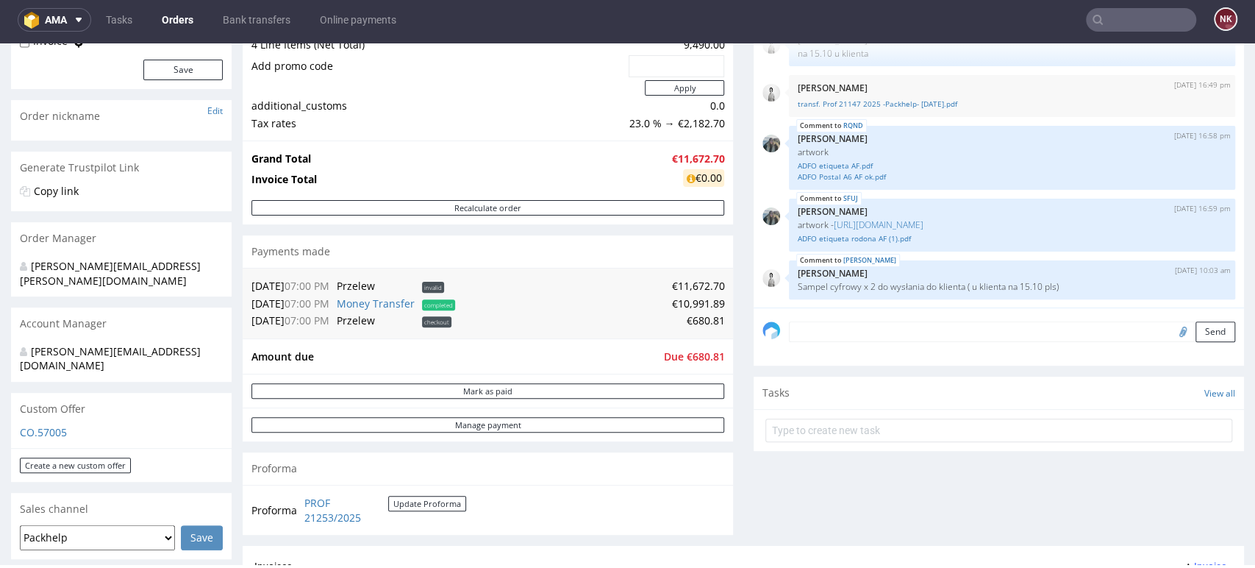
scroll to position [223, 0]
click at [1177, 500] on div "Comments User (8) Order (1) Automatic (1) Attachments (4) All (8) View all (8) …" at bounding box center [999, 271] width 490 height 551
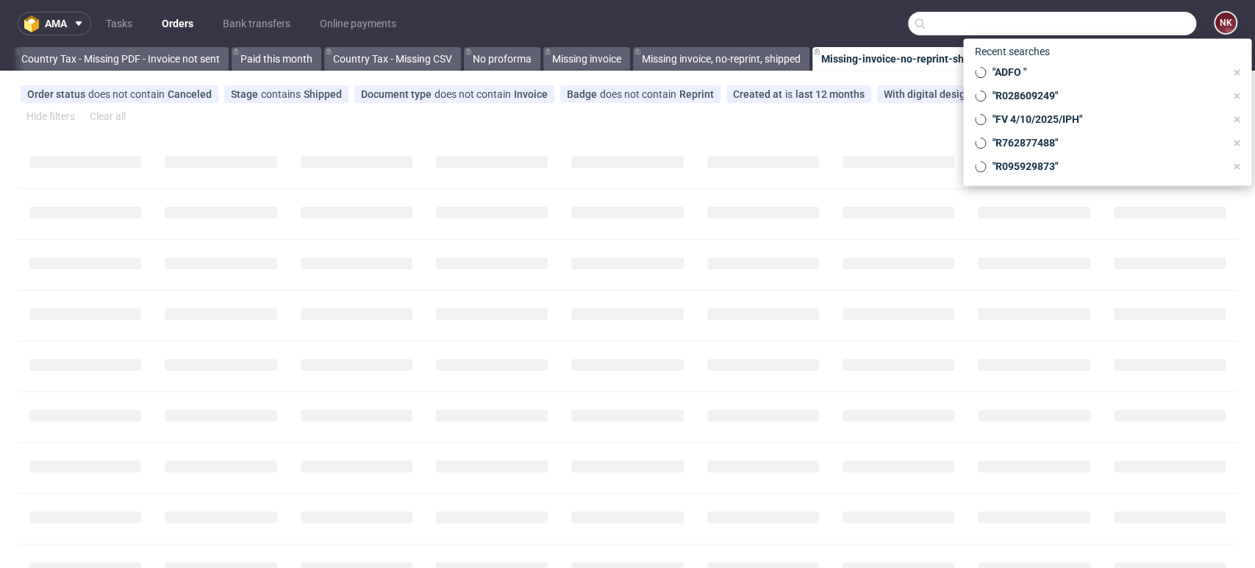
click at [1149, 14] on input "text" at bounding box center [1052, 24] width 288 height 24
paste input "AKKURAT"
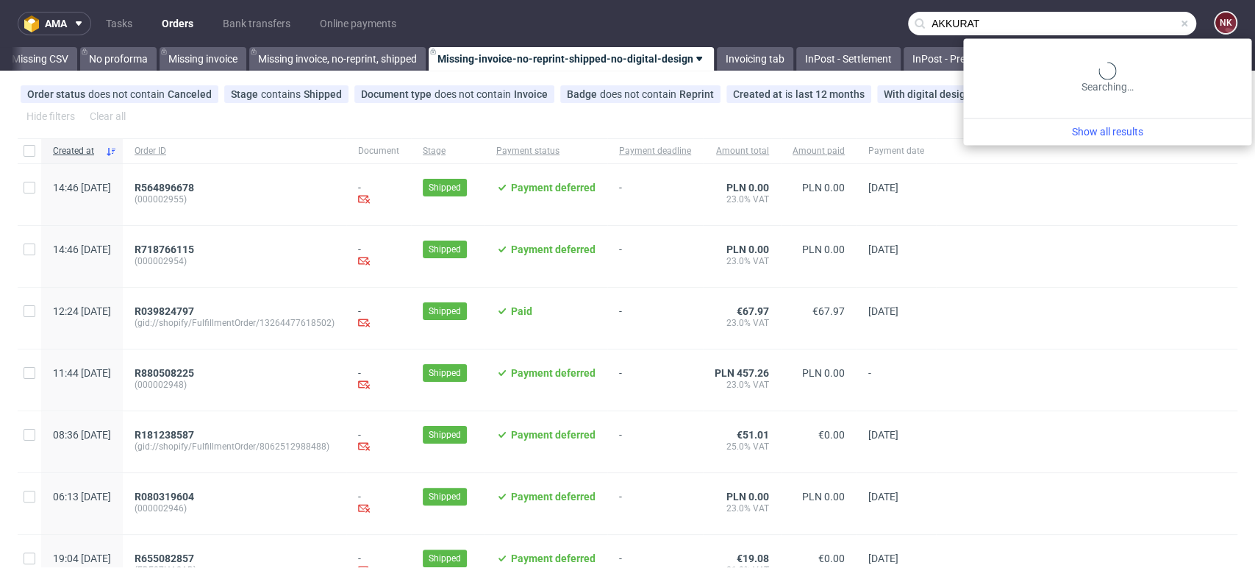
scroll to position [0, 2081]
type input "AKKURAT"
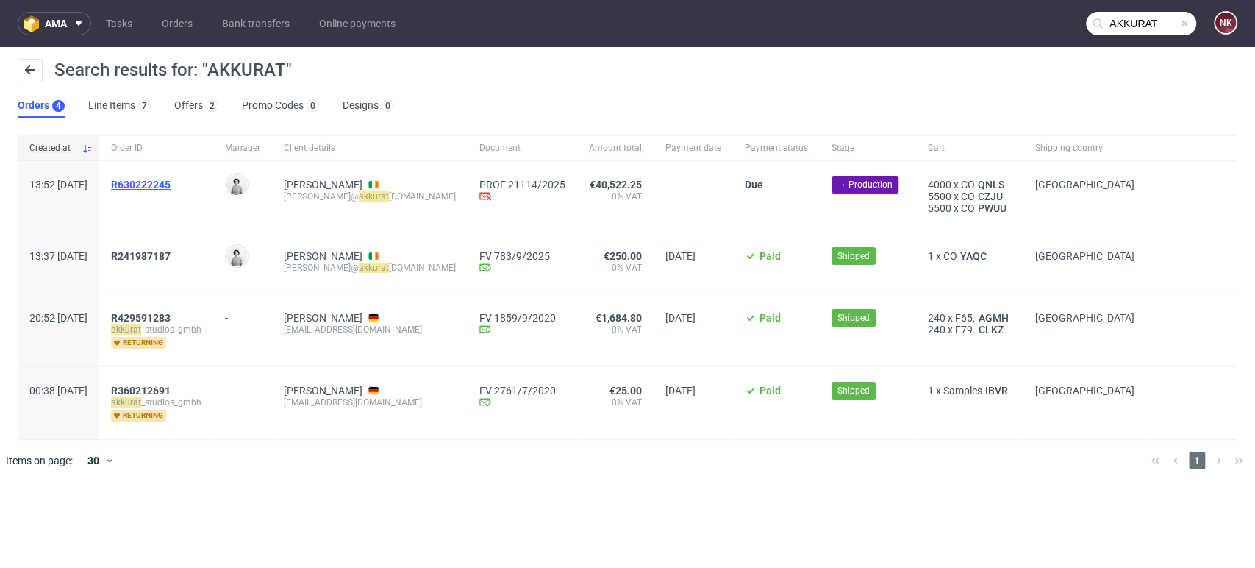
click at [171, 181] on span "R630222245" at bounding box center [141, 185] width 60 height 12
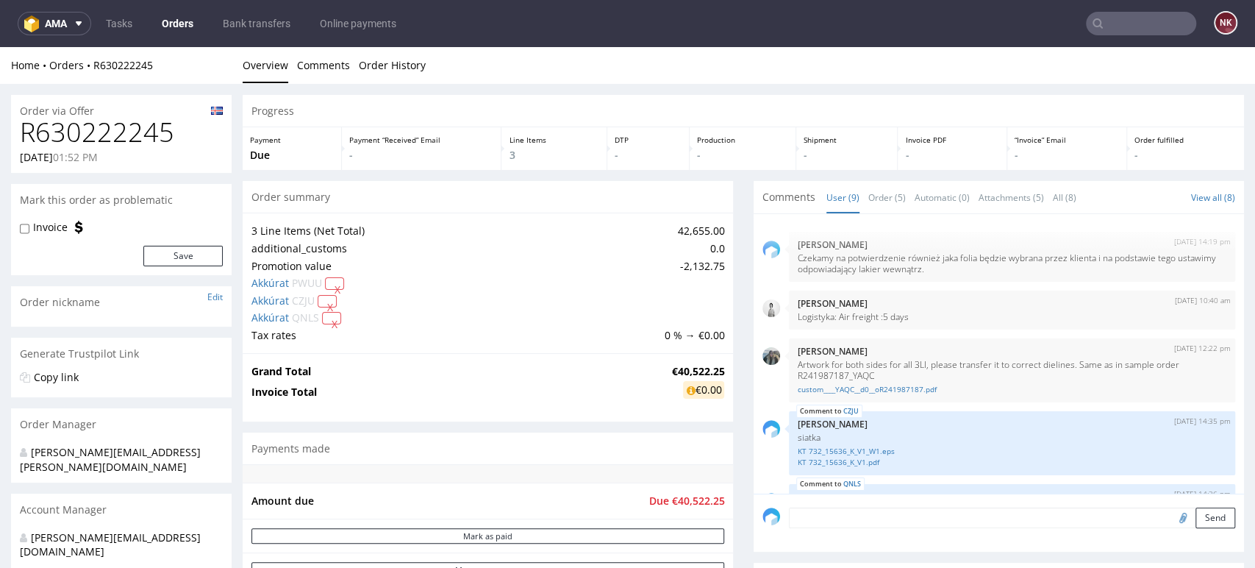
click at [107, 120] on h1 "R630222245" at bounding box center [121, 132] width 203 height 29
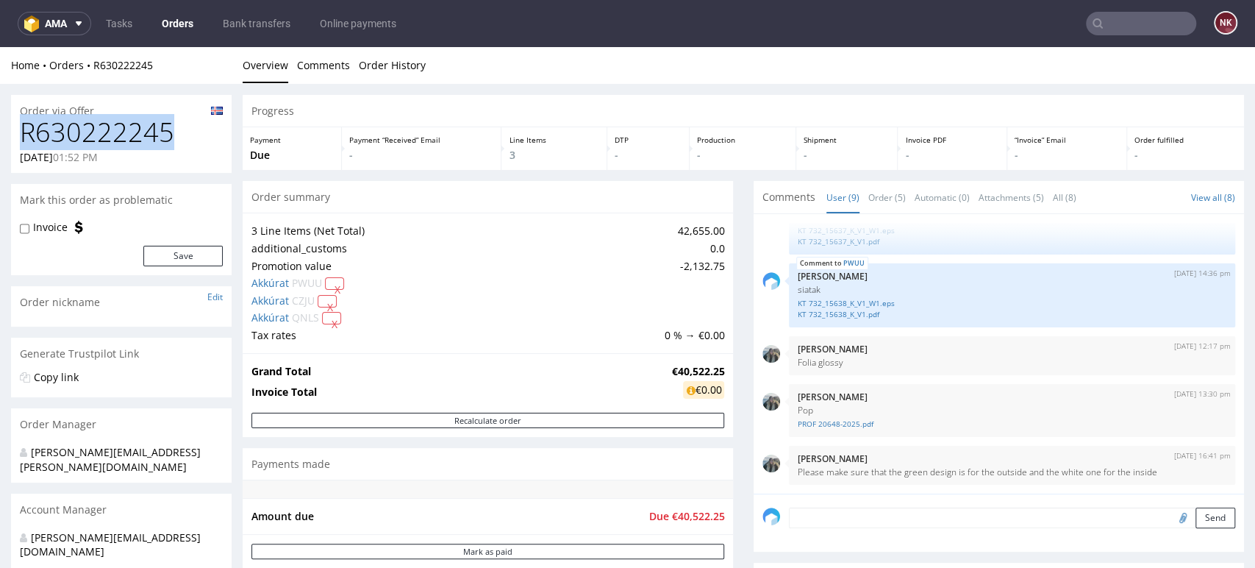
click at [107, 120] on h1 "R630222245" at bounding box center [121, 132] width 203 height 29
copy h1 "R630222245"
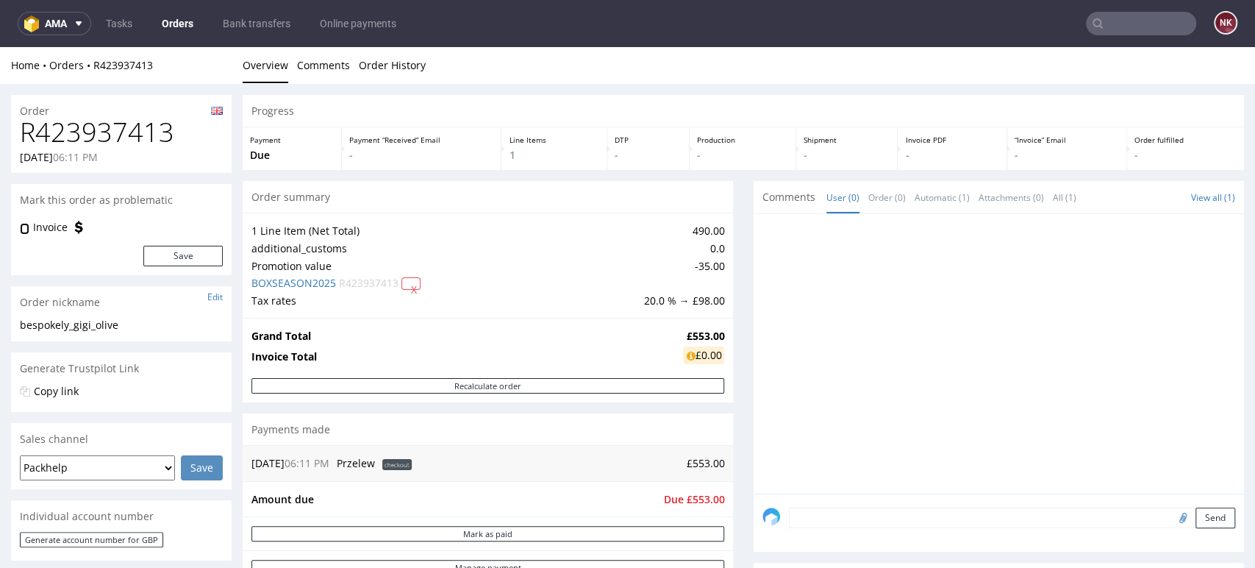
click at [26, 233] on input "Invoice" at bounding box center [25, 229] width 10 height 12
checkbox input "true"
click at [172, 250] on button "Save" at bounding box center [182, 256] width 79 height 21
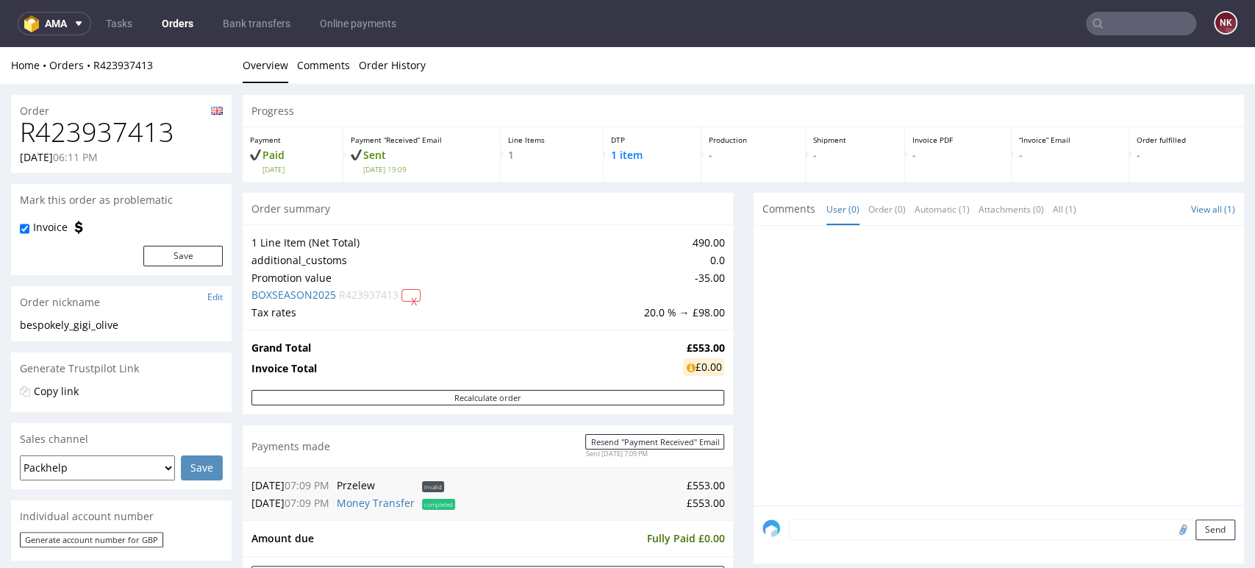
scroll to position [131, 0]
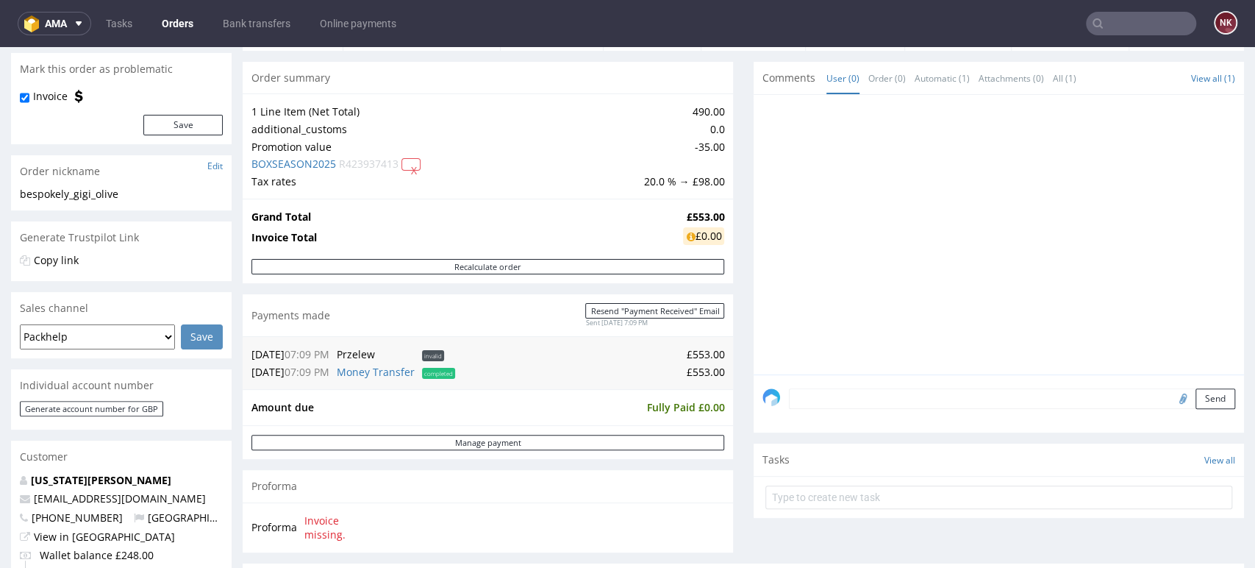
click at [851, 401] on textarea at bounding box center [1012, 398] width 446 height 21
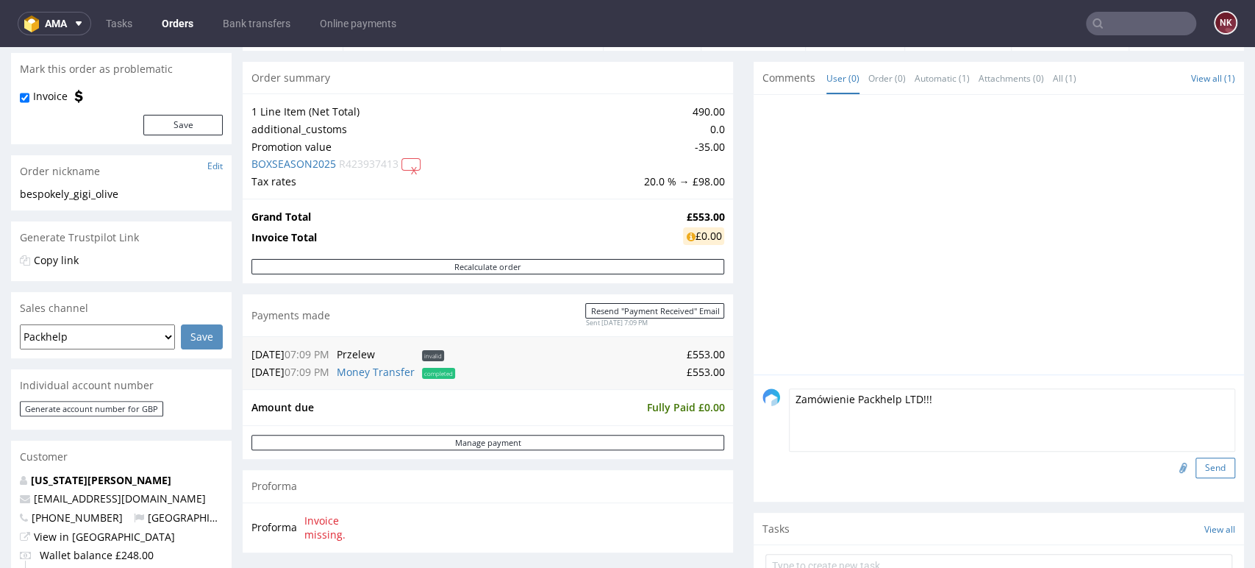
type textarea "Zamówienie Packhelp LTD!!!"
click at [1201, 468] on button "Send" at bounding box center [1215, 467] width 40 height 21
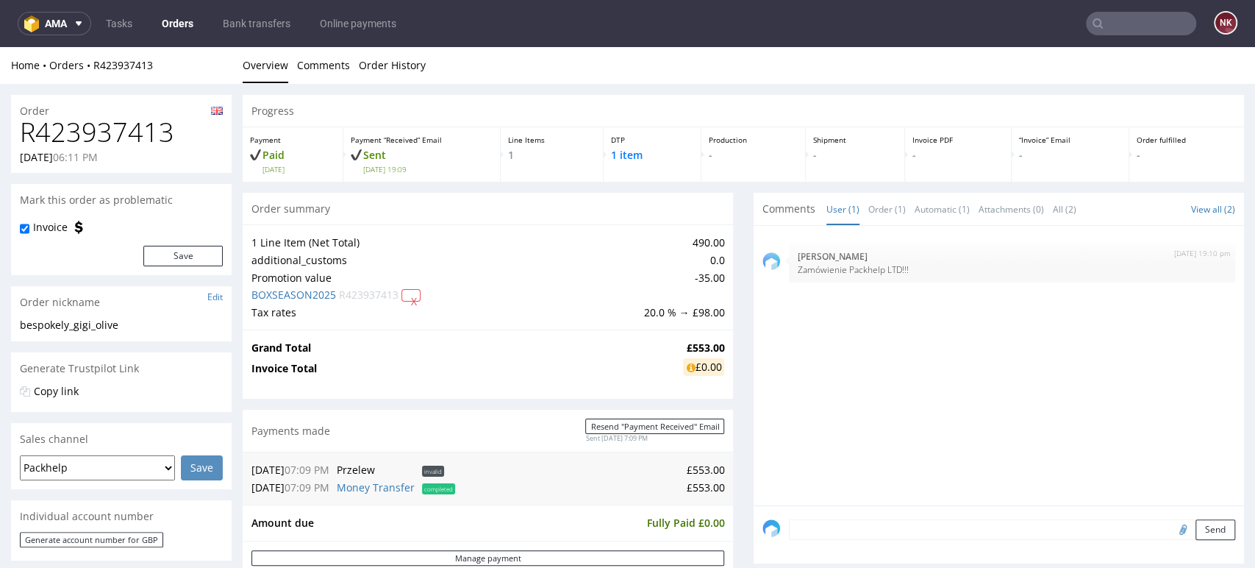
scroll to position [0, 0]
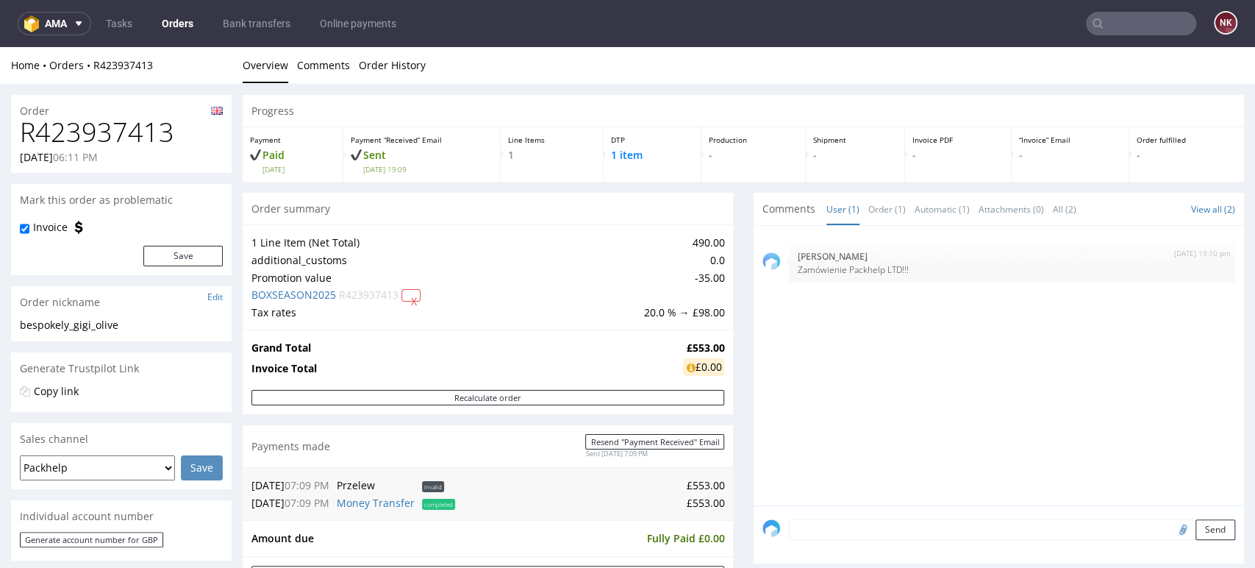
click at [155, 125] on h1 "R423937413" at bounding box center [121, 132] width 203 height 29
copy h1 "R423937413"
click at [691, 504] on td "£553.00" at bounding box center [591, 503] width 265 height 18
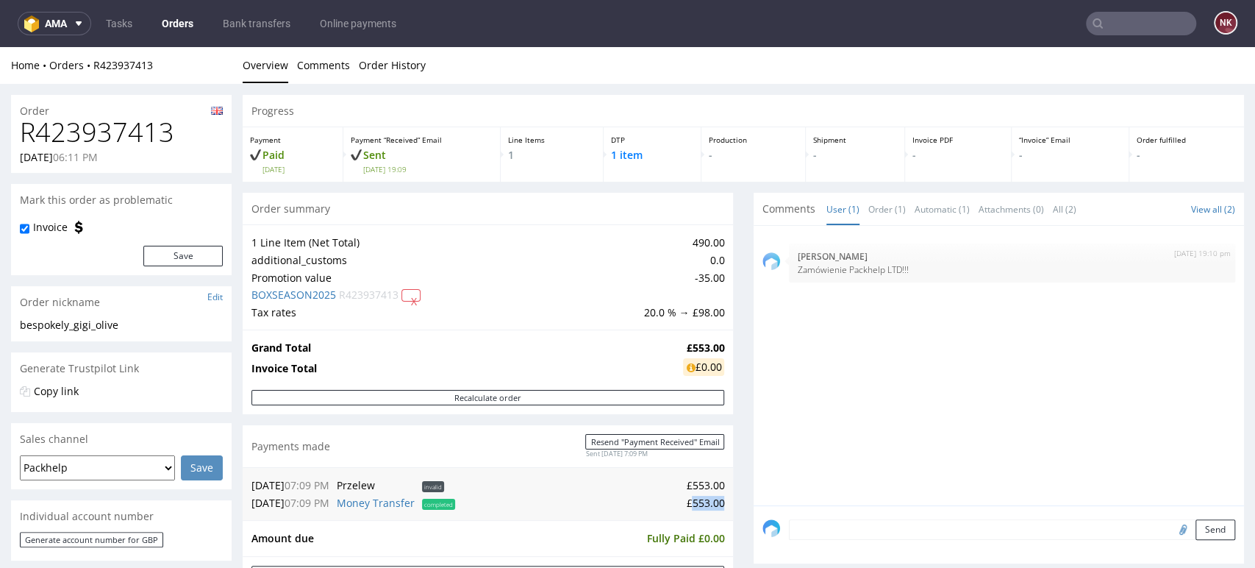
copy td "553.00"
